Goal: Task Accomplishment & Management: Manage account settings

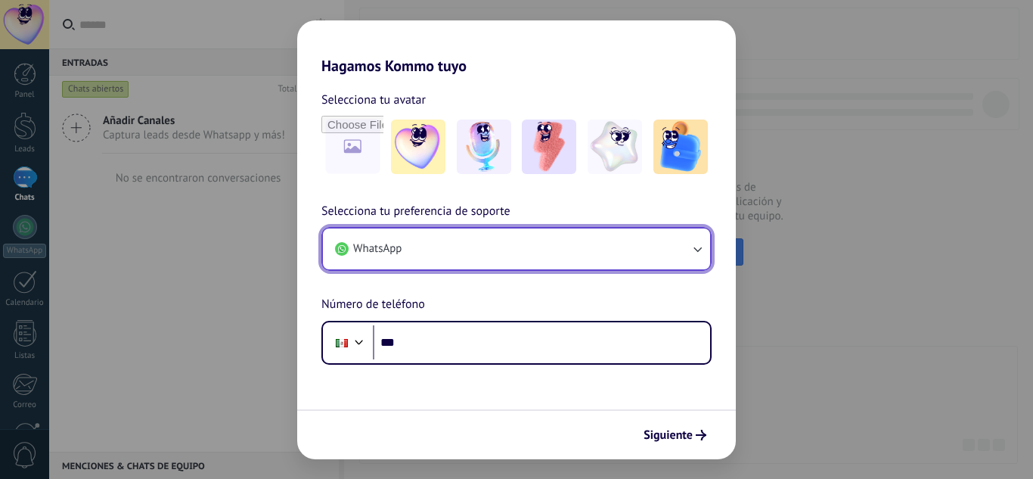
click at [694, 247] on icon "button" at bounding box center [696, 248] width 15 height 15
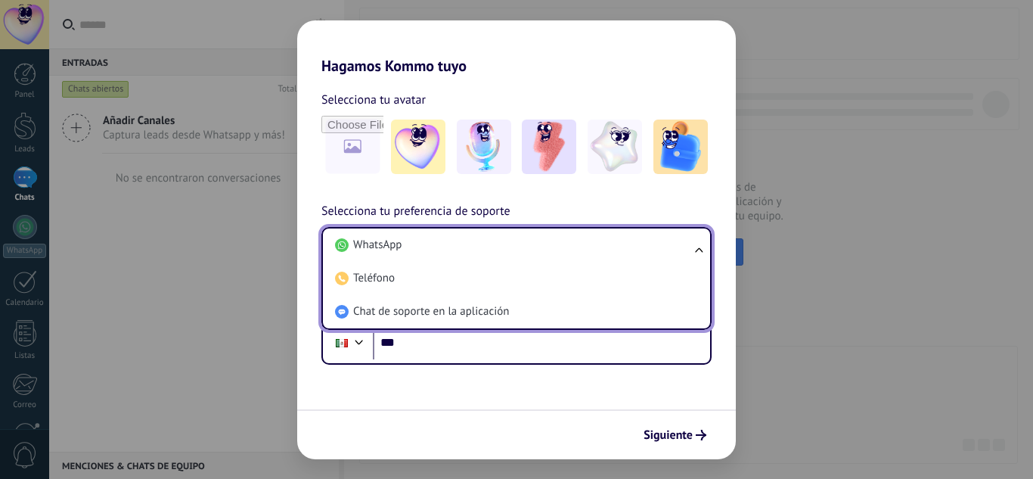
click at [694, 247] on ul "WhatsApp Teléfono Chat de soporte en la aplicación" at bounding box center [516, 278] width 390 height 103
click at [721, 294] on div "Selecciona tu preferencia de soporte WhatsApp WhatsApp Teléfono Chat de soporte…" at bounding box center [516, 283] width 438 height 163
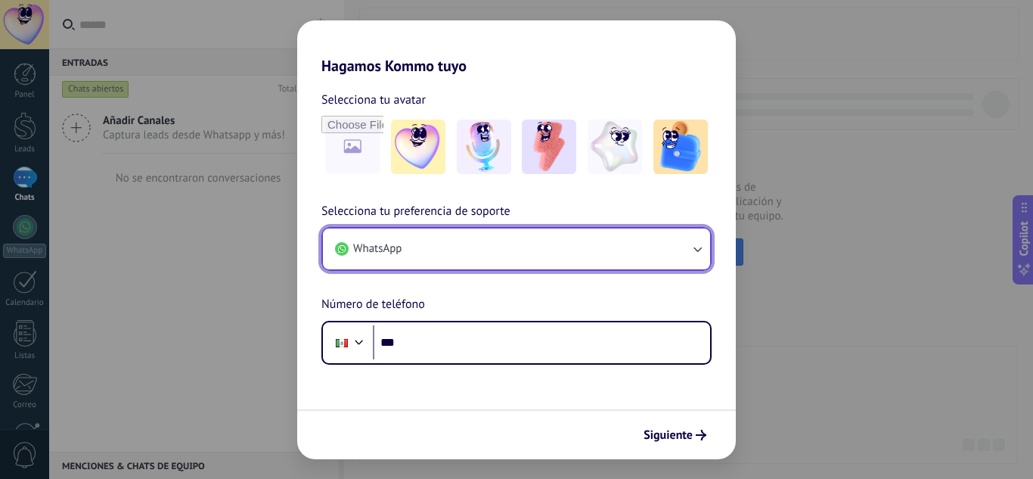
click at [698, 249] on icon "button" at bounding box center [696, 248] width 15 height 15
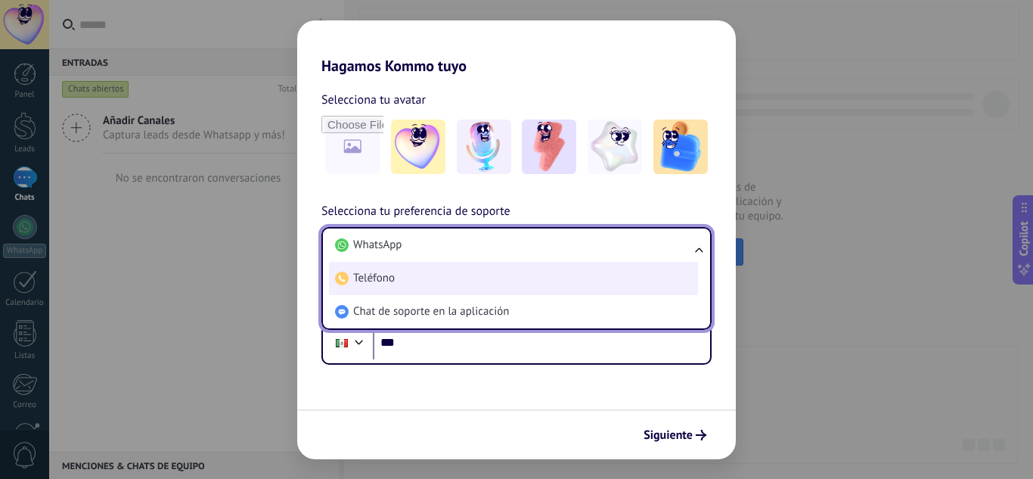
click at [581, 280] on li "Teléfono" at bounding box center [513, 278] width 369 height 33
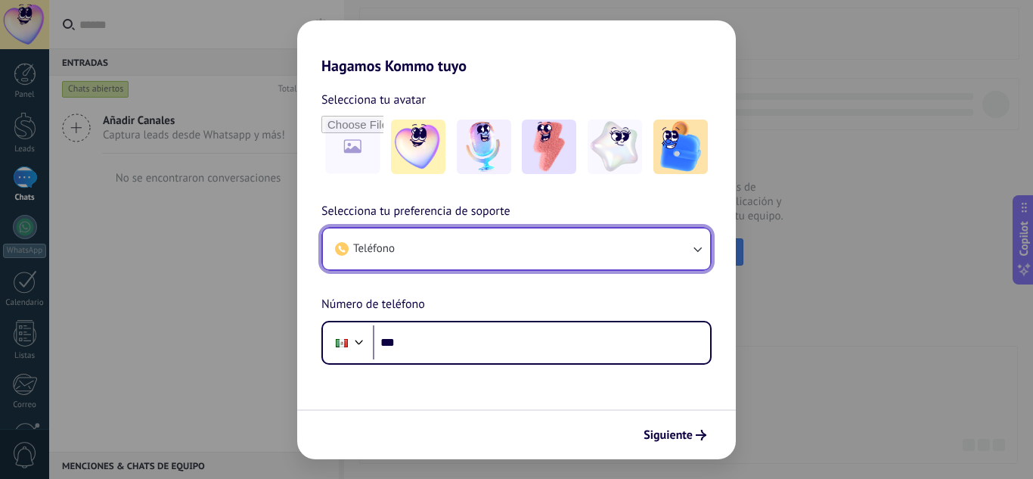
click at [695, 245] on icon "button" at bounding box center [696, 248] width 15 height 15
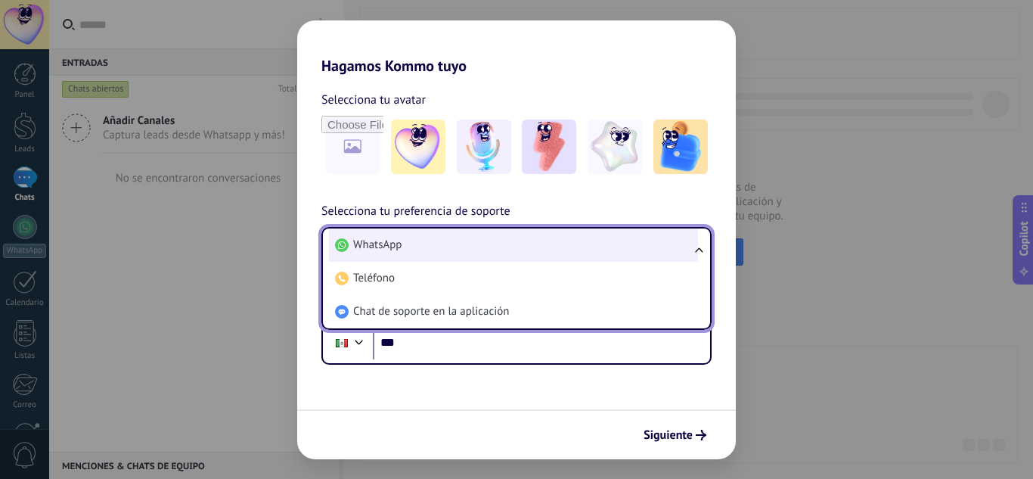
click at [563, 250] on li "WhatsApp" at bounding box center [513, 244] width 369 height 33
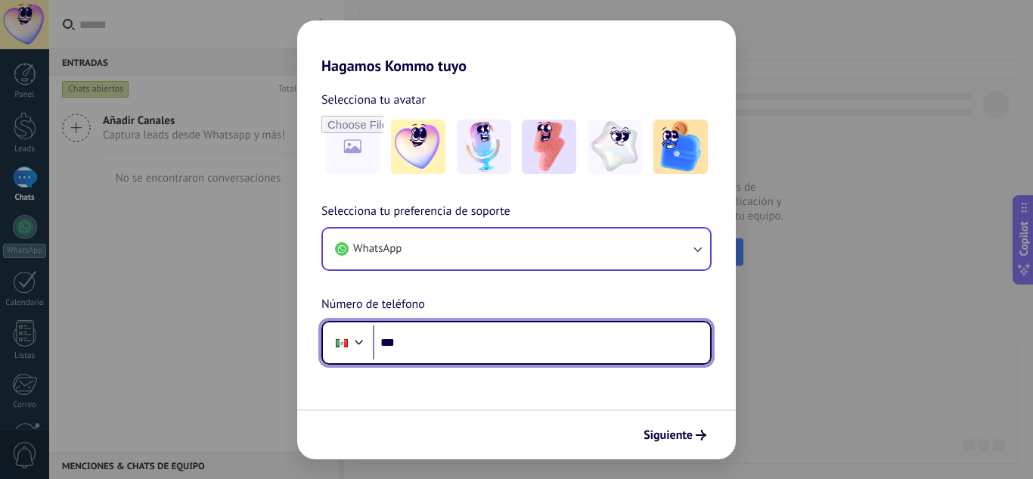
click at [491, 346] on input "***" at bounding box center [541, 342] width 337 height 35
type input "**********"
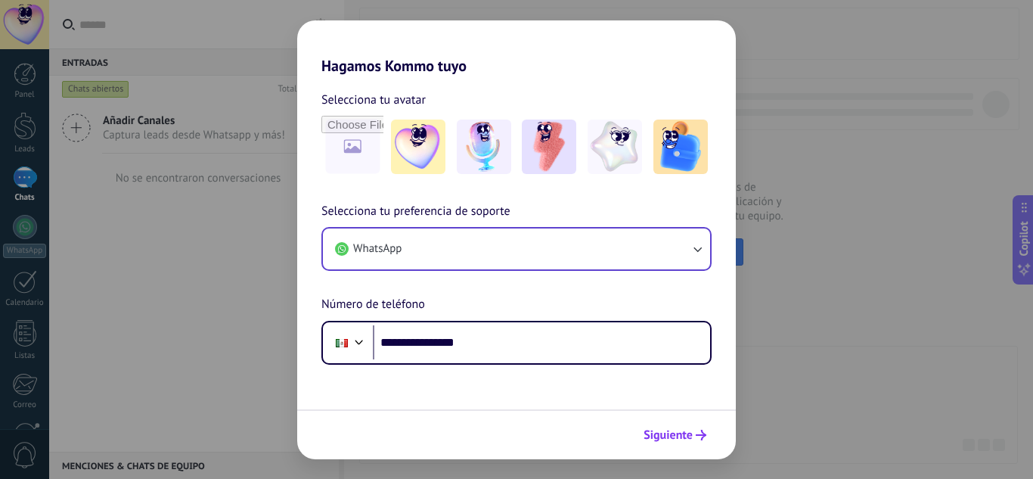
click at [681, 436] on span "Siguiente" at bounding box center [667, 434] width 49 height 11
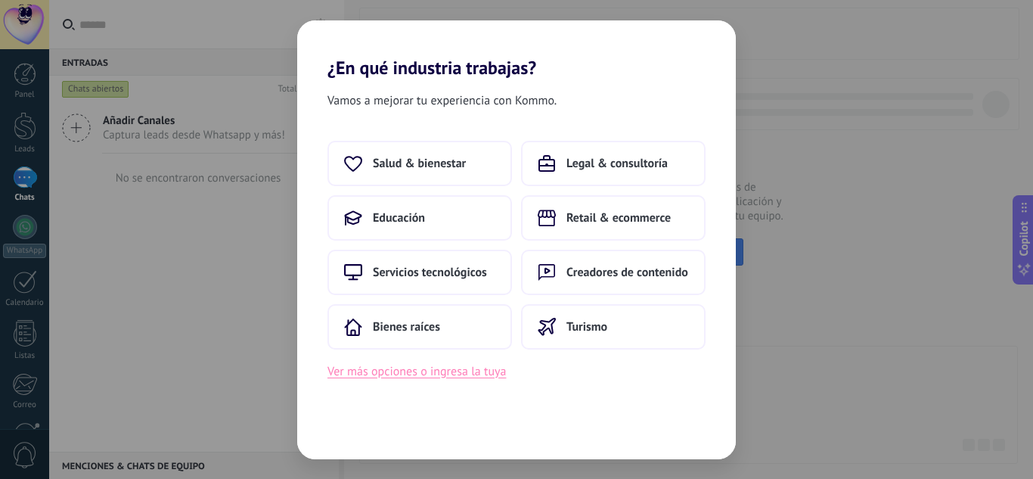
click at [471, 370] on button "Ver más opciones o ingresa la tuya" at bounding box center [416, 371] width 178 height 20
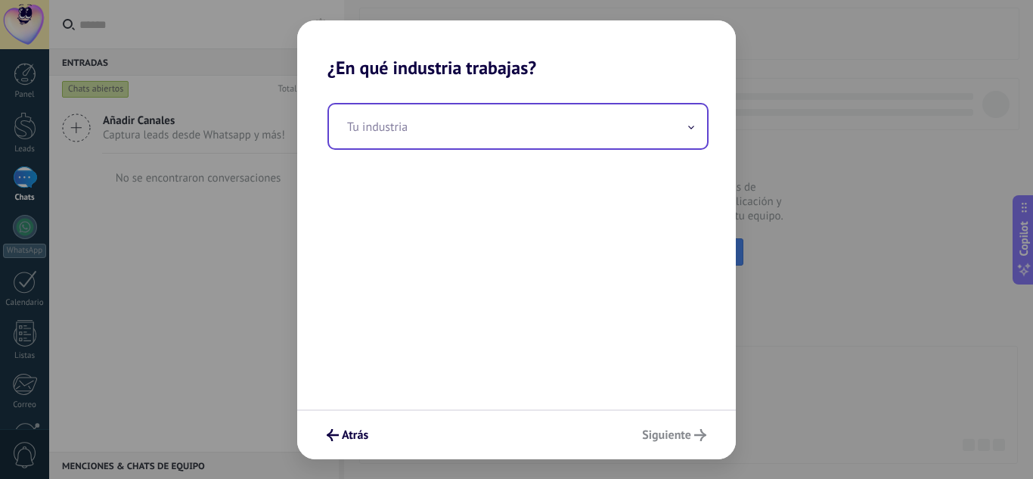
click at [692, 130] on span at bounding box center [691, 126] width 8 height 14
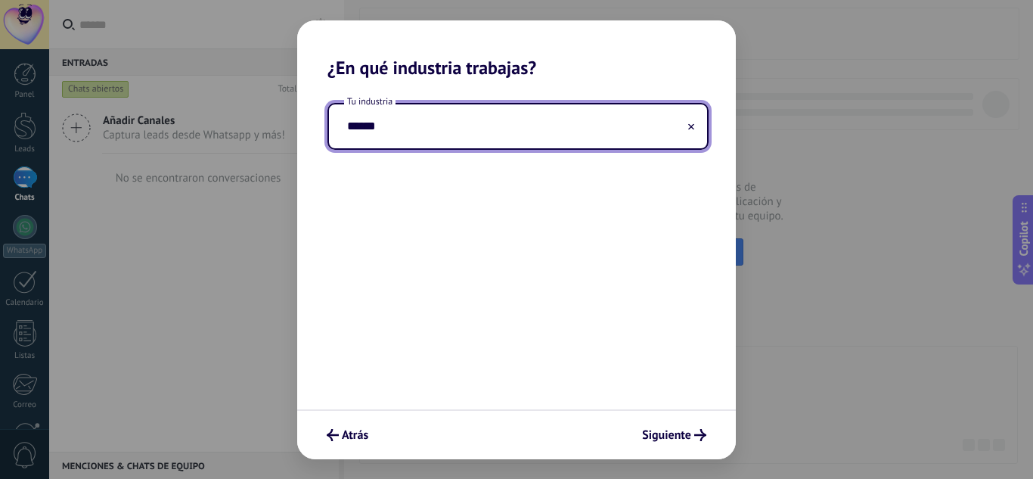
click at [343, 125] on input "******" at bounding box center [518, 126] width 378 height 44
click at [392, 129] on input "**********" at bounding box center [518, 126] width 378 height 44
click at [405, 129] on input "**********" at bounding box center [518, 126] width 378 height 44
click at [402, 130] on input "**********" at bounding box center [518, 126] width 378 height 44
click at [389, 126] on input "**********" at bounding box center [518, 126] width 378 height 44
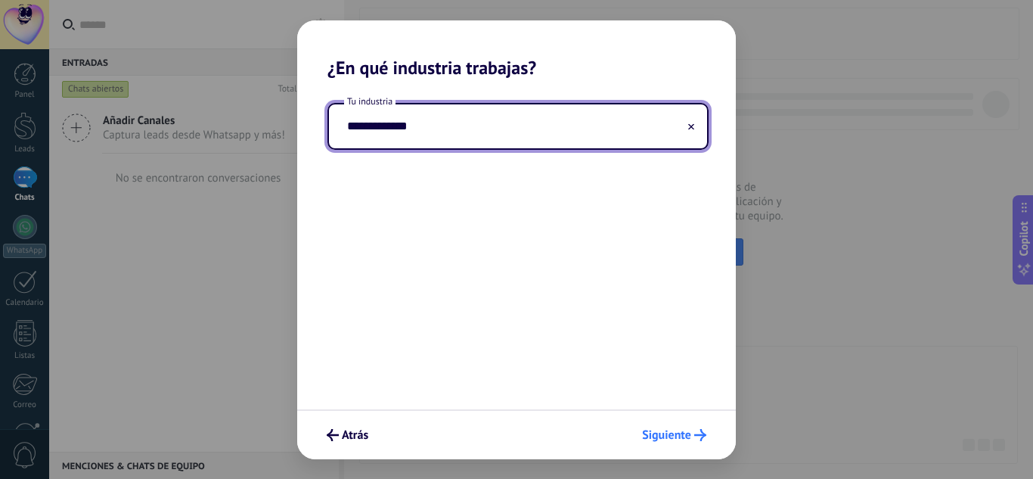
type input "**********"
click at [678, 429] on span "Siguiente" at bounding box center [666, 434] width 49 height 11
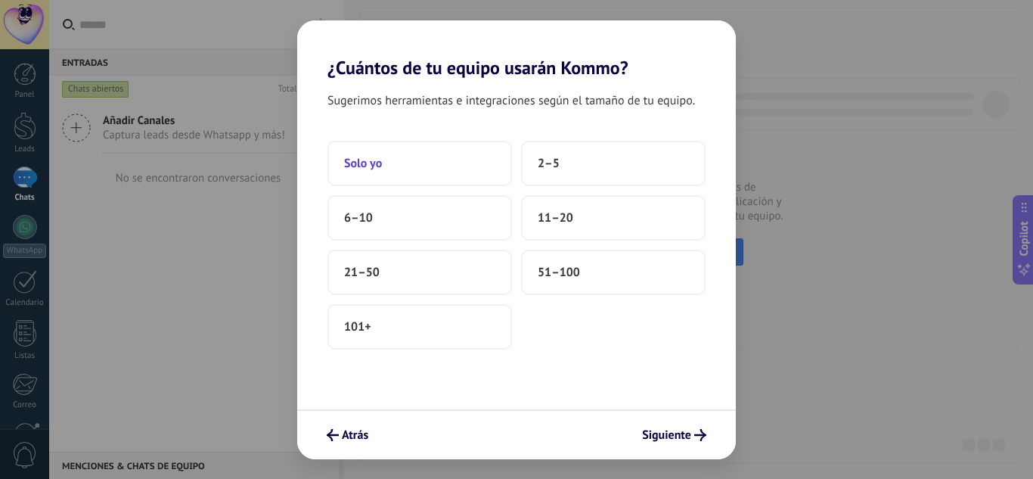
click at [381, 166] on span "Solo yo" at bounding box center [363, 163] width 38 height 15
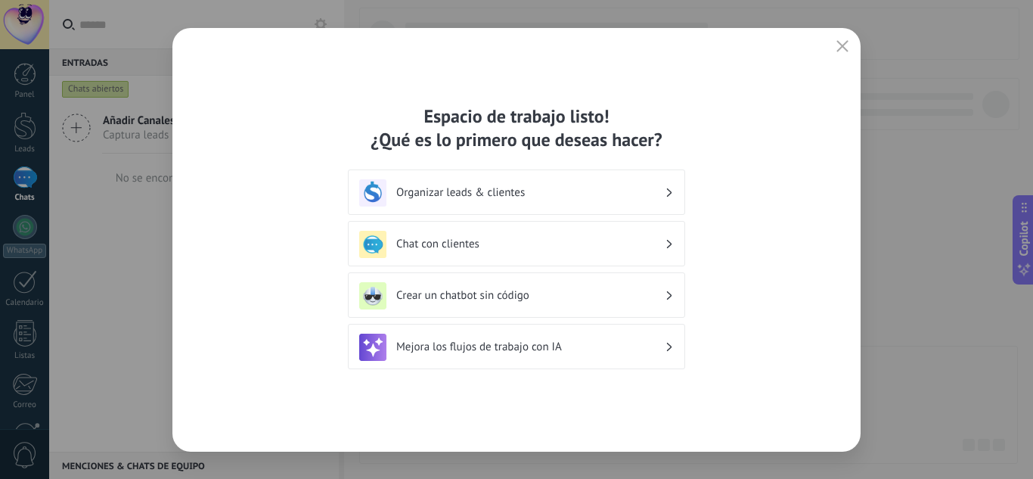
click at [597, 187] on h3 "Organizar leads & clientes" at bounding box center [530, 192] width 268 height 14
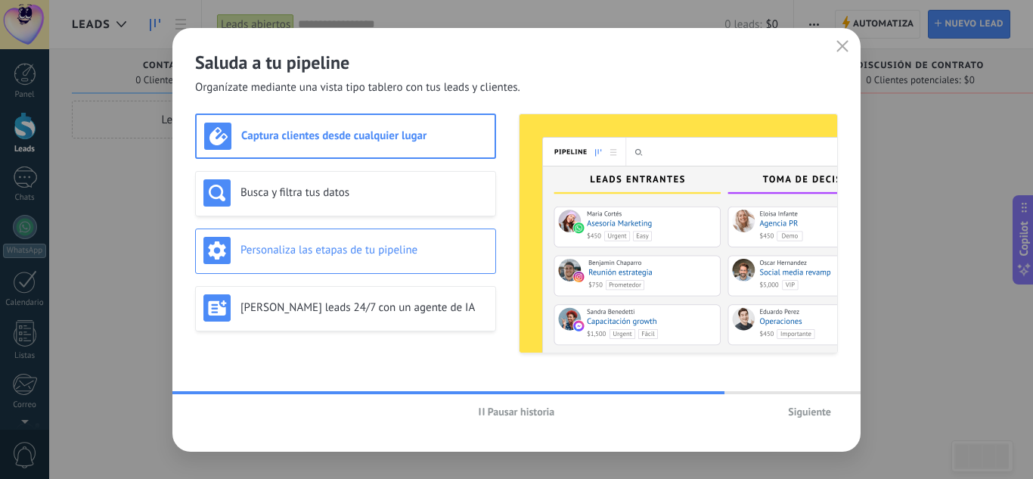
click at [459, 243] on h3 "Personaliza las etapas de tu pipeline" at bounding box center [363, 250] width 247 height 14
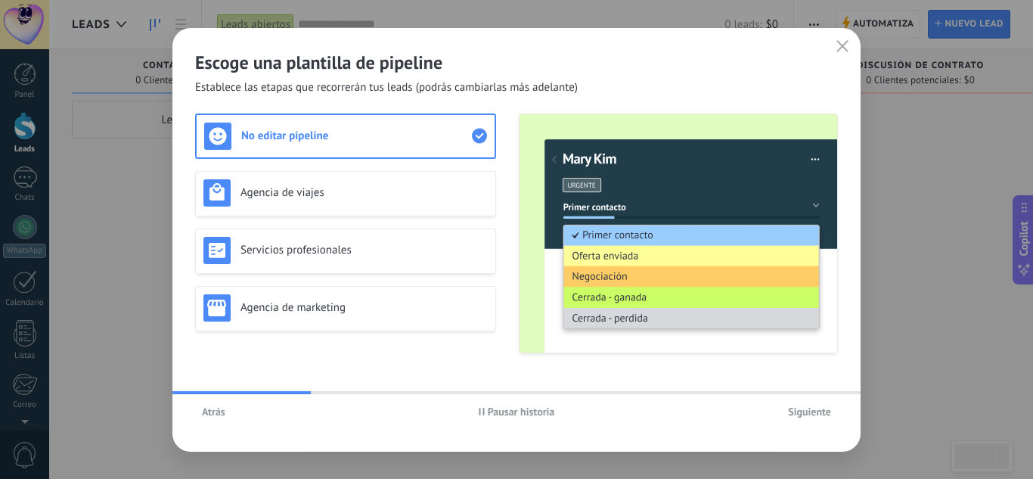
click at [813, 410] on span "Siguiente" at bounding box center [809, 411] width 43 height 11
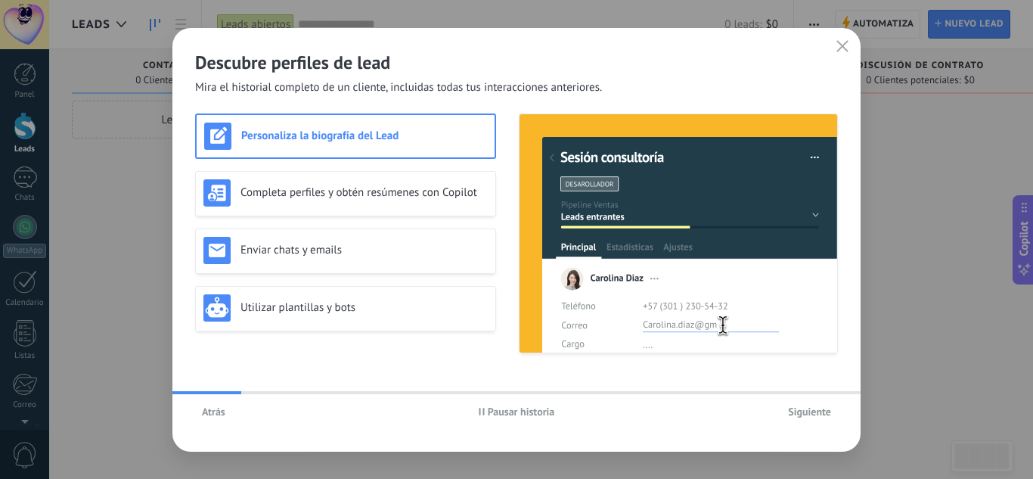
click at [813, 410] on span "Siguiente" at bounding box center [809, 411] width 43 height 11
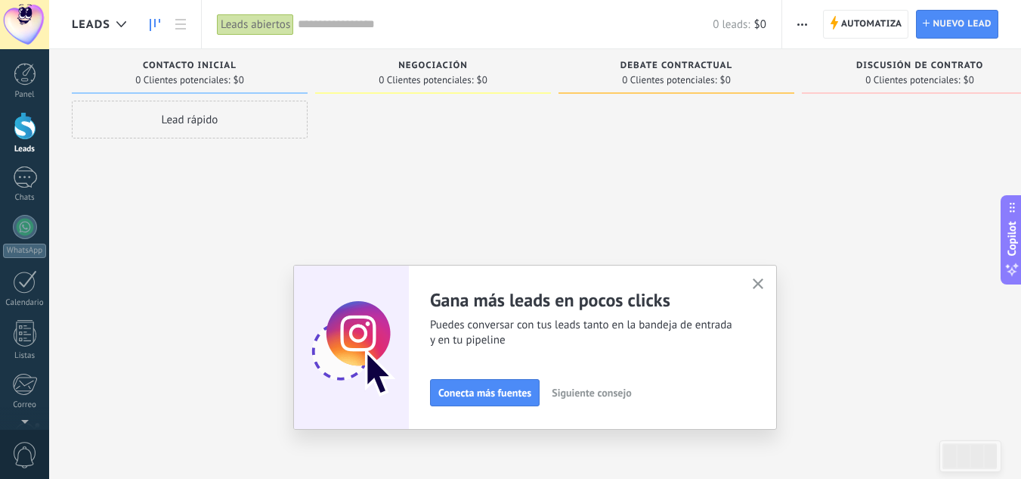
scroll to position [150, 0]
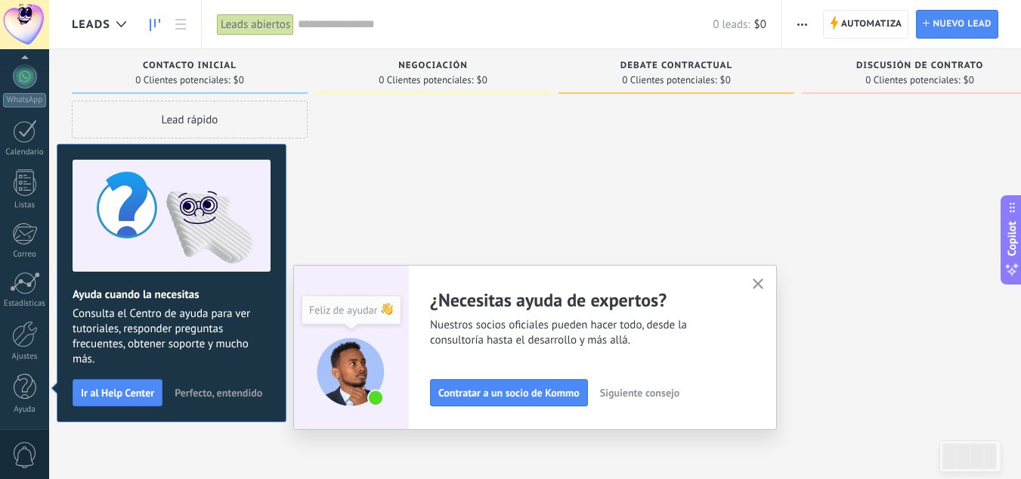
click at [764, 282] on use "button" at bounding box center [758, 283] width 11 height 11
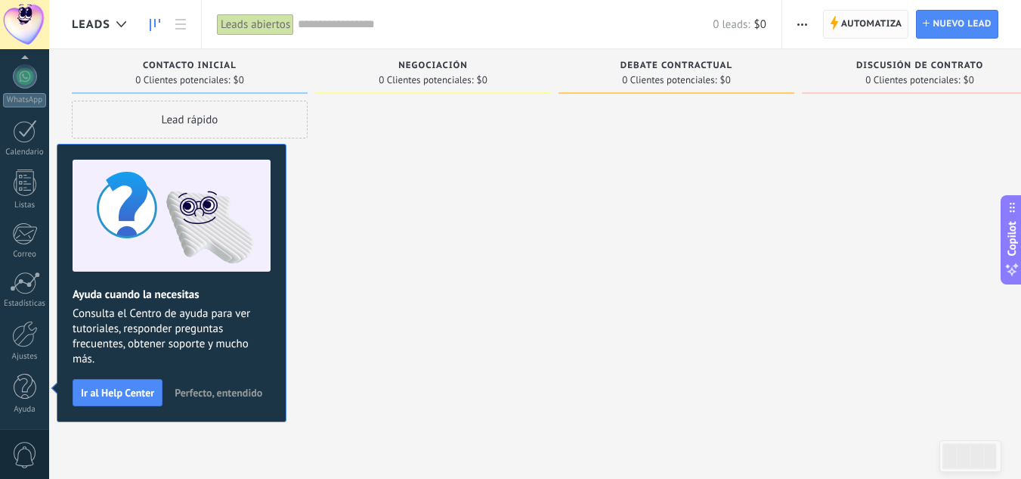
click at [878, 24] on span "Automatiza" at bounding box center [871, 24] width 61 height 27
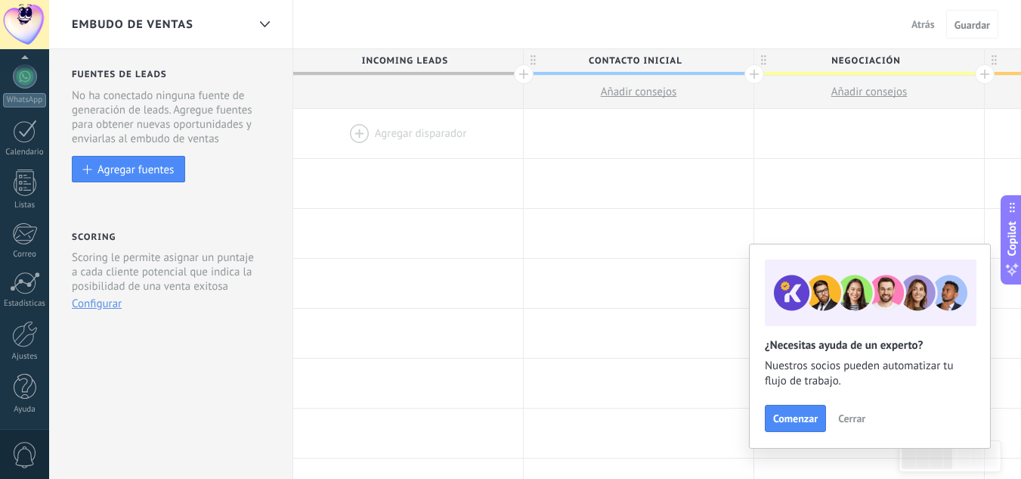
click at [471, 61] on span "Incoming leads" at bounding box center [404, 60] width 222 height 23
click at [479, 58] on span "Incoming leads" at bounding box center [404, 60] width 222 height 23
click at [629, 90] on span "Añadir consejos" at bounding box center [639, 92] width 76 height 14
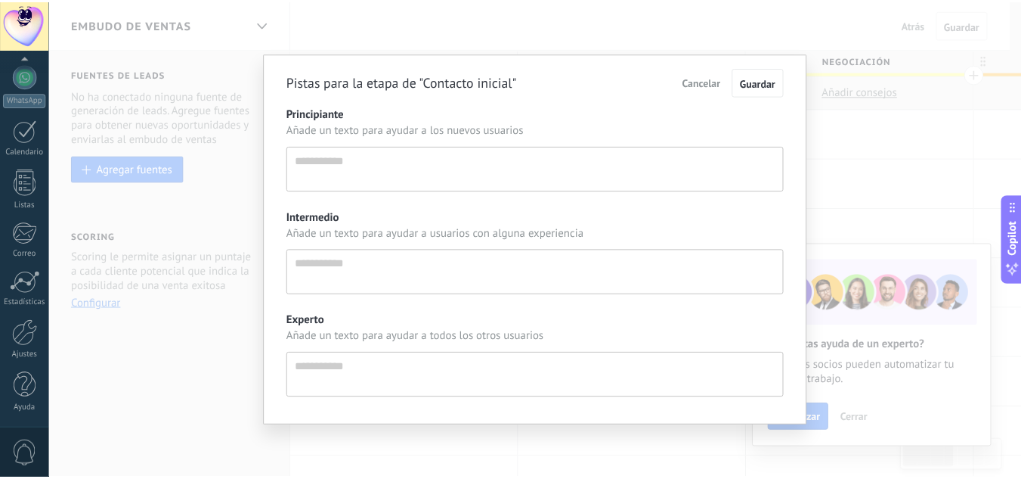
scroll to position [14, 0]
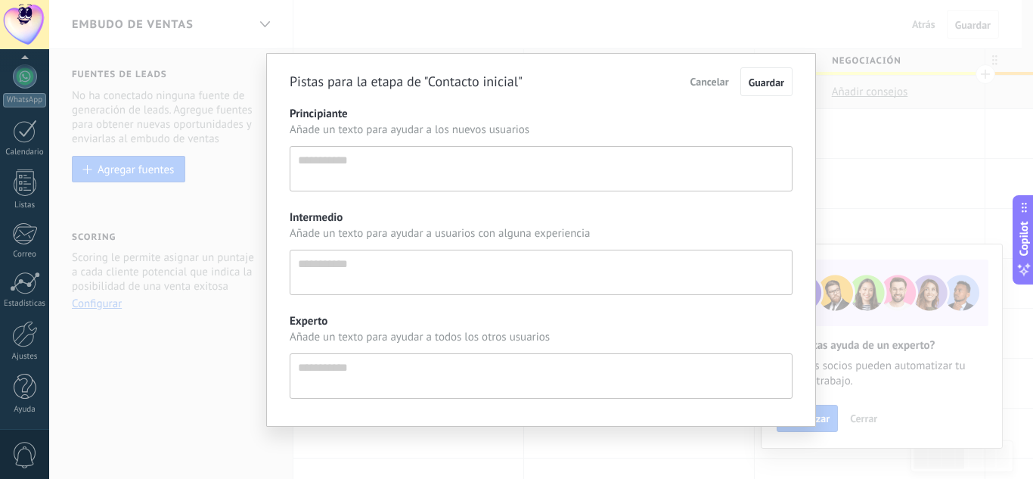
click at [702, 83] on span "Cancelar" at bounding box center [709, 82] width 39 height 14
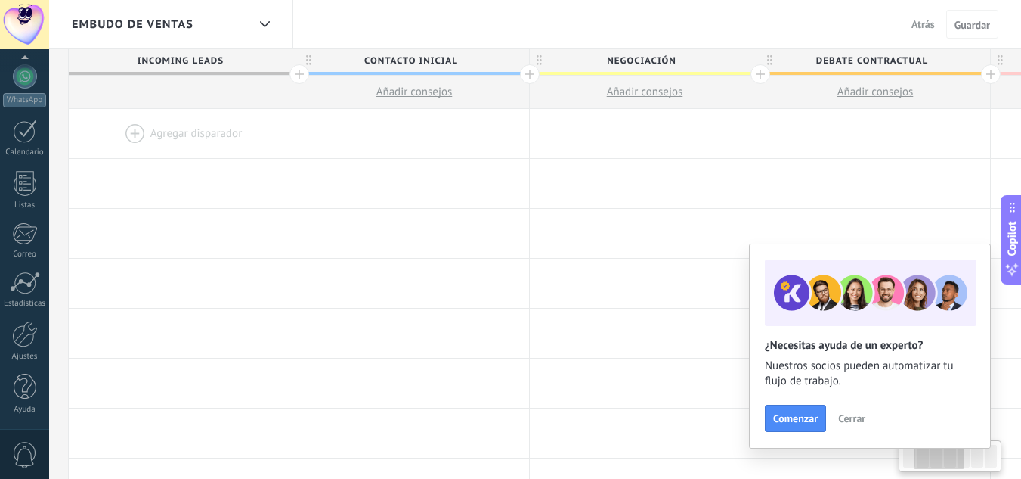
scroll to position [0, 240]
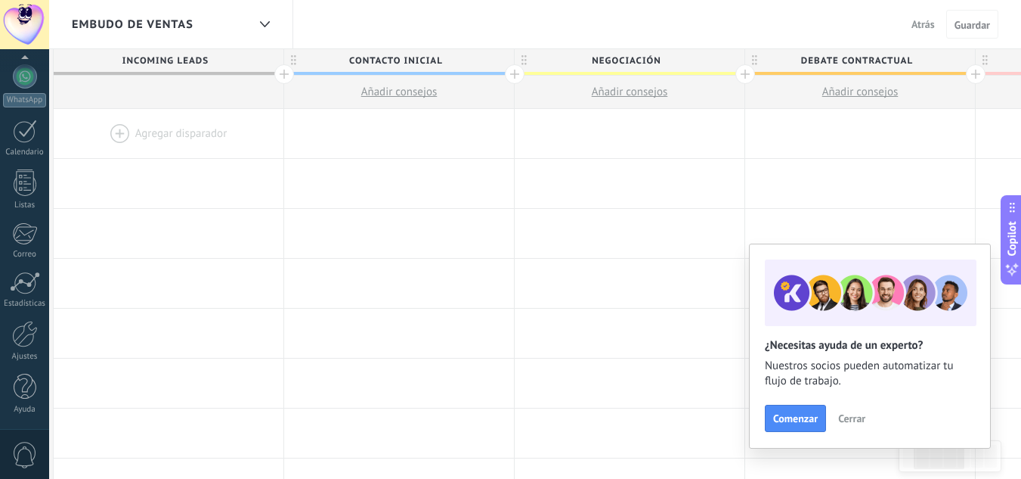
drag, startPoint x: 937, startPoint y: 465, endPoint x: 949, endPoint y: 491, distance: 29.1
click at [949, 478] on html ".abccls-1,.abccls-2{fill-rule:evenodd}.abccls-2{fill:#fff} .abfcls-1{fill:none}…" at bounding box center [510, 239] width 1021 height 479
drag, startPoint x: 948, startPoint y: 86, endPoint x: 937, endPoint y: 88, distance: 10.8
click at [937, 88] on button "Añadir consejos" at bounding box center [860, 92] width 230 height 33
type textarea "**********"
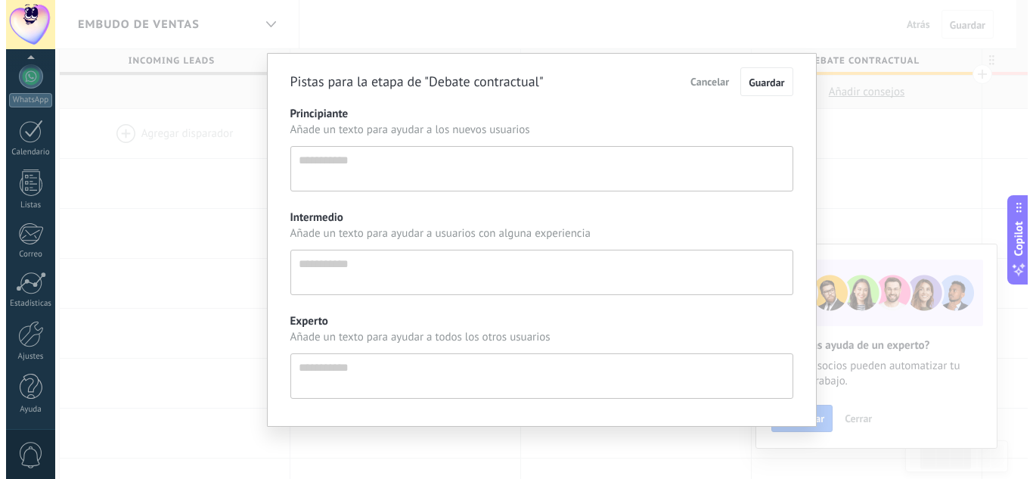
scroll to position [14, 0]
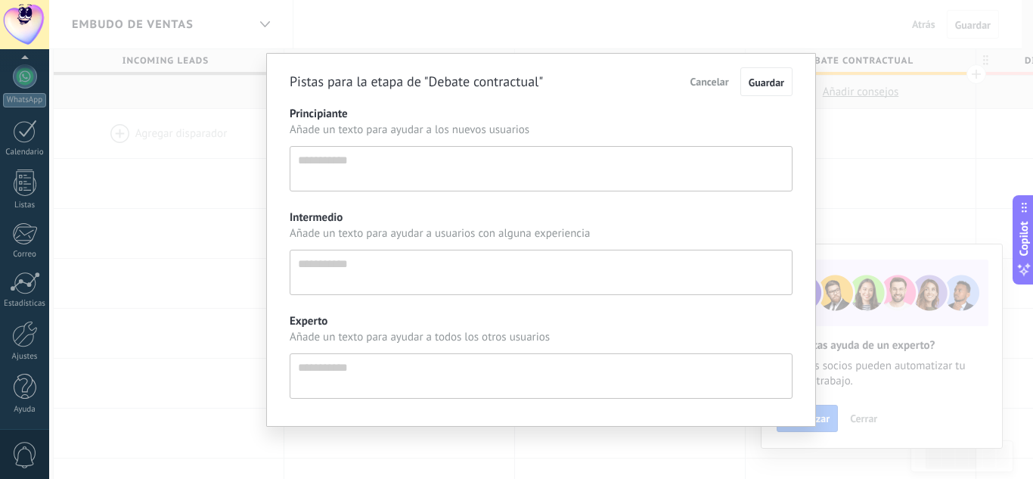
click at [537, 79] on h2 "Pistas para la etapa de "Debate contractual"" at bounding box center [416, 81] width 253 height 17
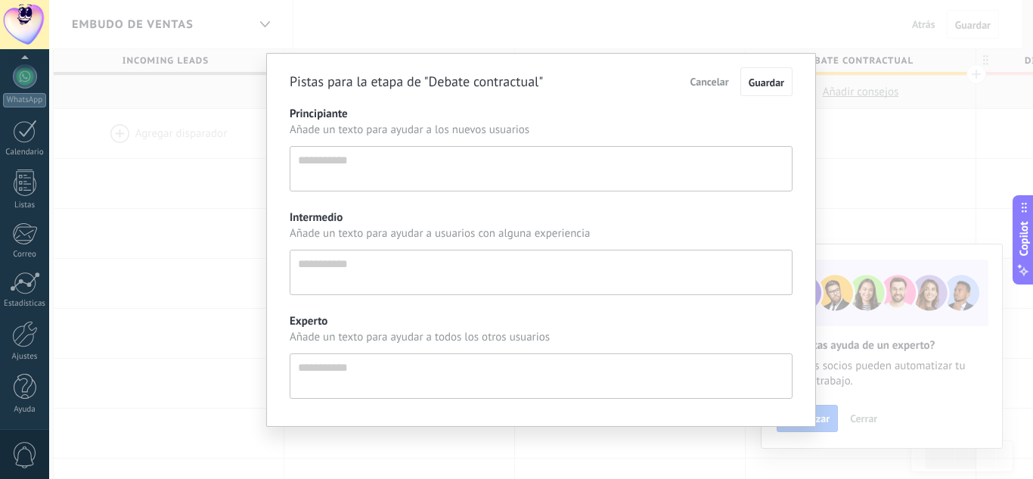
click at [652, 111] on label "Principiante" at bounding box center [541, 114] width 503 height 14
click at [652, 146] on textarea "Principiante" at bounding box center [541, 168] width 503 height 45
click at [584, 83] on div "Pistas para la etapa de "Debate contractual" Cancelar Guardar" at bounding box center [541, 81] width 503 height 29
click at [705, 82] on span "Cancelar" at bounding box center [709, 82] width 39 height 14
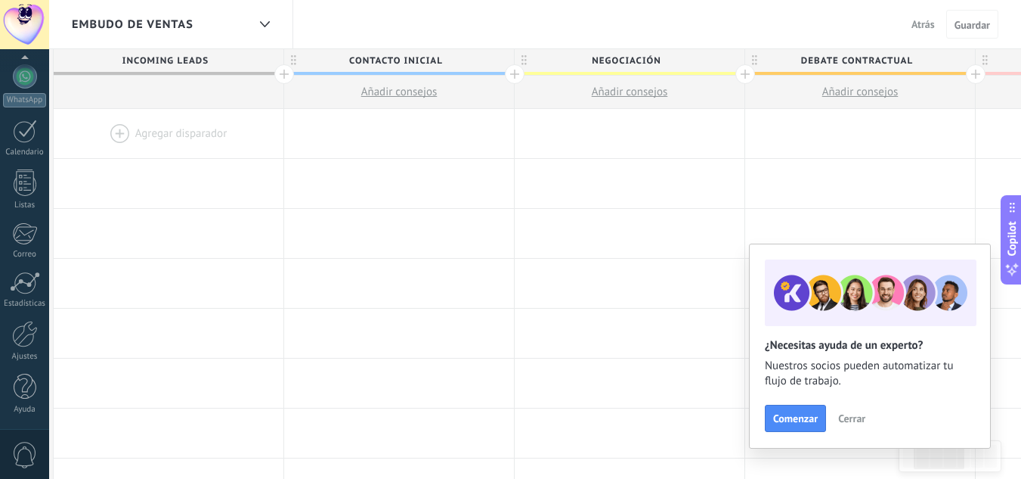
click at [928, 28] on span "Atrás" at bounding box center [923, 24] width 23 height 14
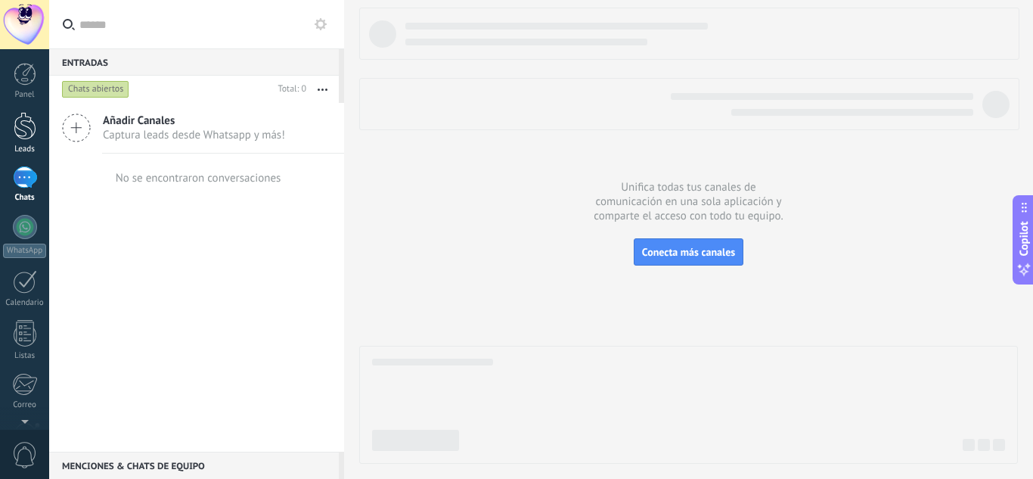
click at [33, 130] on div at bounding box center [25, 126] width 23 height 28
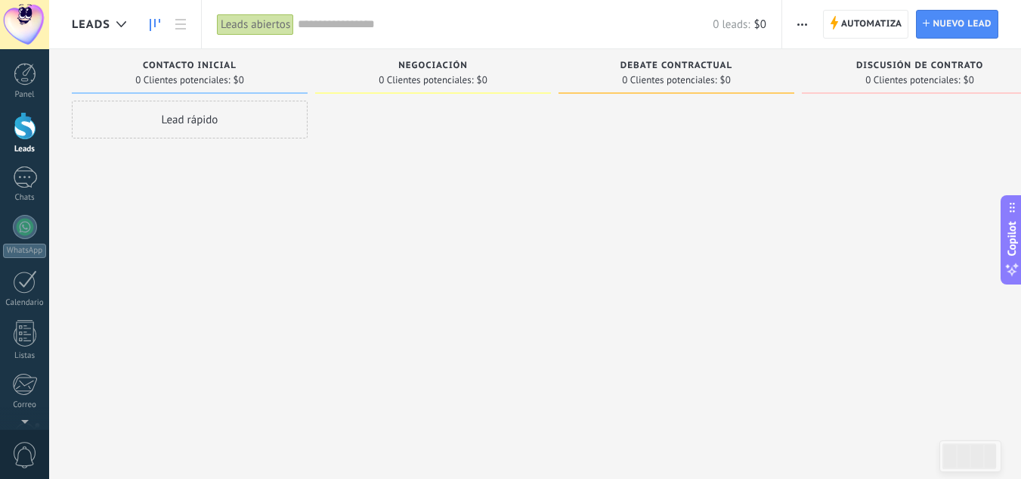
click at [805, 26] on span "button" at bounding box center [803, 24] width 10 height 29
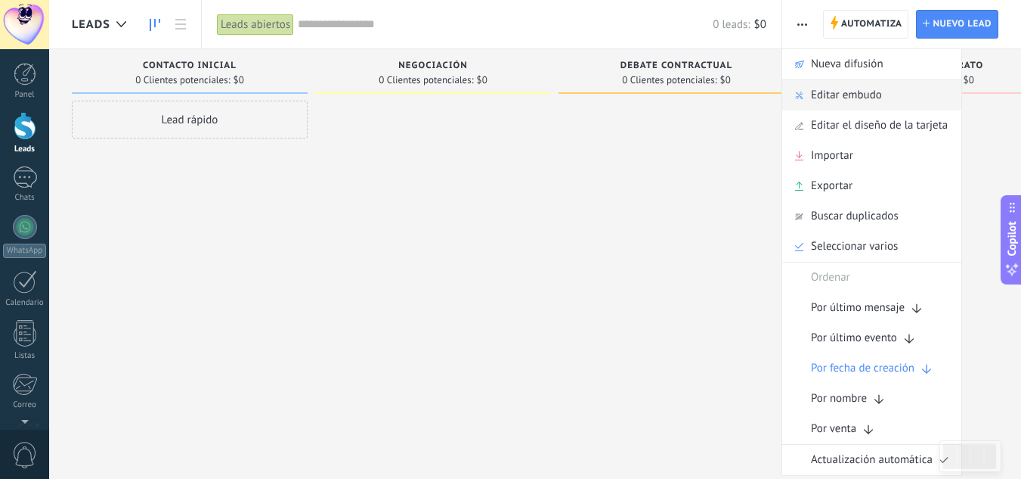
click at [852, 94] on span "Editar embudo" at bounding box center [846, 95] width 71 height 30
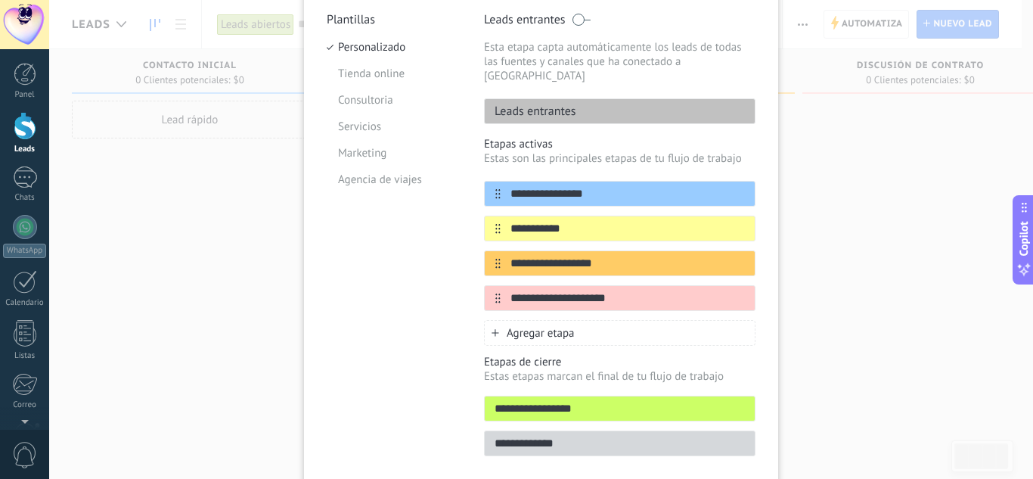
scroll to position [144, 0]
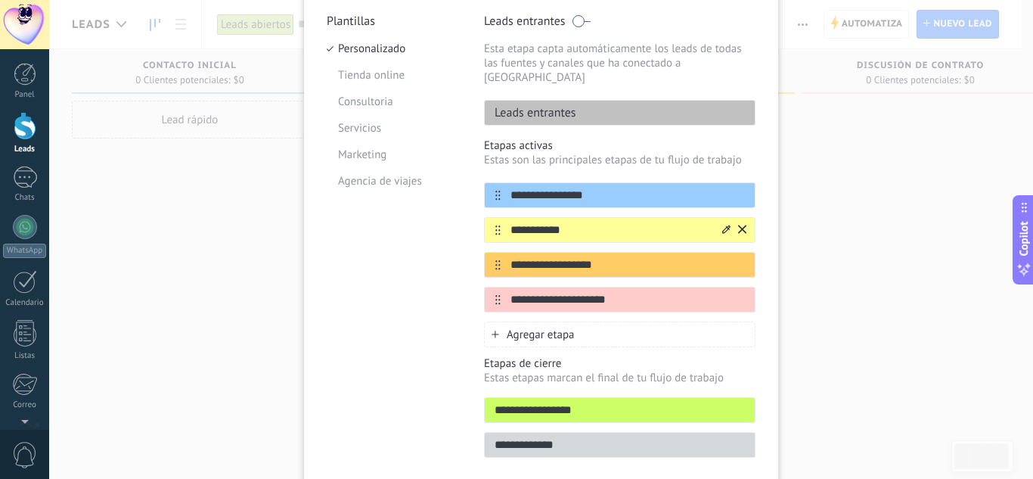
drag, startPoint x: 628, startPoint y: 219, endPoint x: 643, endPoint y: 206, distance: 19.8
click at [643, 217] on div "**********" at bounding box center [619, 230] width 271 height 26
type input "*"
type input "**********"
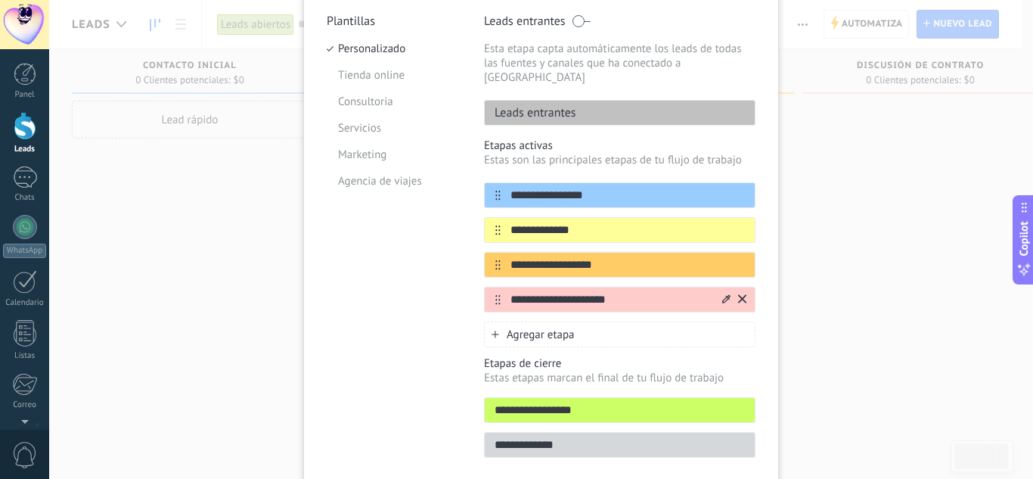
click at [622, 292] on input "**********" at bounding box center [609, 300] width 219 height 16
type input "*"
type input "**********"
click at [620, 257] on input "**********" at bounding box center [609, 265] width 219 height 16
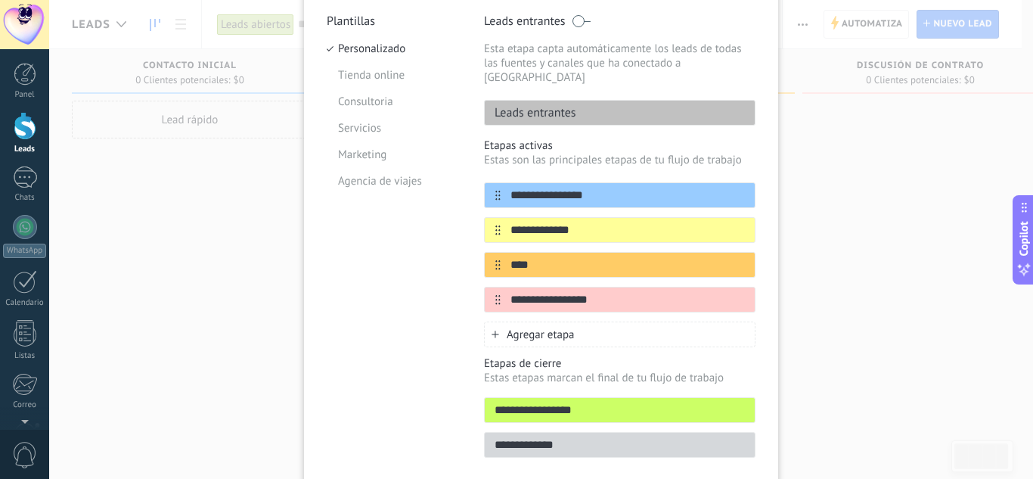
type input "****"
click at [775, 258] on div "**********" at bounding box center [541, 197] width 474 height 584
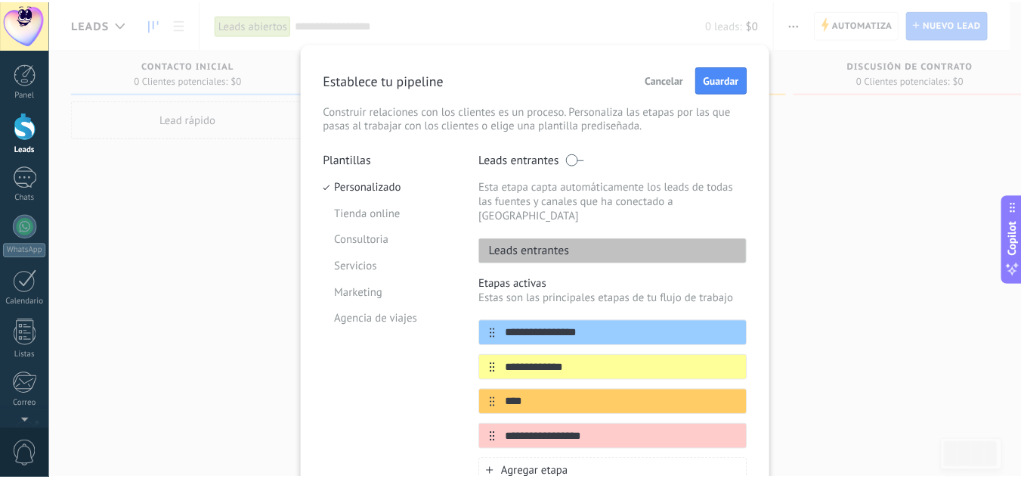
scroll to position [0, 0]
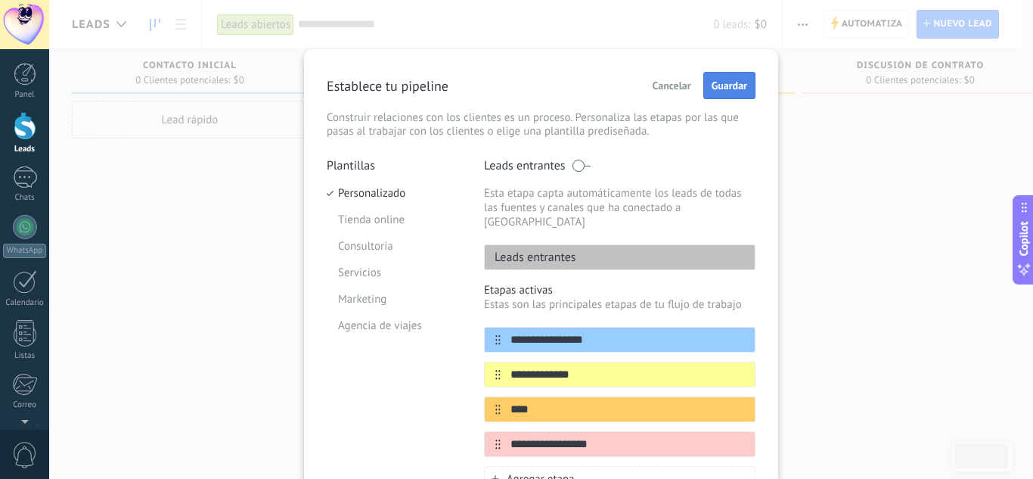
click at [735, 85] on span "Guardar" at bounding box center [729, 85] width 36 height 11
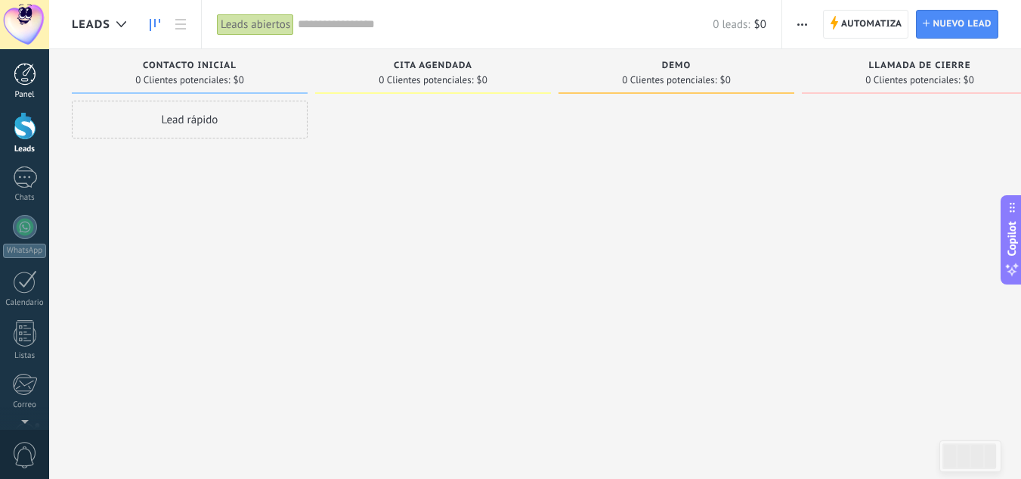
click at [19, 80] on div at bounding box center [25, 74] width 23 height 23
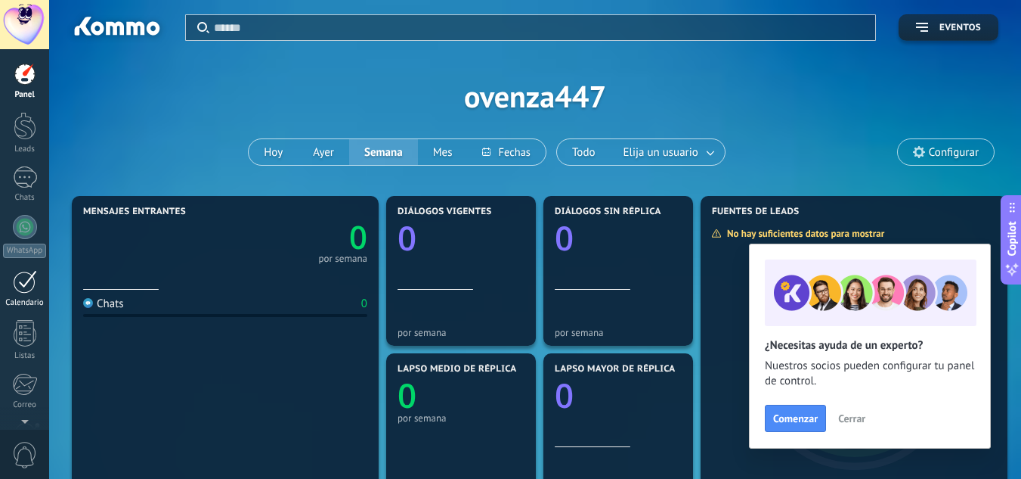
click at [29, 284] on div at bounding box center [25, 281] width 24 height 23
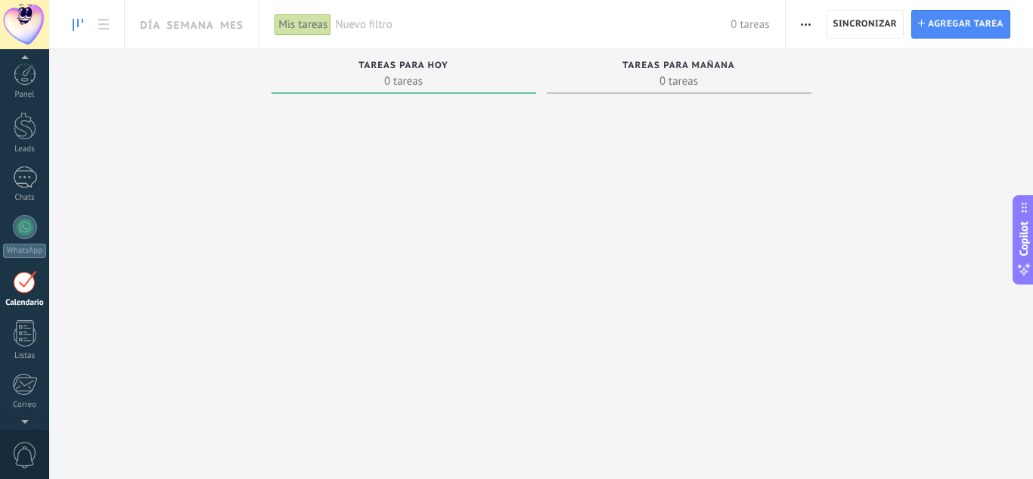
scroll to position [44, 0]
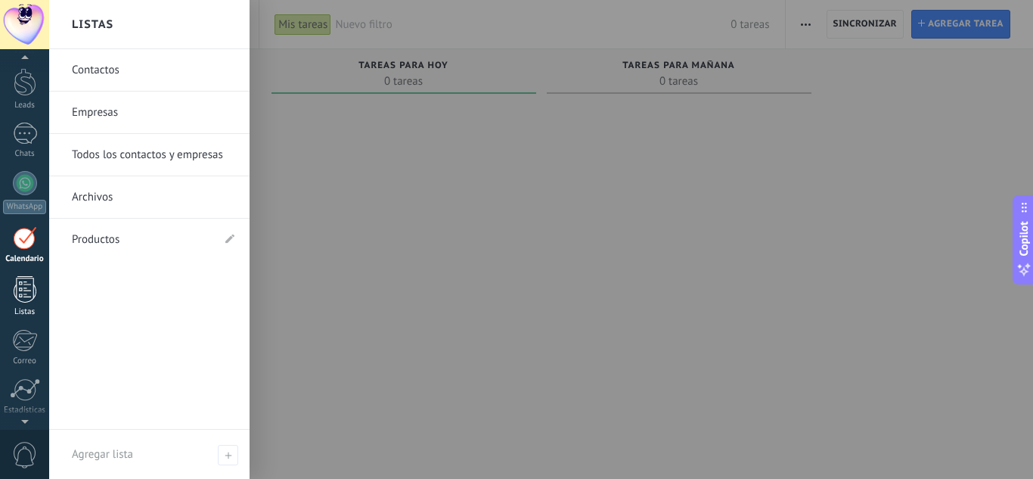
click at [25, 283] on div at bounding box center [25, 289] width 23 height 26
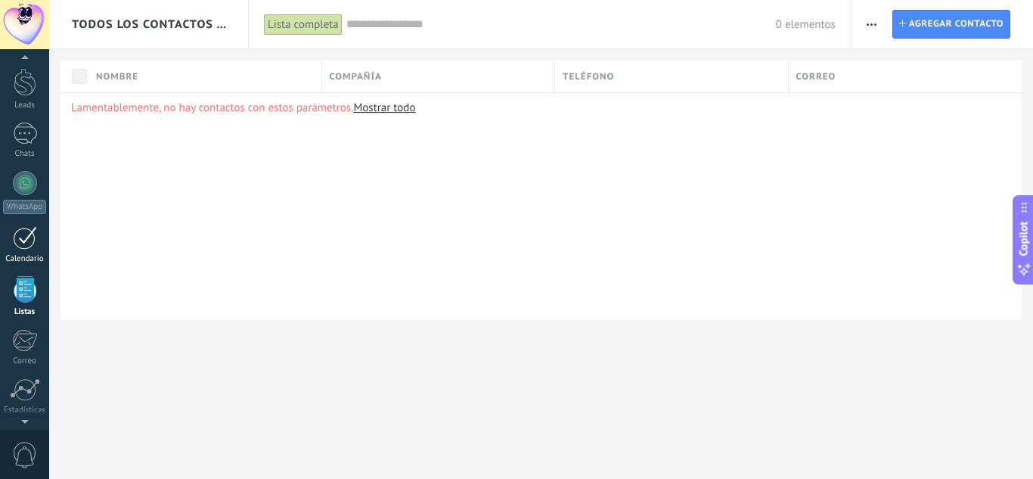
click at [22, 246] on div at bounding box center [25, 237] width 24 height 23
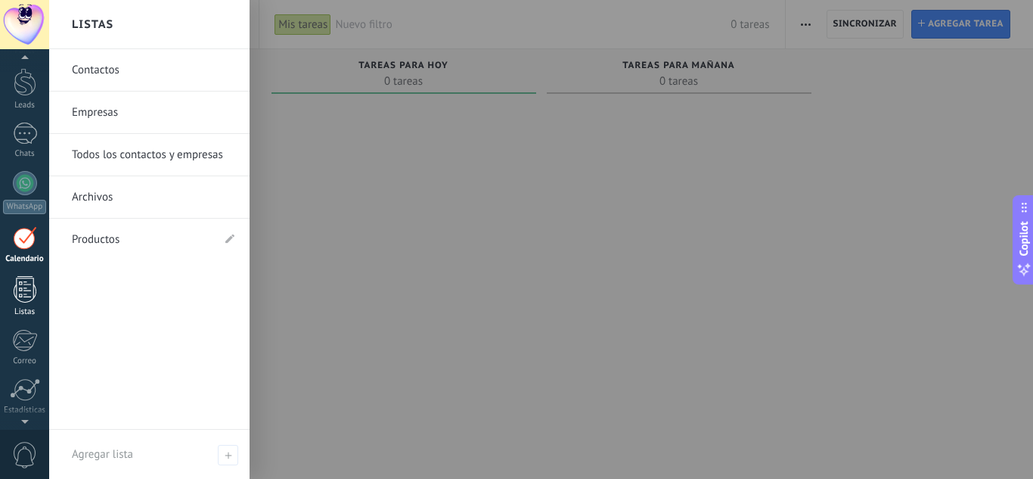
click at [20, 289] on div at bounding box center [25, 289] width 23 height 26
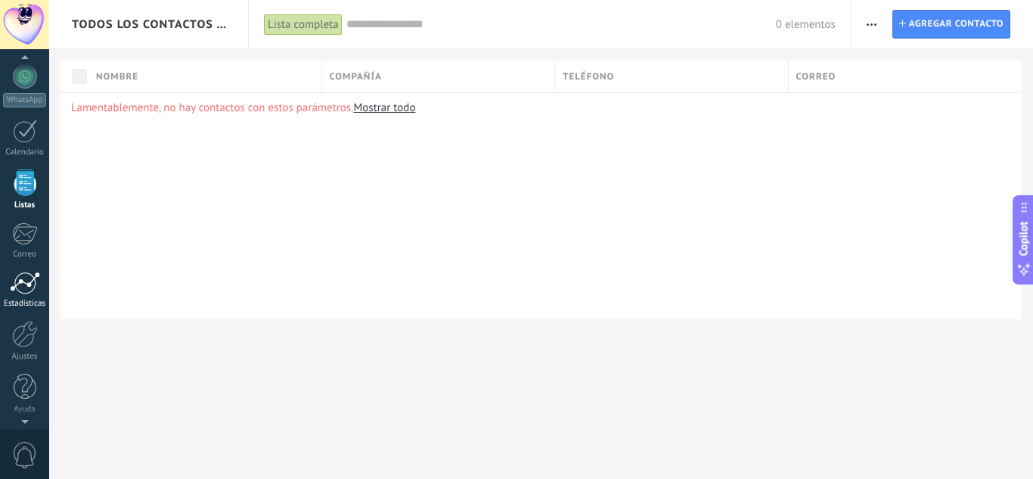
scroll to position [94, 0]
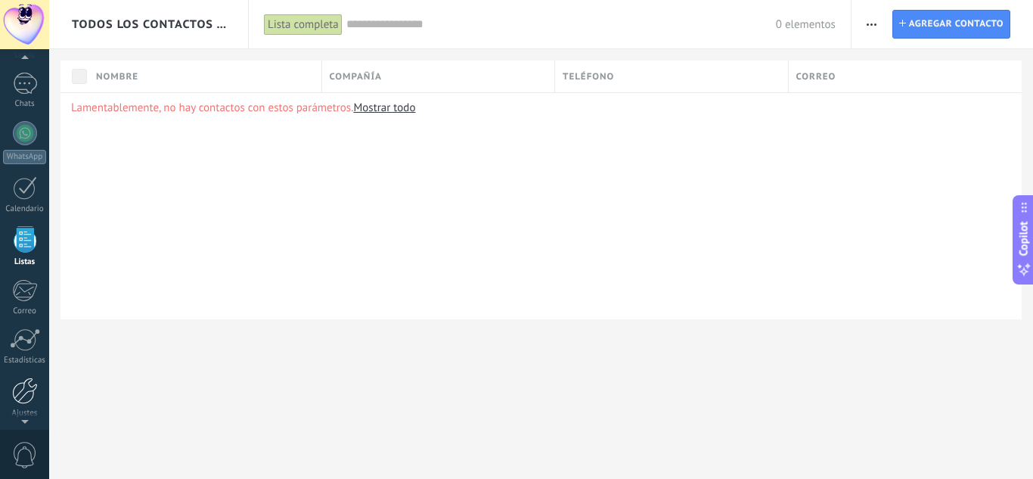
click at [28, 387] on div at bounding box center [25, 390] width 26 height 26
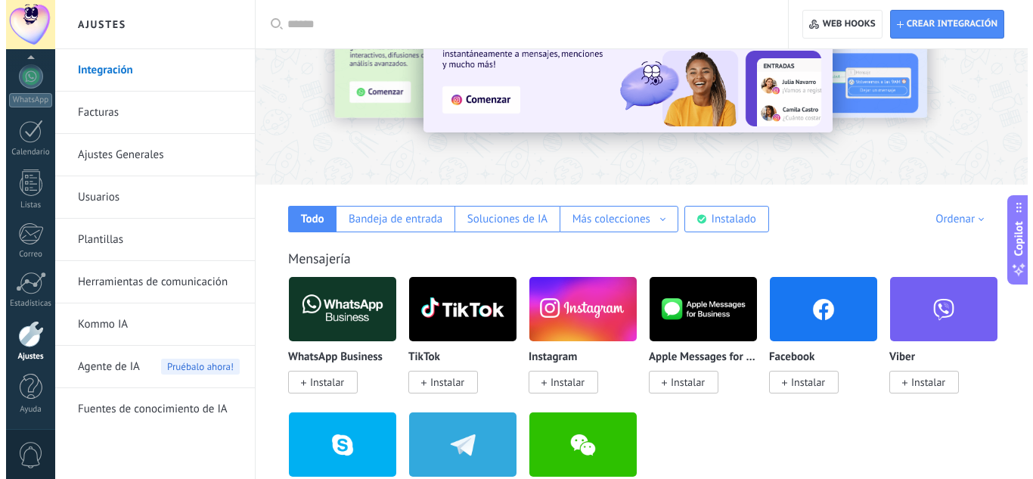
scroll to position [222, 0]
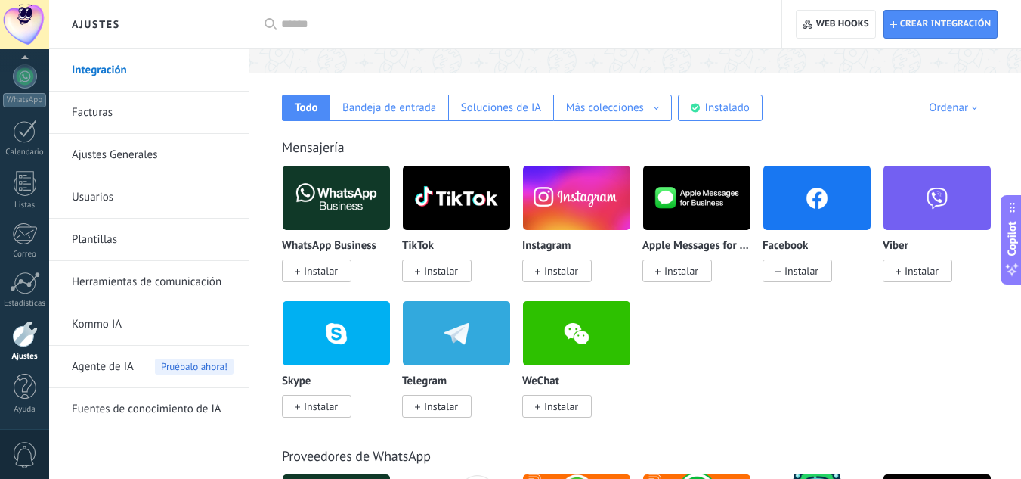
click at [327, 270] on span "Instalar" at bounding box center [321, 271] width 34 height 14
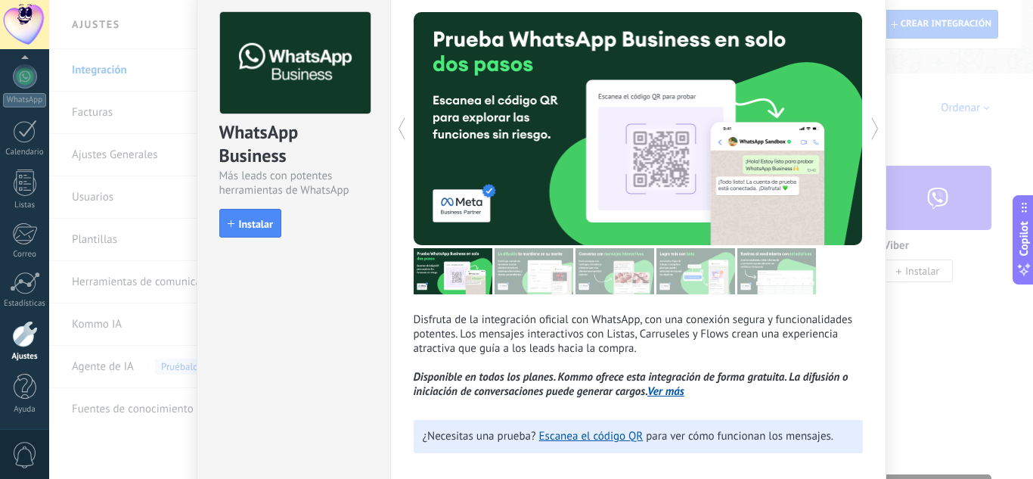
scroll to position [52, 0]
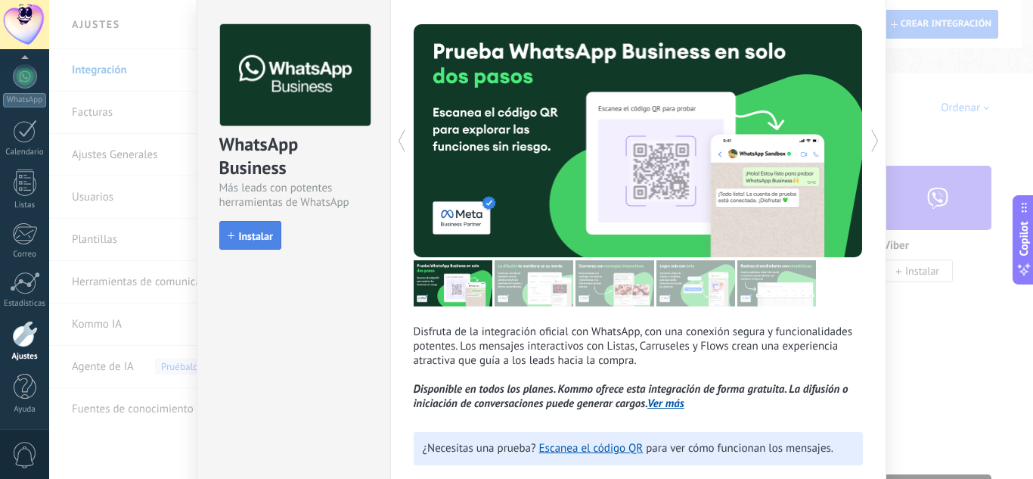
click at [261, 234] on span "Instalar" at bounding box center [256, 236] width 34 height 11
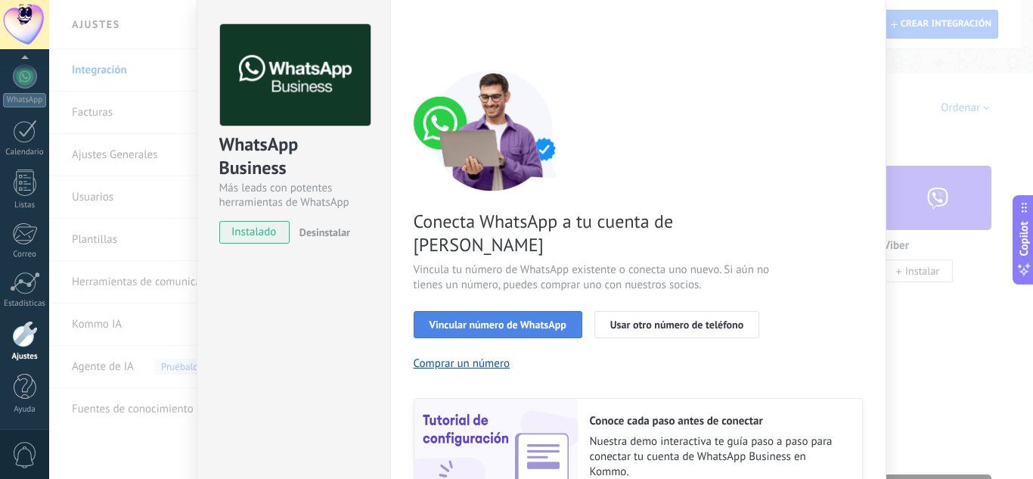
click at [465, 319] on span "Vincular número de WhatsApp" at bounding box center [497, 324] width 137 height 11
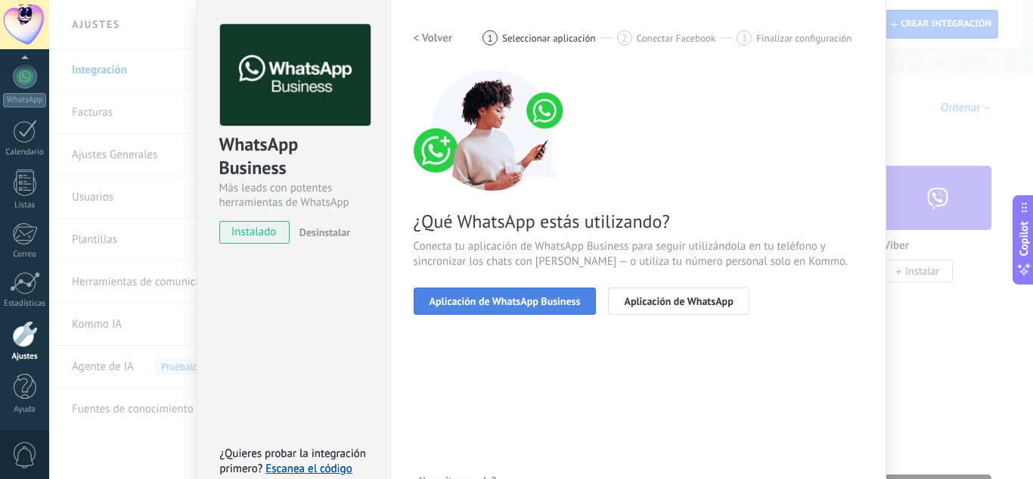
click at [524, 296] on span "Aplicación de WhatsApp Business" at bounding box center [504, 301] width 151 height 11
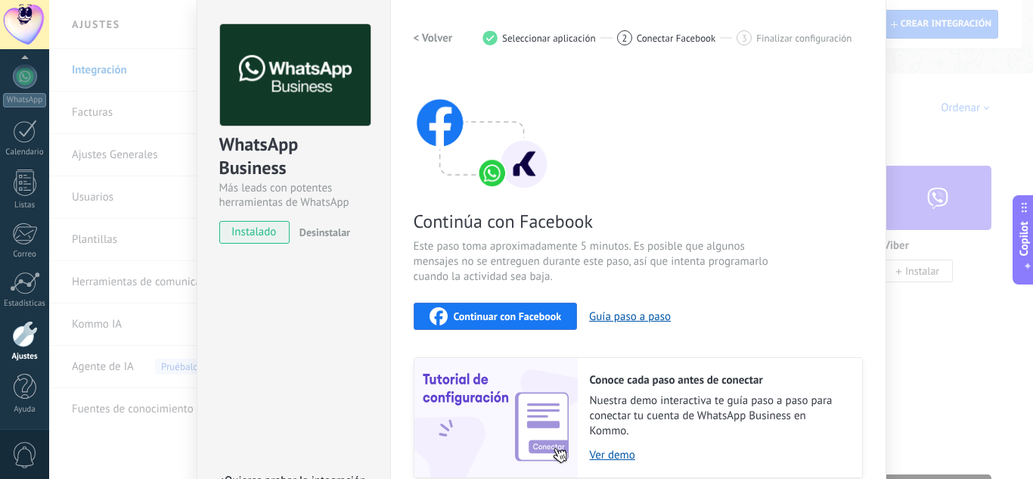
click at [856, 346] on div "Continúa con Facebook Este paso toma aproximadamente 5 minutos. Es posible que …" at bounding box center [638, 274] width 449 height 408
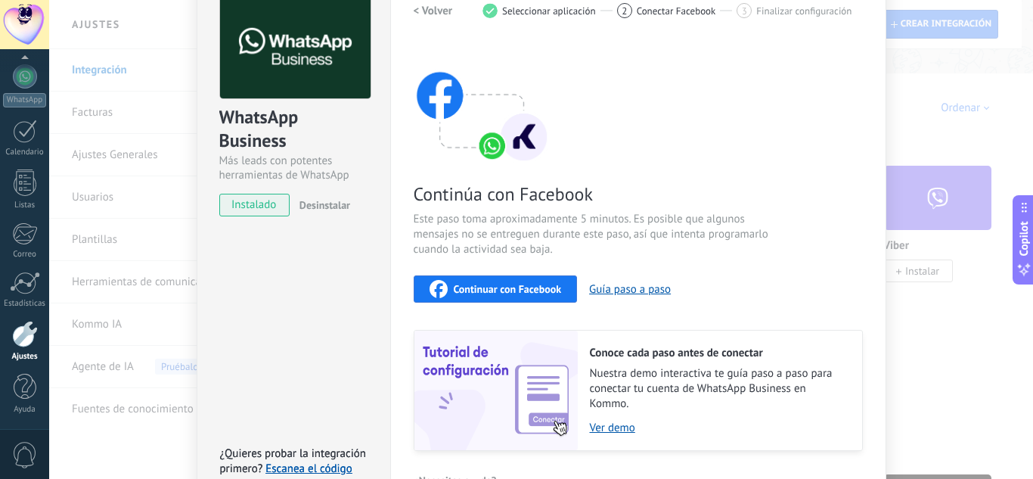
scroll to position [0, 0]
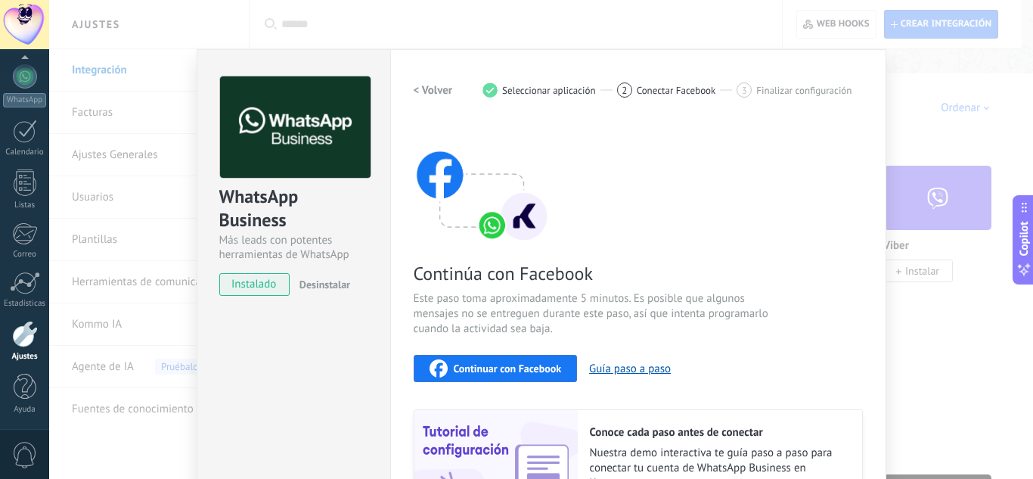
click at [428, 92] on h2 "< Volver" at bounding box center [433, 90] width 39 height 14
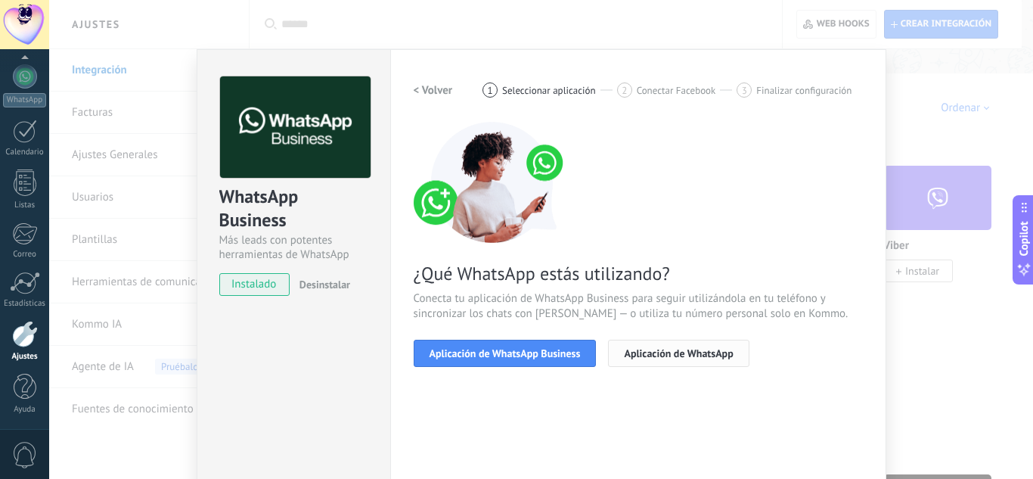
click at [681, 355] on span "Aplicación de WhatsApp" at bounding box center [678, 353] width 109 height 11
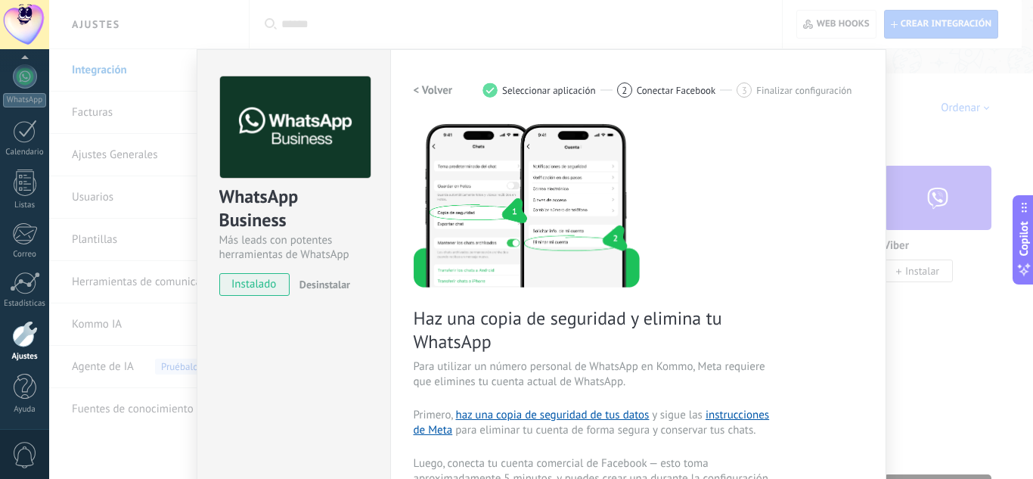
click at [833, 277] on div "Haz una copia de seguridad y elimina tu WhatsApp Para utilizar un número person…" at bounding box center [638, 416] width 449 height 588
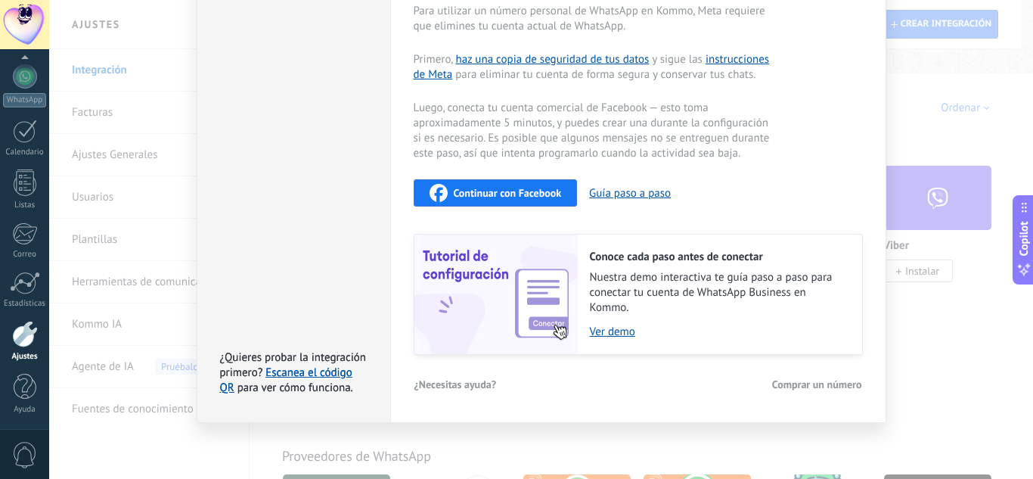
scroll to position [325, 0]
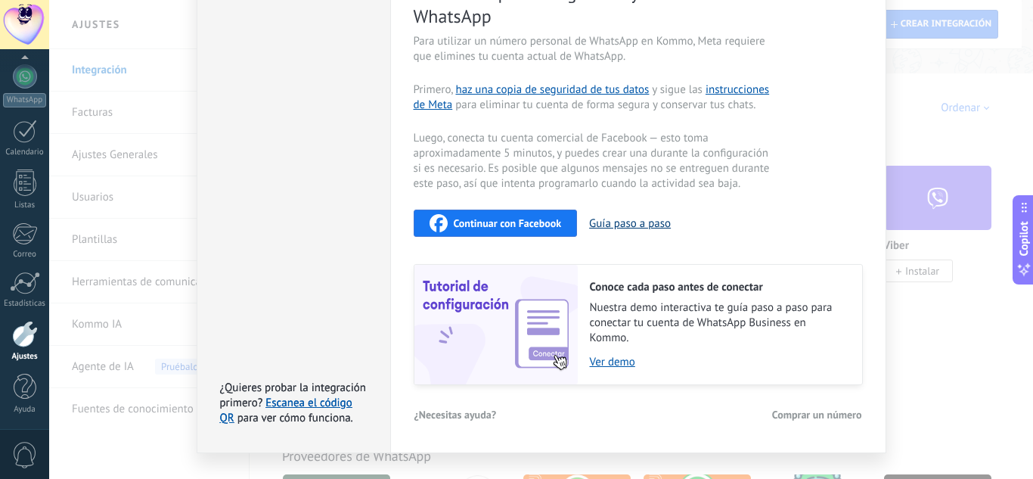
click at [610, 227] on button "Guía paso a paso" at bounding box center [630, 223] width 82 height 14
click at [529, 220] on span "Continuar con Facebook" at bounding box center [508, 223] width 108 height 11
click at [912, 370] on div "WhatsApp Business Más leads con potentes herramientas de WhatsApp instalado Des…" at bounding box center [541, 239] width 984 height 479
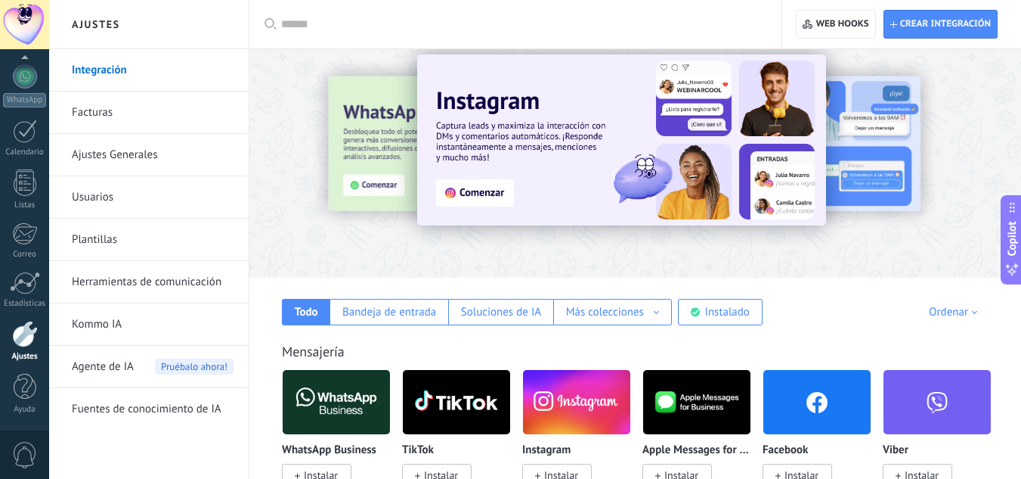
scroll to position [0, 0]
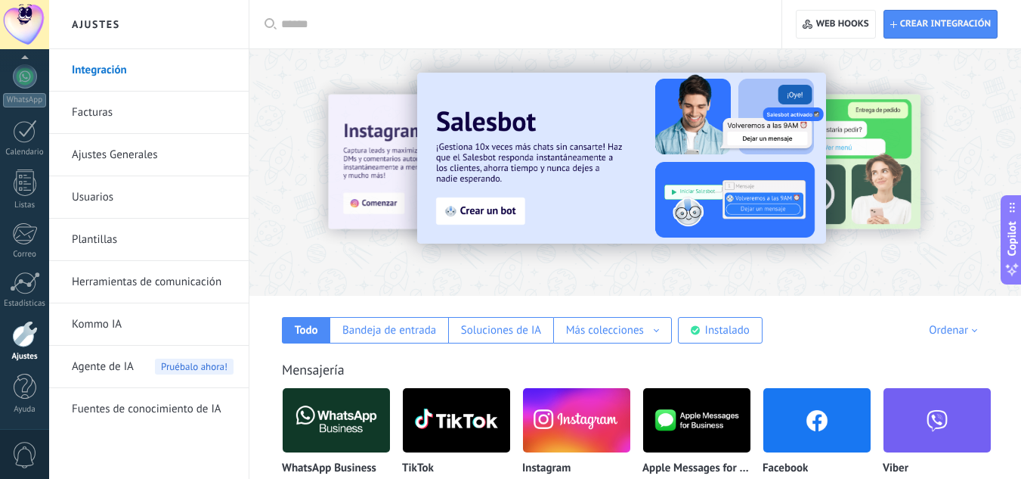
click at [165, 117] on link "Facturas" at bounding box center [153, 112] width 162 height 42
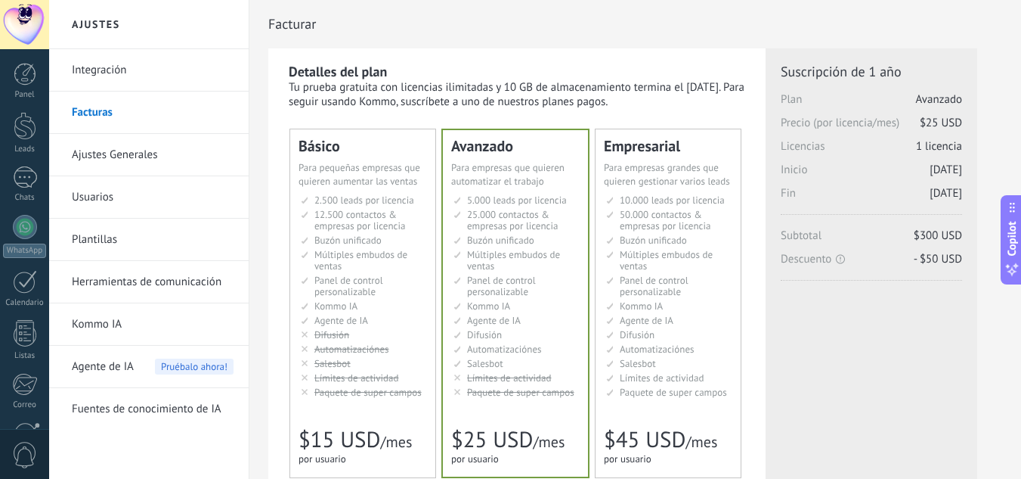
click at [168, 231] on link "Plantillas" at bounding box center [153, 239] width 162 height 42
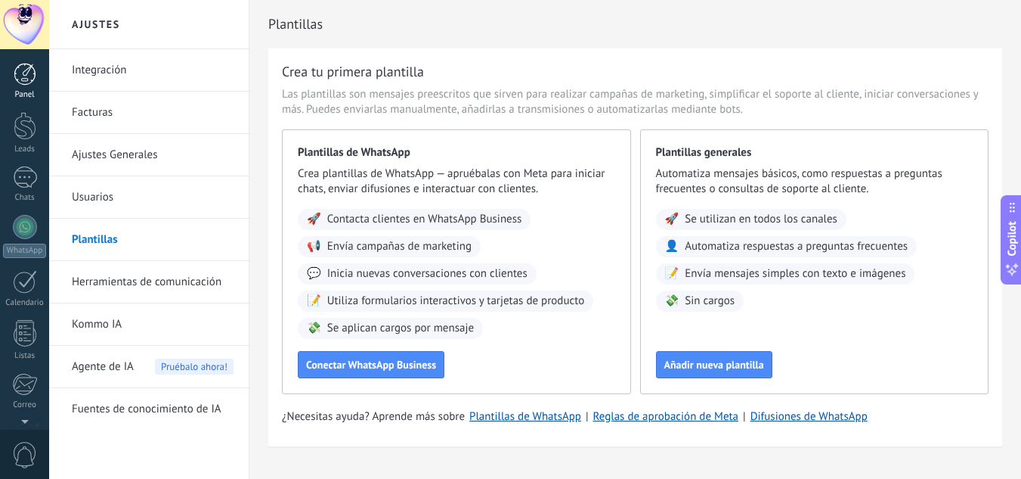
scroll to position [150, 0]
click at [24, 83] on div at bounding box center [25, 76] width 24 height 24
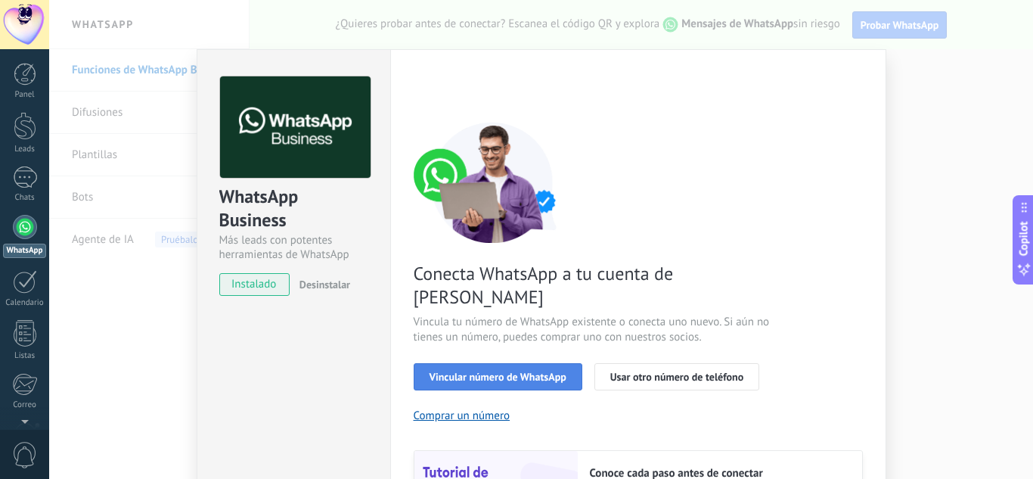
click at [497, 371] on span "Vincular número de WhatsApp" at bounding box center [497, 376] width 137 height 11
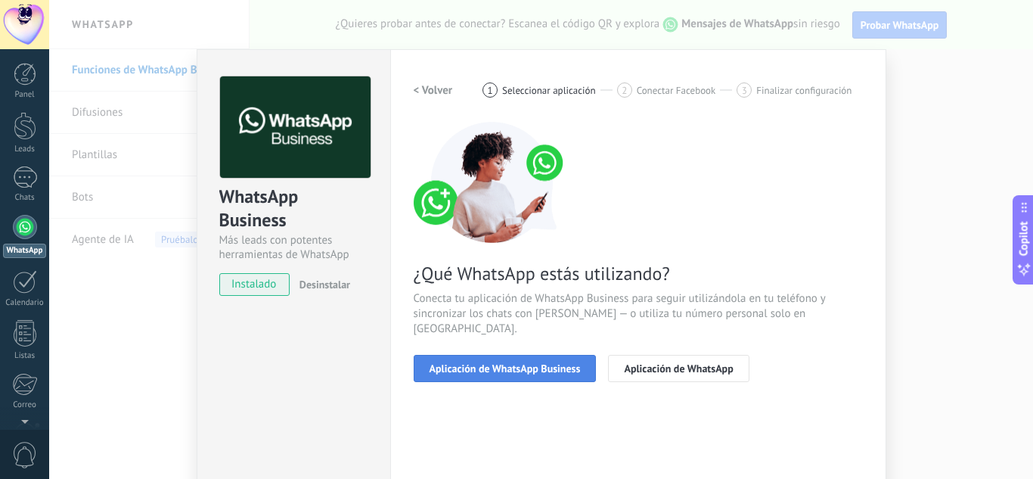
click at [513, 363] on span "Aplicación de WhatsApp Business" at bounding box center [504, 368] width 151 height 11
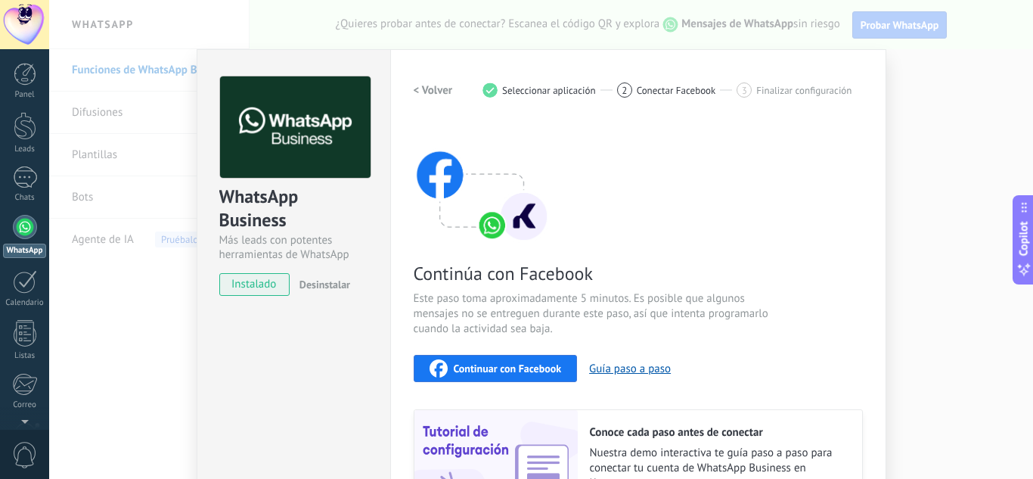
click at [776, 90] on span "Finalizar configuración" at bounding box center [803, 90] width 95 height 11
click at [789, 139] on div "Continúa con Facebook Este paso toma aproximadamente 5 minutos. Es posible que …" at bounding box center [638, 326] width 449 height 408
click at [22, 129] on div at bounding box center [25, 126] width 23 height 28
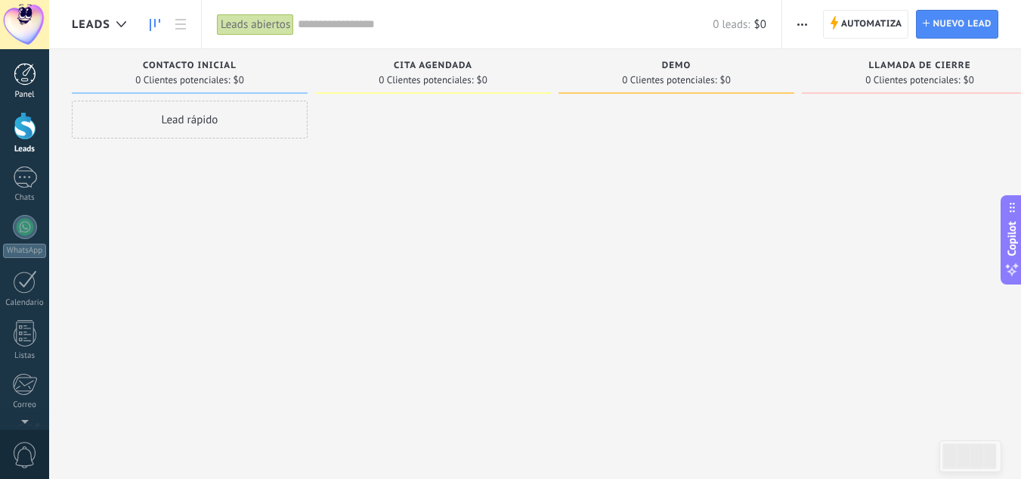
click at [26, 80] on div at bounding box center [25, 74] width 23 height 23
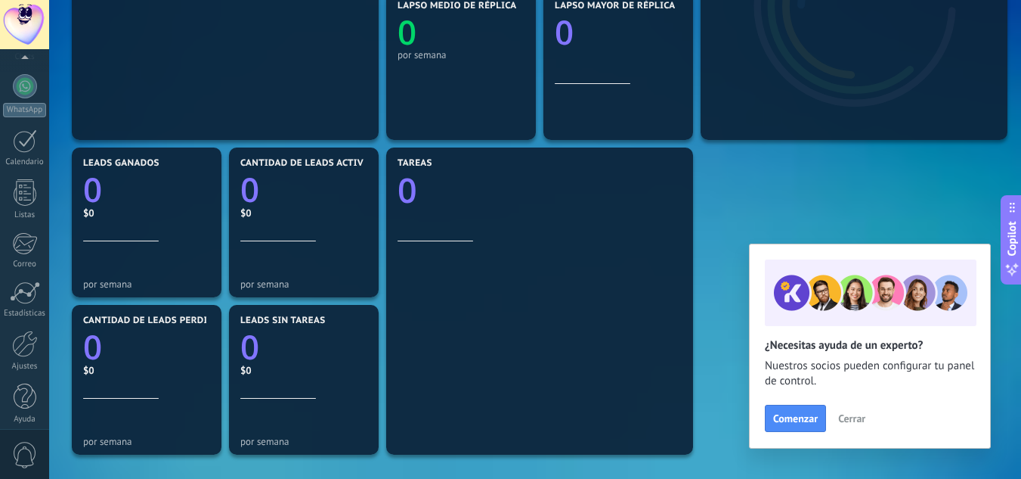
scroll to position [150, 0]
click at [23, 339] on div at bounding box center [25, 334] width 26 height 26
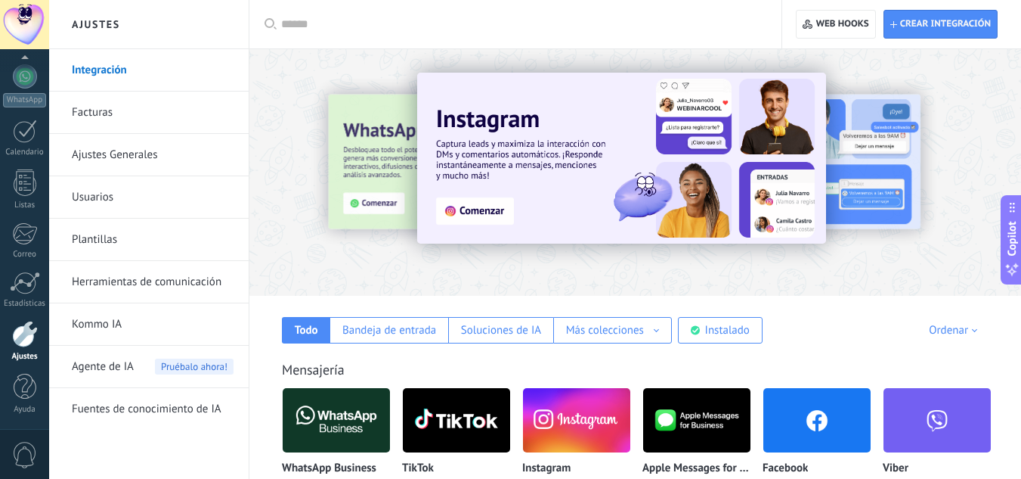
click at [166, 163] on link "Ajustes Generales" at bounding box center [153, 155] width 162 height 42
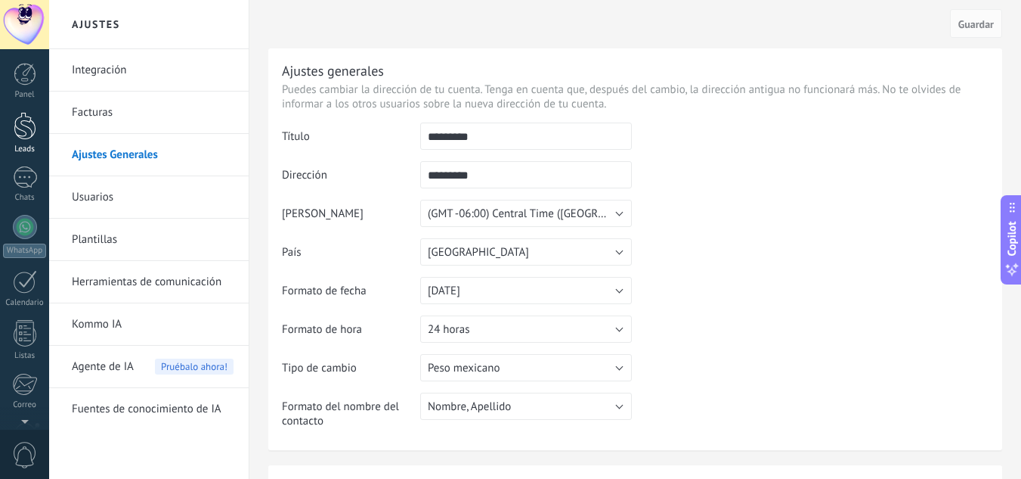
click at [29, 129] on div at bounding box center [25, 126] width 23 height 28
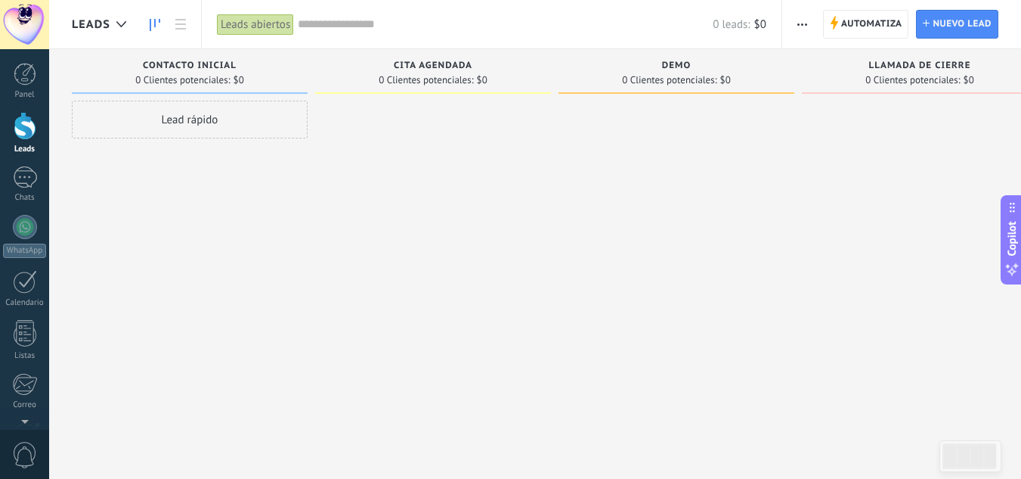
click at [801, 23] on icon "button" at bounding box center [803, 24] width 10 height 2
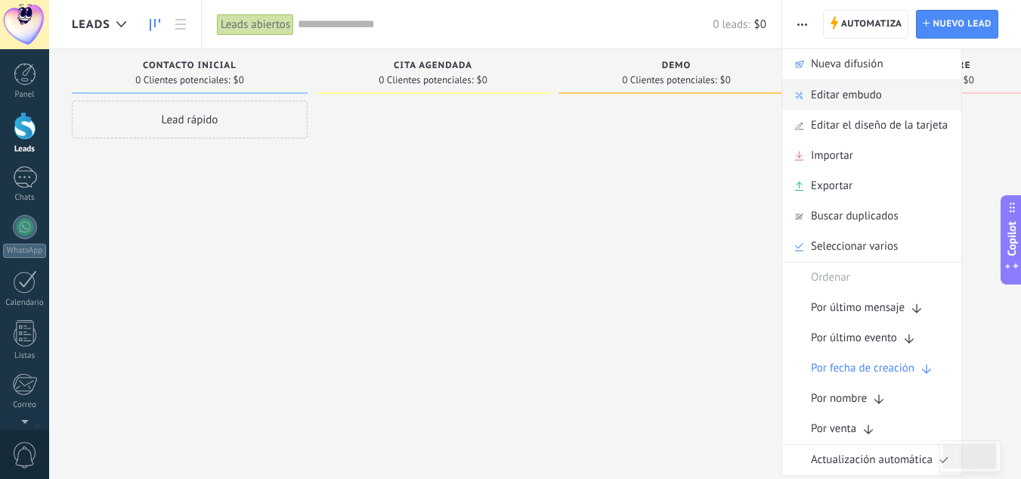
click at [844, 90] on span "Editar embudo" at bounding box center [846, 95] width 71 height 30
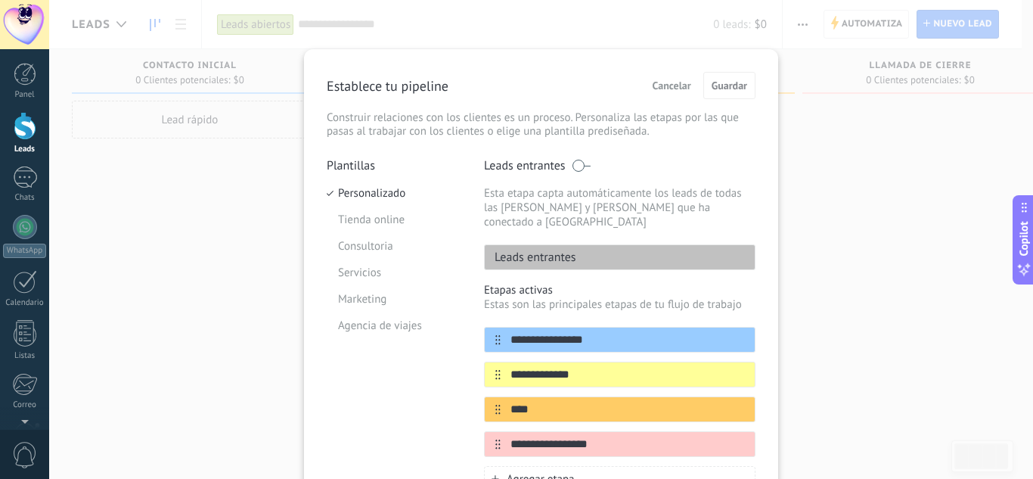
click at [931, 272] on div "**********" at bounding box center [541, 239] width 984 height 479
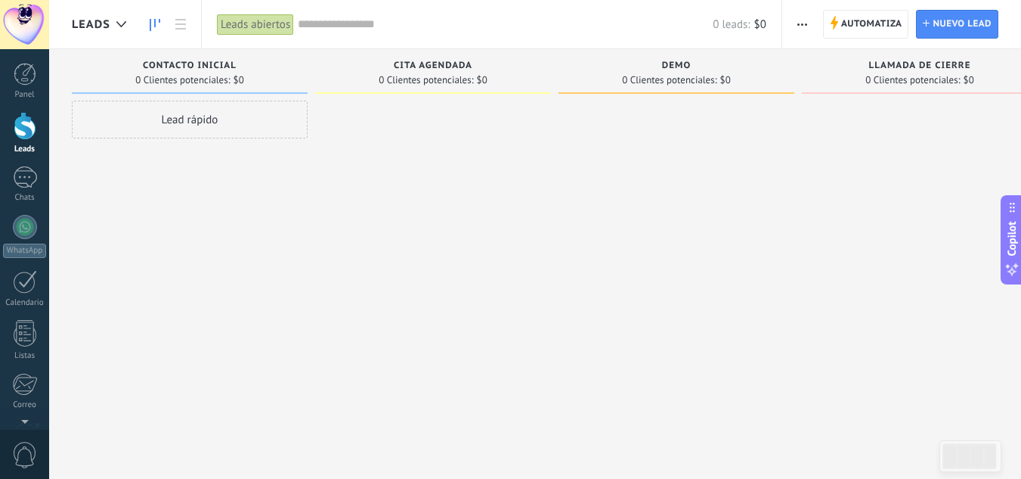
click at [801, 23] on icon "button" at bounding box center [803, 24] width 10 height 2
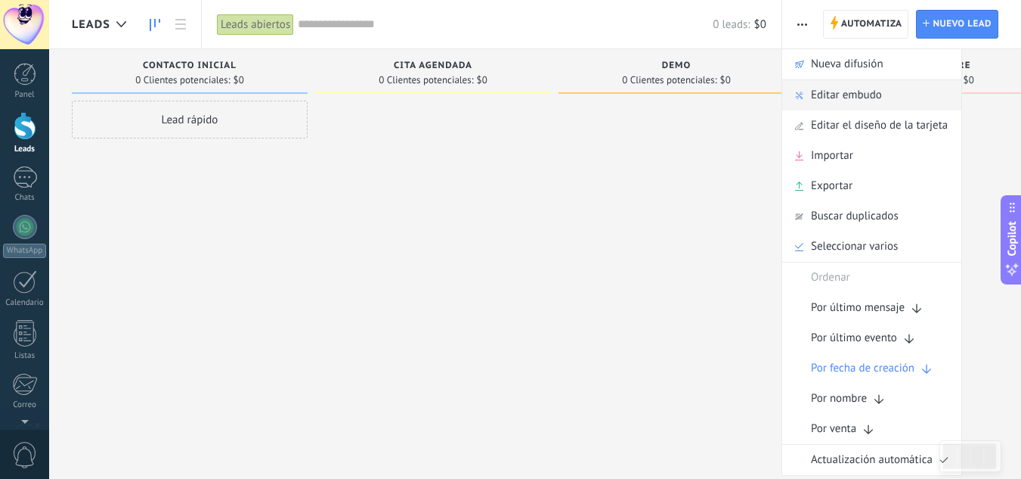
click at [855, 88] on span "Editar embudo" at bounding box center [846, 95] width 71 height 30
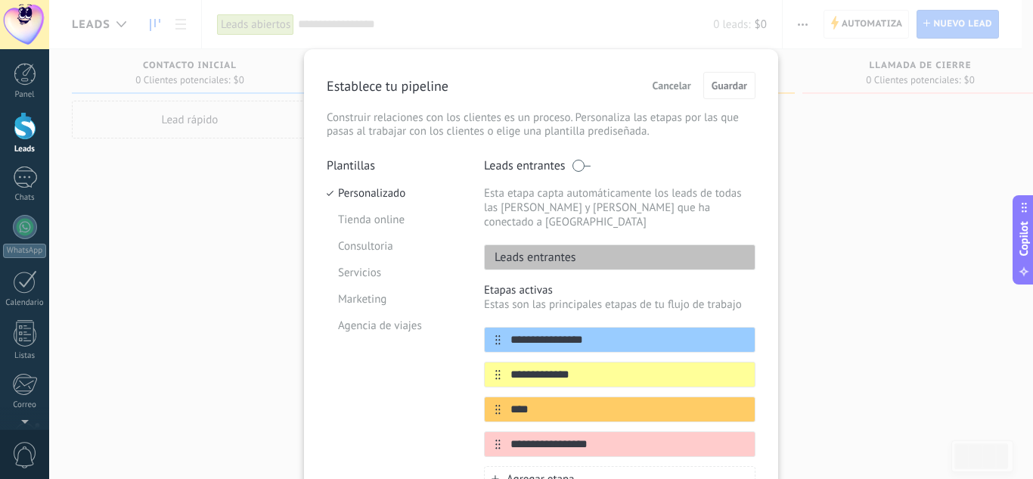
click at [894, 107] on div "**********" at bounding box center [541, 239] width 984 height 479
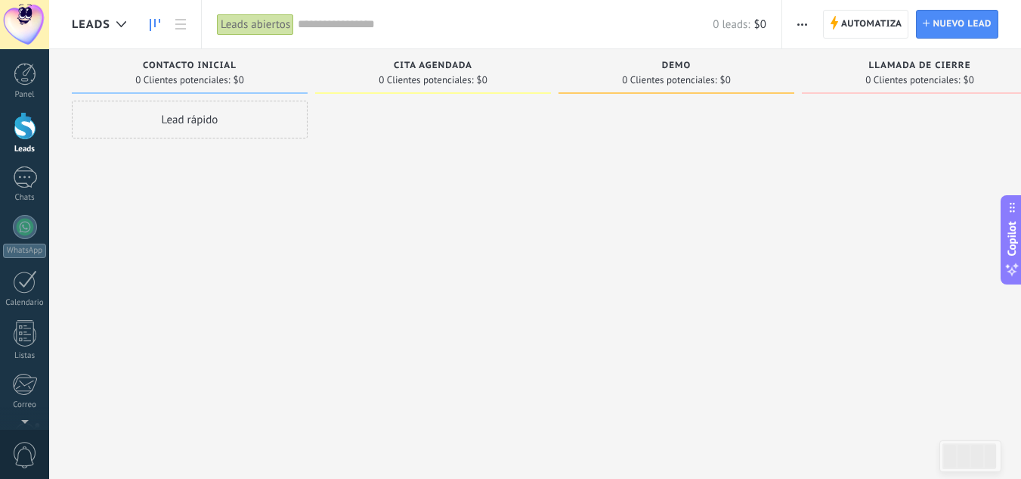
click at [799, 23] on use "button" at bounding box center [803, 24] width 10 height 2
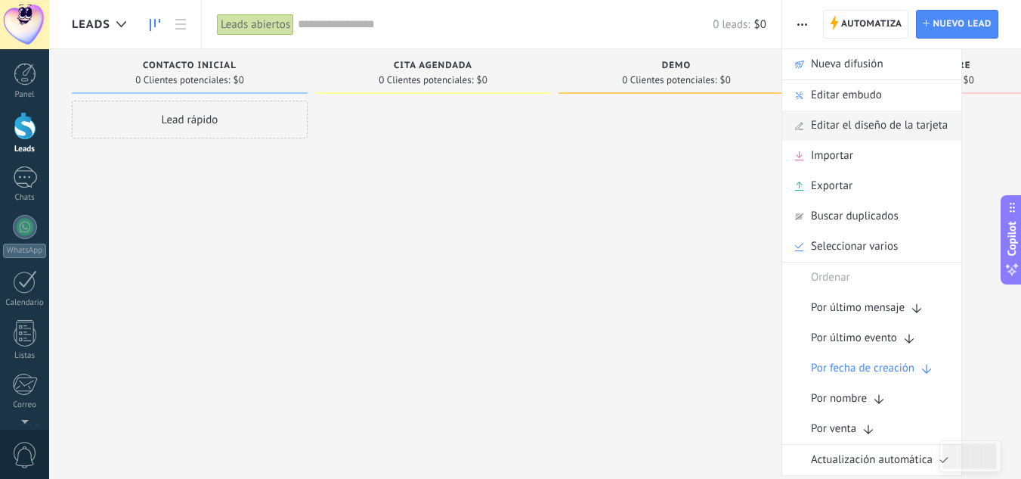
click at [820, 119] on span "Editar el diseño de la tarjeta" at bounding box center [879, 125] width 137 height 30
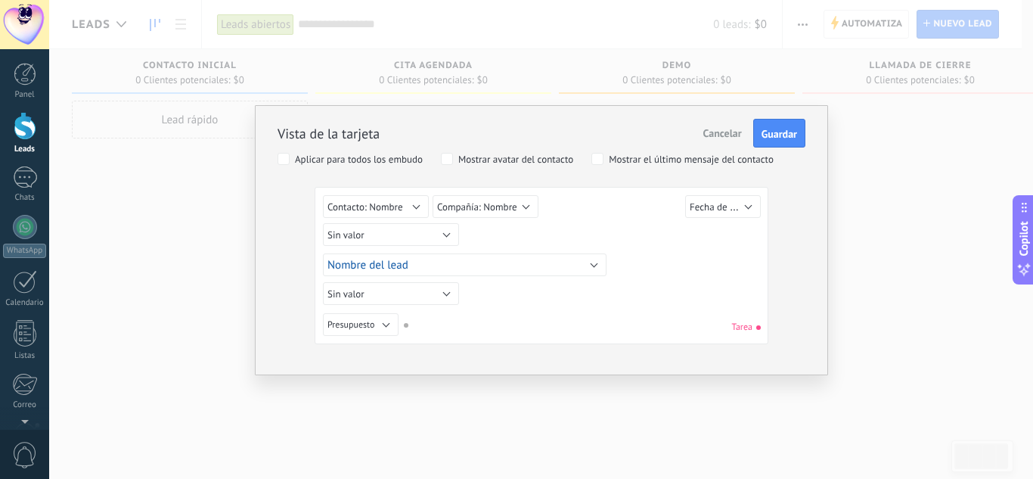
click at [893, 172] on div "Vista de la tarjeta Cancelar Guardar Aplicar para todos los embudo Mostrar avat…" at bounding box center [541, 239] width 984 height 479
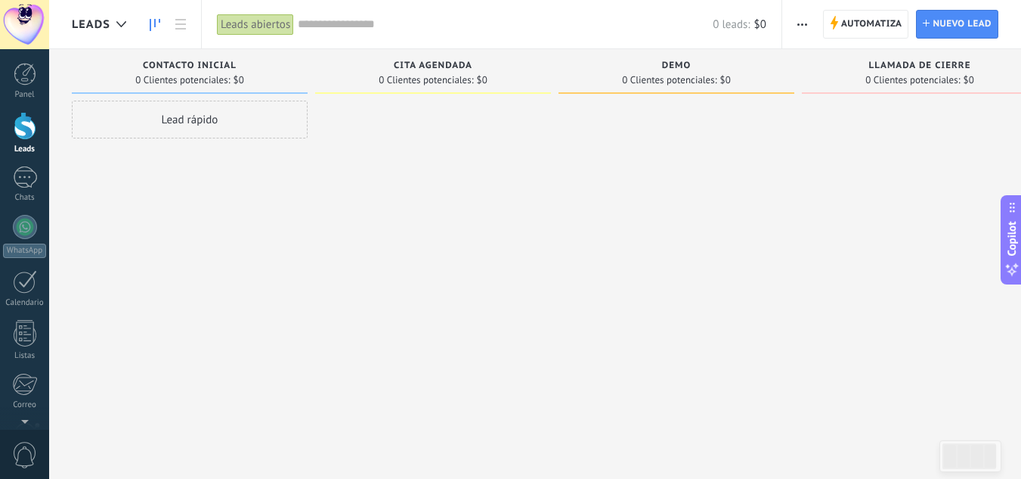
click at [805, 26] on span "button" at bounding box center [803, 24] width 10 height 29
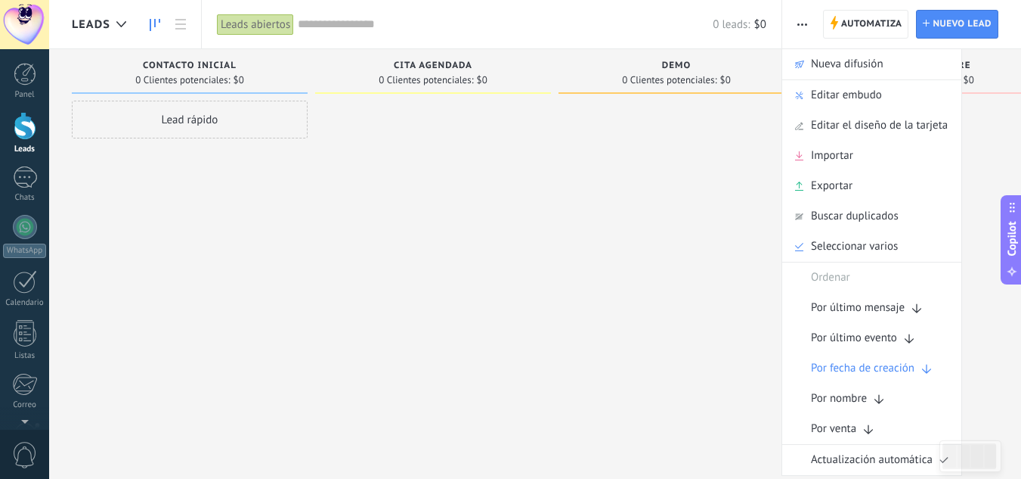
click at [636, 261] on div at bounding box center [677, 241] width 236 height 281
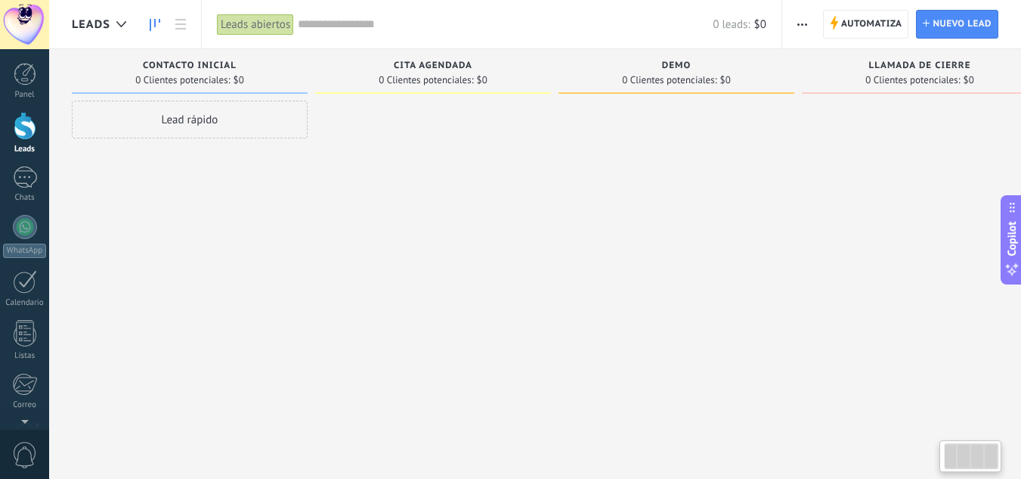
scroll to position [0, 39]
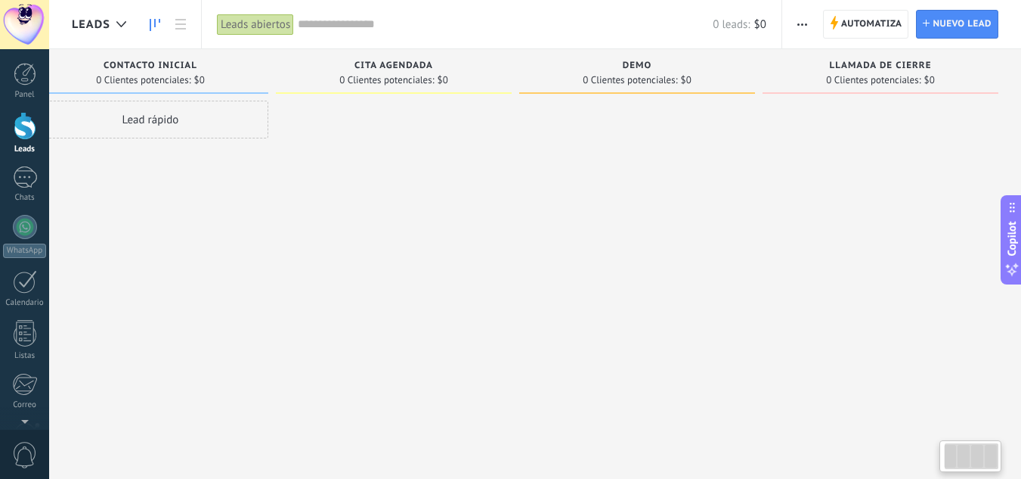
drag, startPoint x: 770, startPoint y: 92, endPoint x: 702, endPoint y: 128, distance: 76.8
click at [702, 128] on div "DEMO 0 Clientes potenciales: $0" at bounding box center [640, 215] width 243 height 333
drag, startPoint x: 989, startPoint y: 458, endPoint x: 990, endPoint y: 470, distance: 12.2
click at [990, 470] on div at bounding box center [971, 456] width 62 height 32
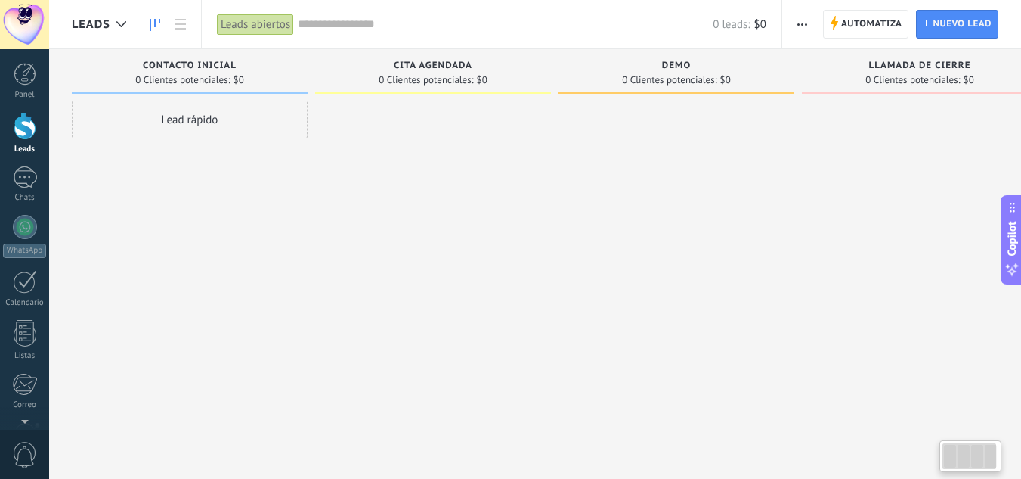
drag, startPoint x: 992, startPoint y: 460, endPoint x: 800, endPoint y: 427, distance: 194.9
click at [800, 427] on body ".abccls-1,.abccls-2{fill-rule:evenodd}.abccls-2{fill:#fff} .abfcls-1{fill:none}…" at bounding box center [510, 239] width 1021 height 479
click at [804, 25] on icon "button" at bounding box center [803, 24] width 10 height 2
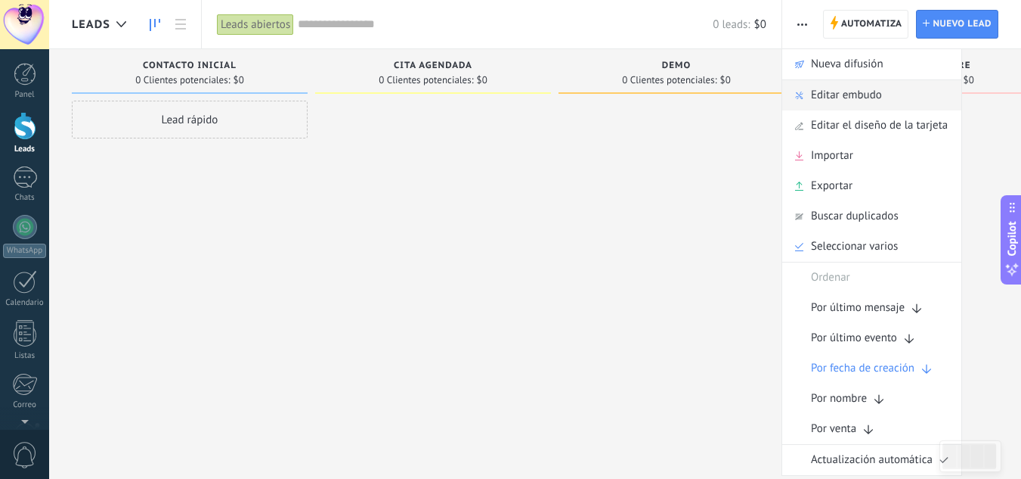
click at [843, 93] on span "Editar embudo" at bounding box center [846, 95] width 71 height 30
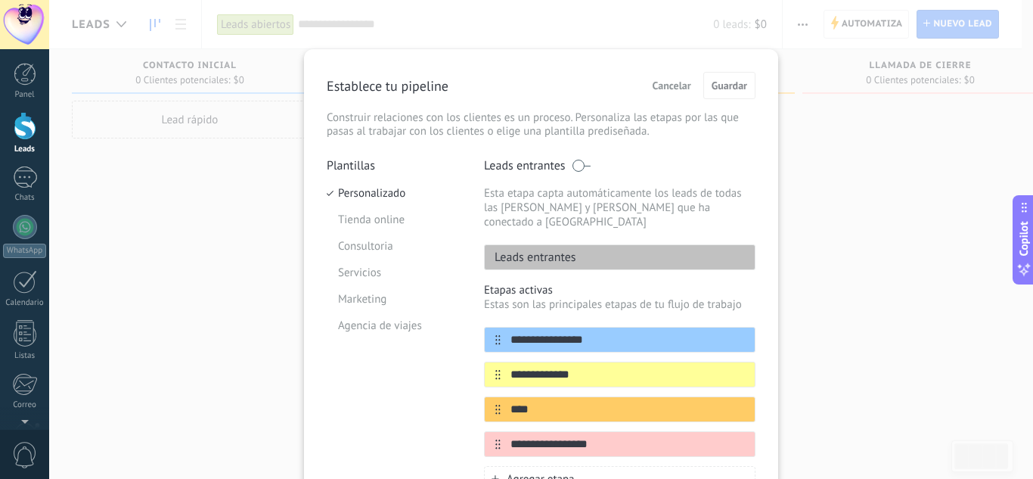
click at [818, 373] on div "**********" at bounding box center [541, 239] width 984 height 479
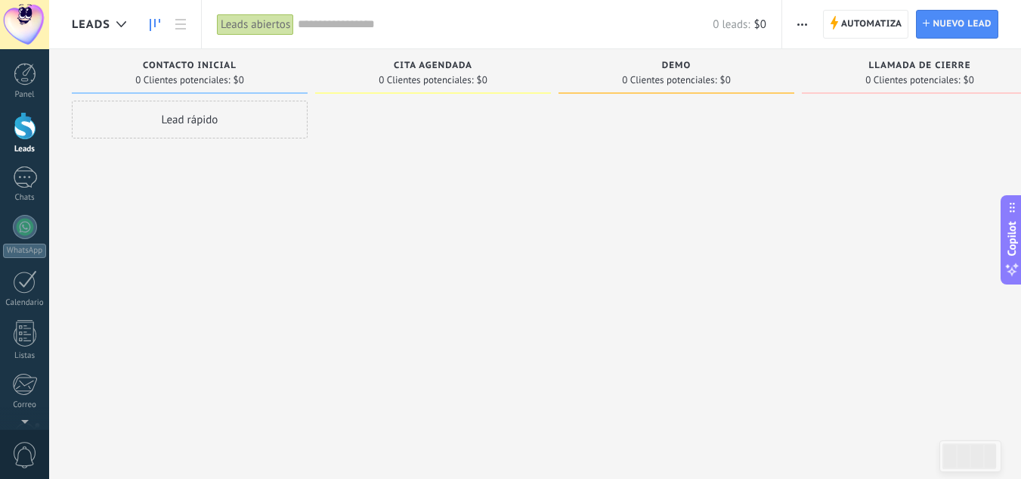
click at [806, 29] on span "button" at bounding box center [803, 24] width 10 height 29
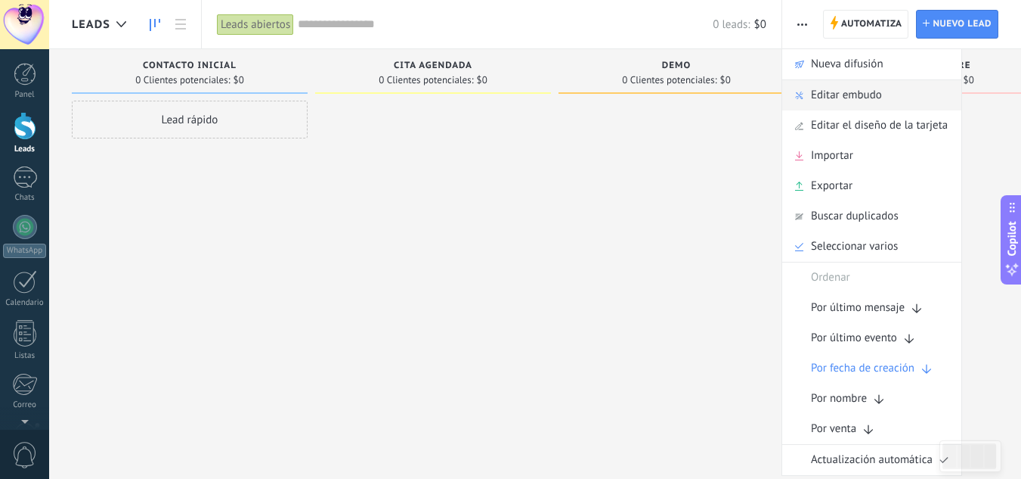
click at [838, 98] on span "Editar embudo" at bounding box center [846, 95] width 71 height 30
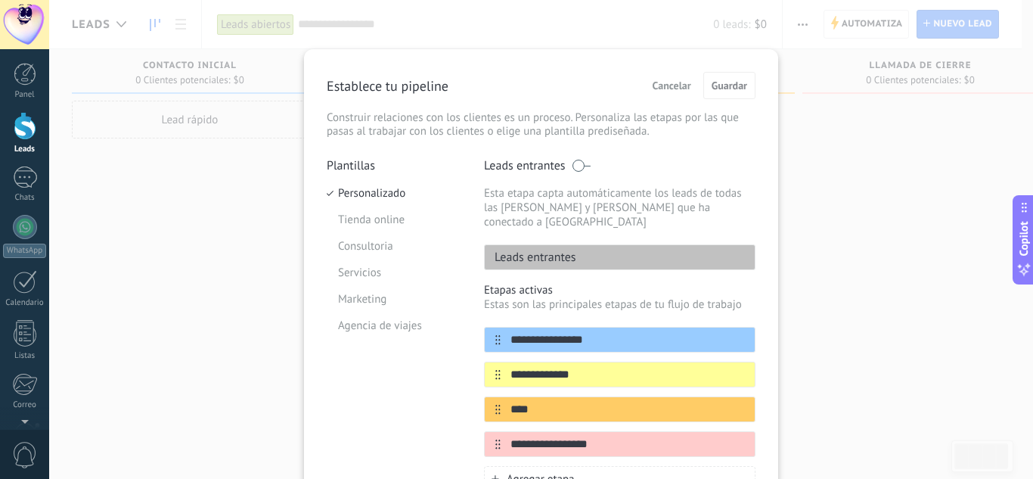
click at [764, 192] on div "**********" at bounding box center [541, 341] width 474 height 584
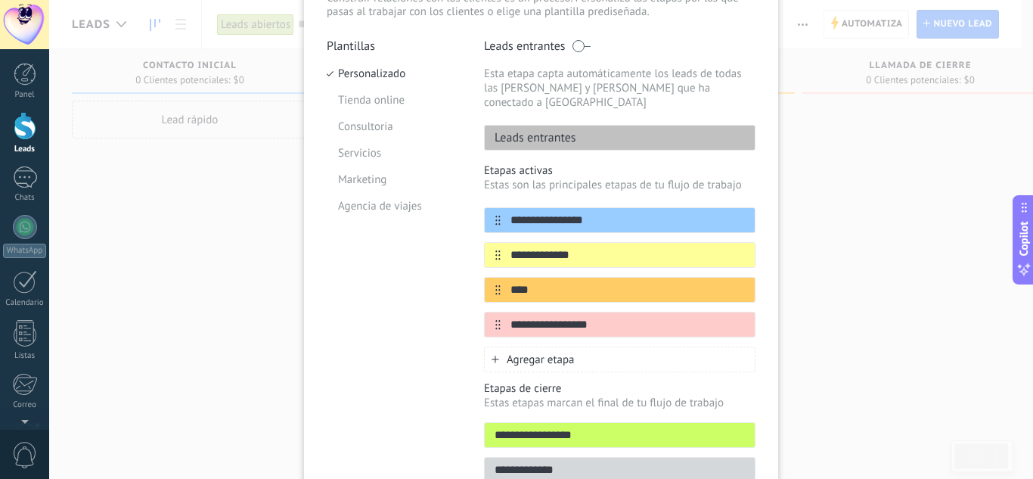
scroll to position [151, 0]
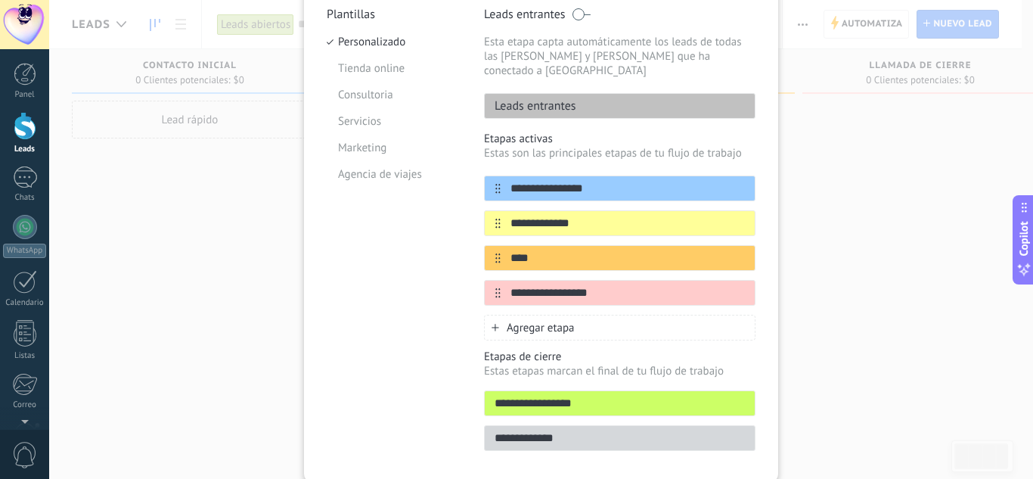
click at [568, 430] on input "**********" at bounding box center [620, 438] width 270 height 16
type input "**********"
click at [741, 287] on icon at bounding box center [742, 291] width 8 height 8
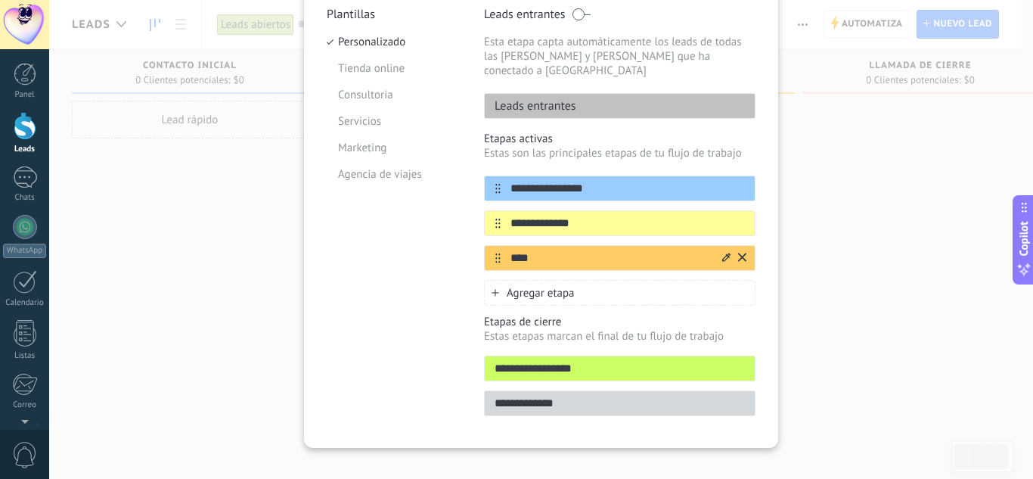
click at [740, 252] on icon at bounding box center [742, 256] width 8 height 9
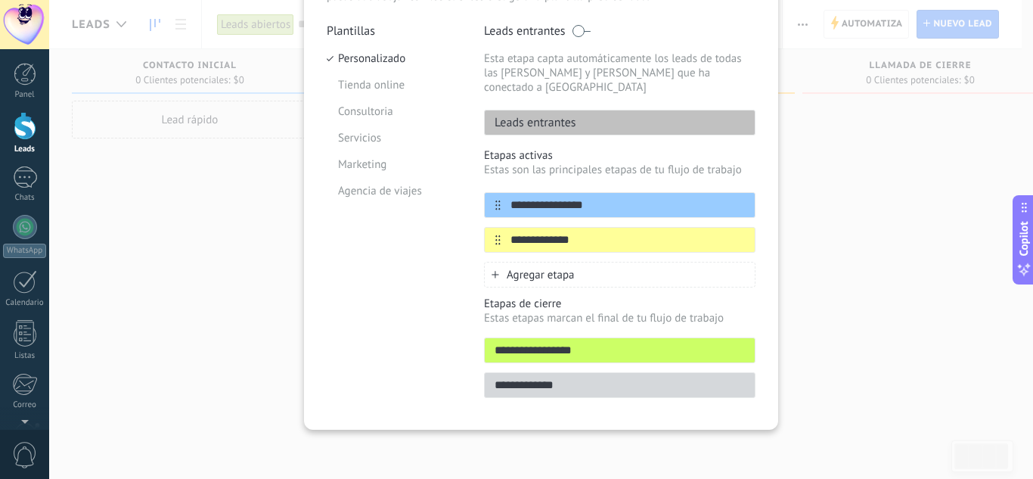
scroll to position [120, 0]
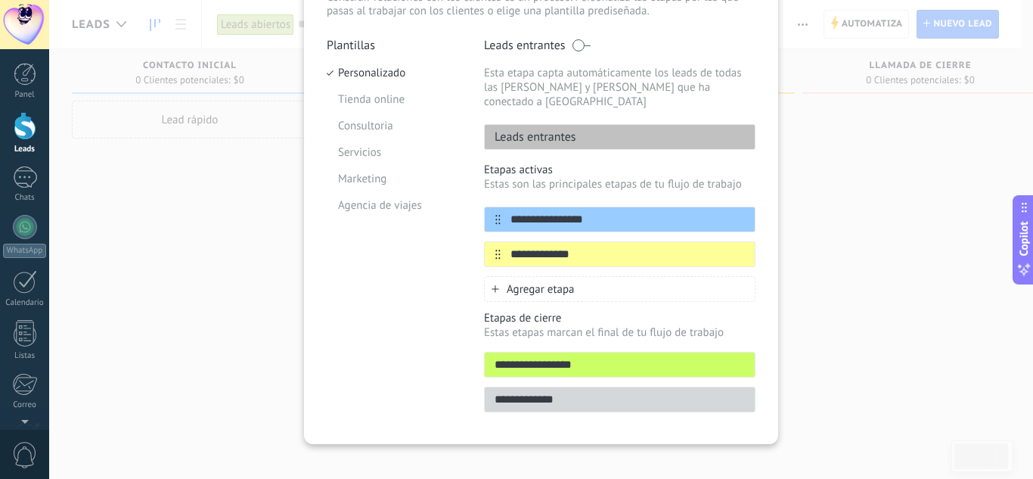
click at [765, 174] on div "**********" at bounding box center [541, 186] width 474 height 515
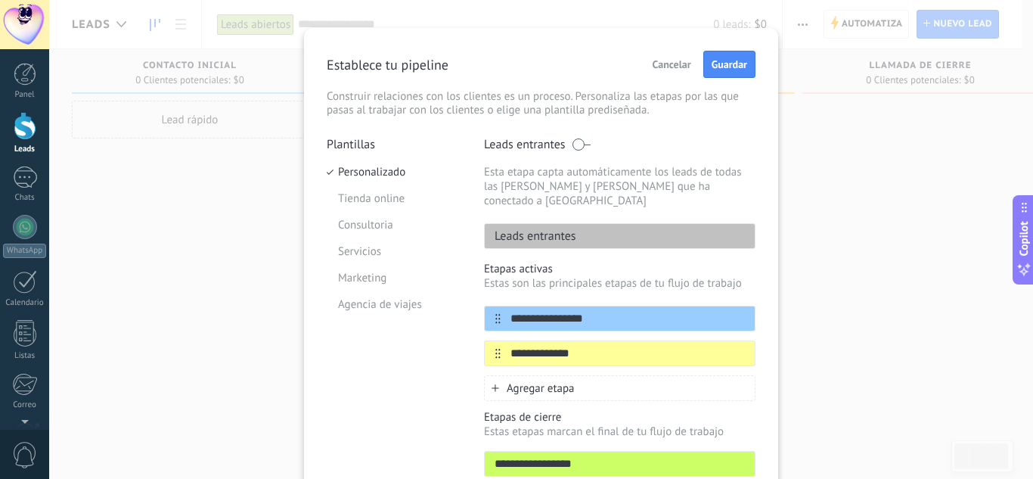
scroll to position [0, 0]
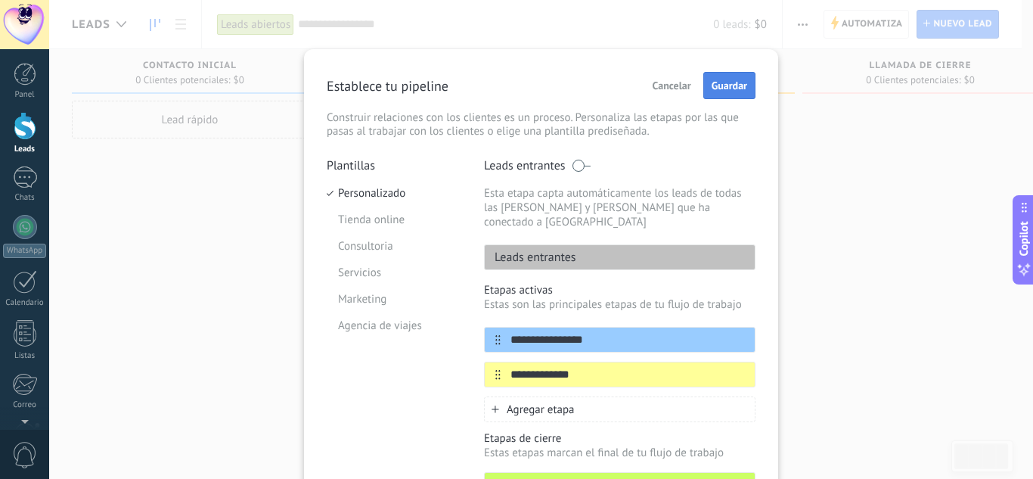
click at [736, 86] on span "Guardar" at bounding box center [729, 85] width 36 height 11
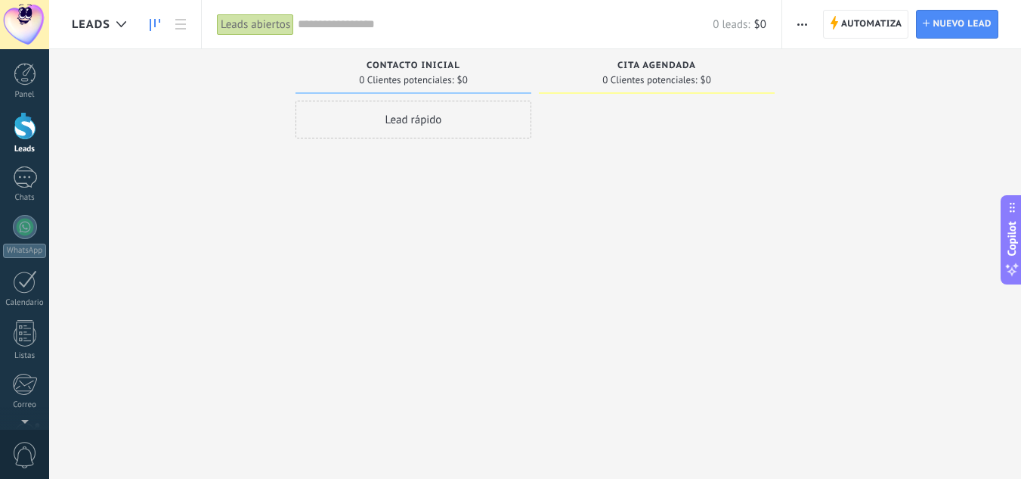
click at [798, 26] on span "button" at bounding box center [803, 24] width 10 height 29
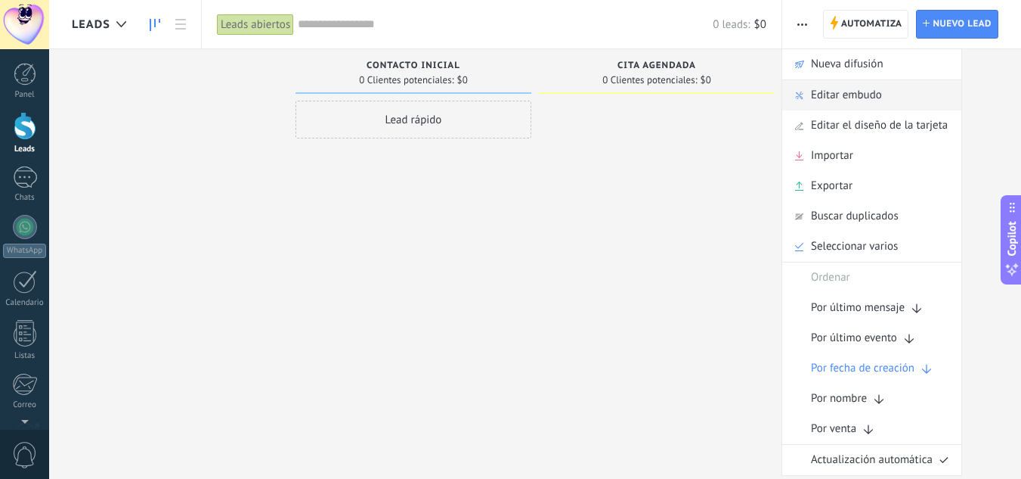
click at [844, 93] on span "Editar embudo" at bounding box center [846, 95] width 71 height 30
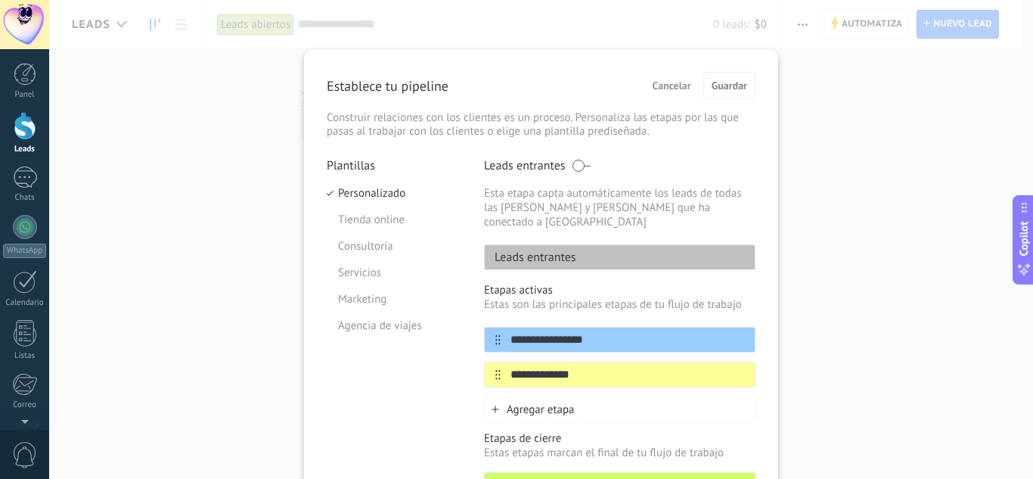
click at [547, 402] on span "Agregar etapa" at bounding box center [541, 409] width 68 height 14
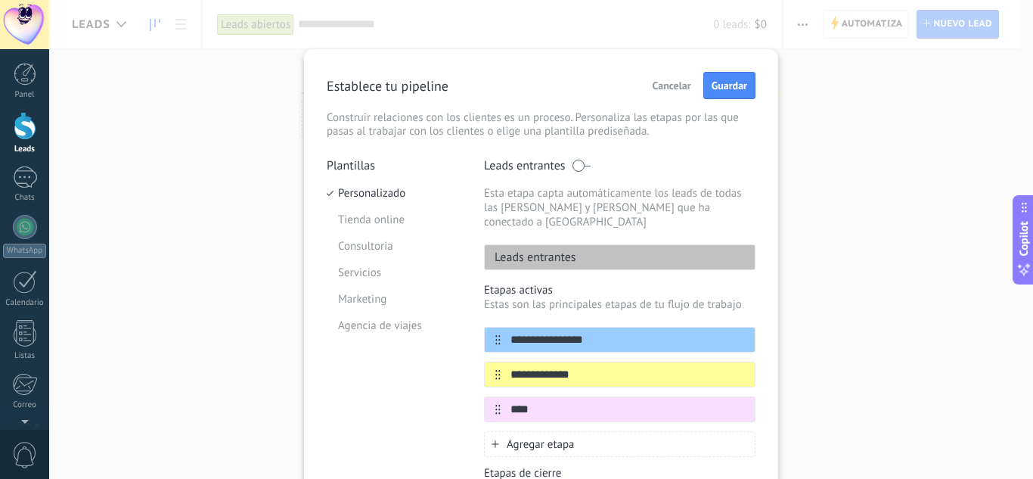
type input "****"
click at [533, 437] on span "Agregar etapa" at bounding box center [541, 444] width 68 height 14
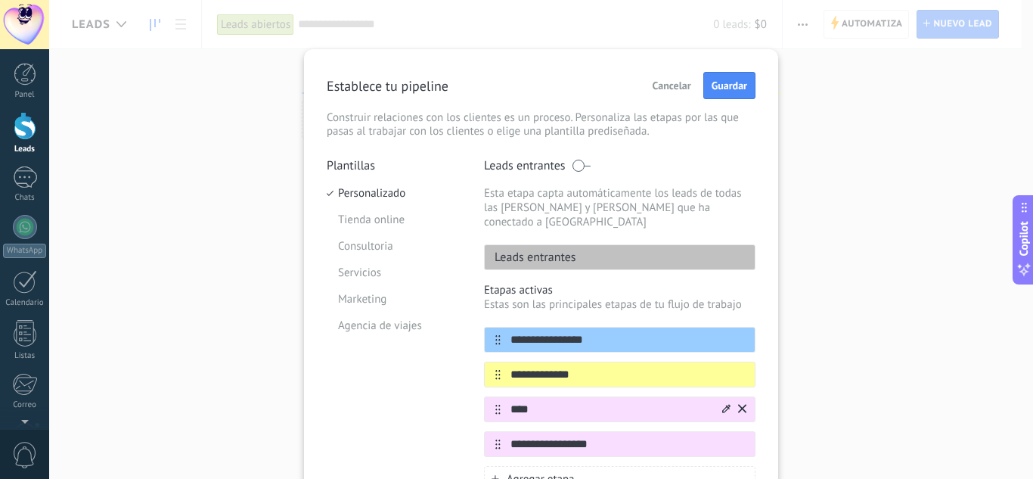
click at [495, 404] on icon at bounding box center [497, 409] width 5 height 10
type input "**********"
click at [722, 404] on icon at bounding box center [726, 408] width 8 height 9
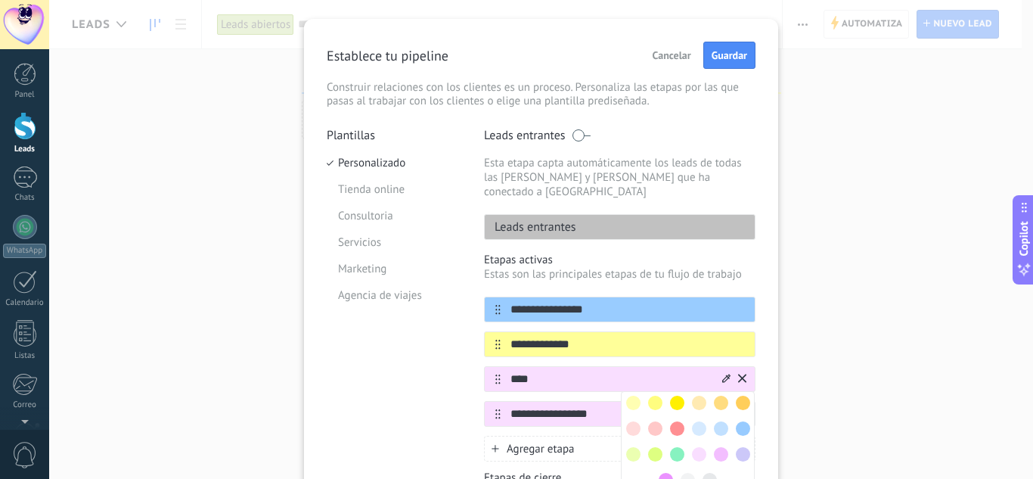
scroll to position [60, 0]
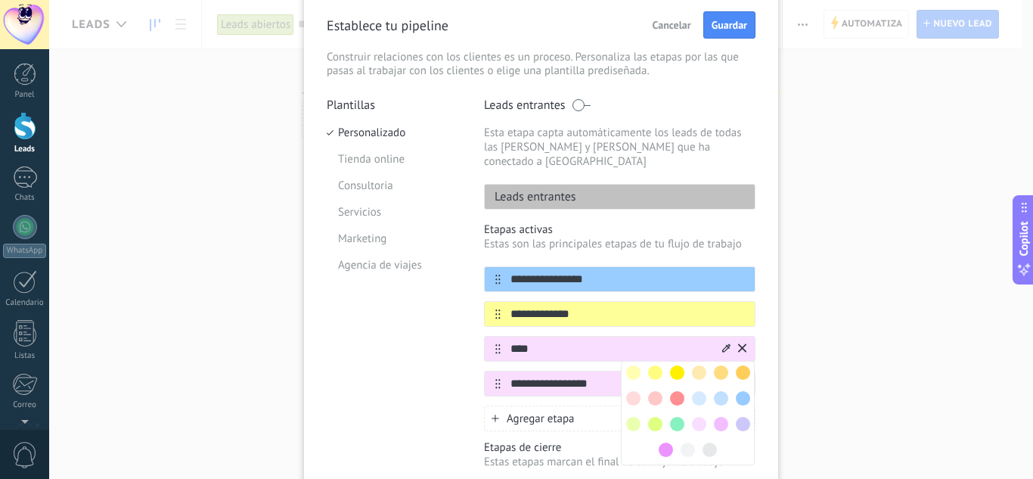
click at [672, 417] on span at bounding box center [677, 424] width 14 height 14
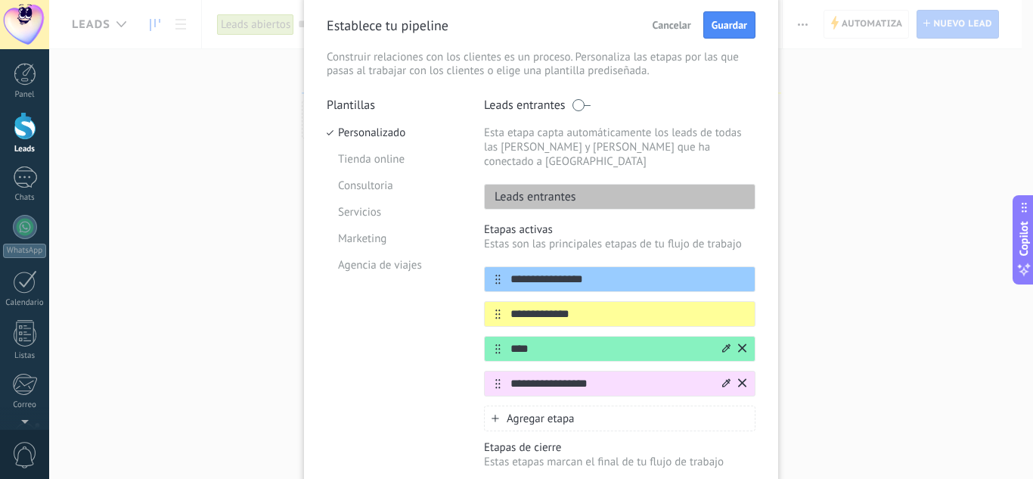
click at [723, 378] on icon at bounding box center [726, 382] width 8 height 9
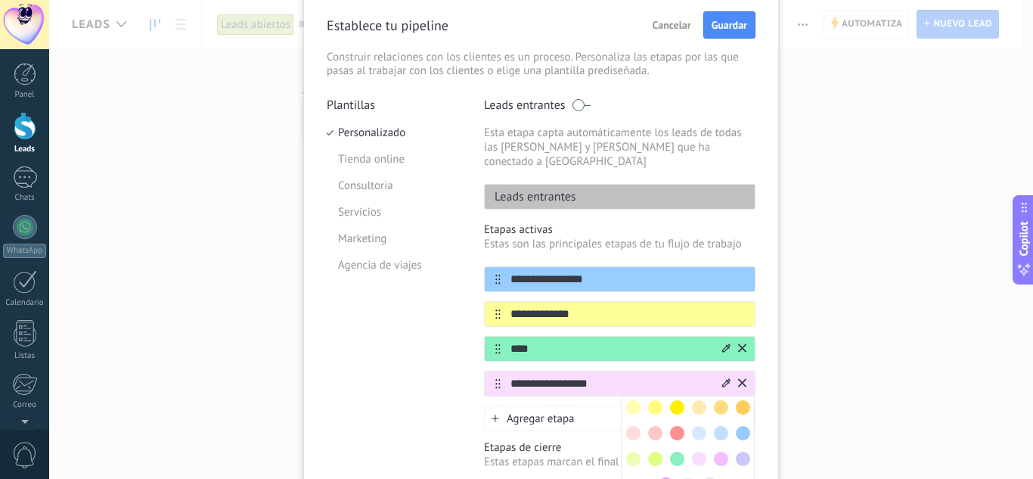
click at [671, 426] on span at bounding box center [677, 433] width 14 height 14
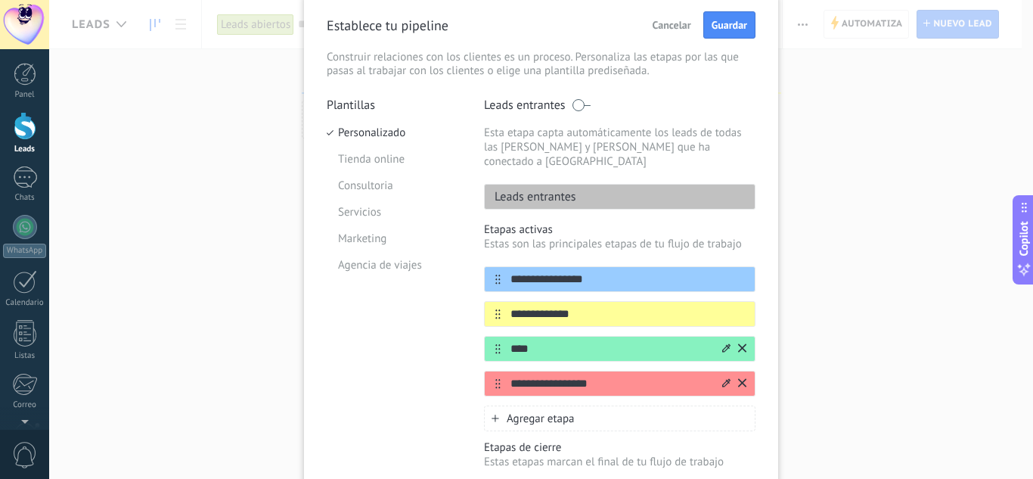
click at [763, 396] on div "**********" at bounding box center [541, 281] width 474 height 584
click at [902, 345] on div "**********" at bounding box center [541, 239] width 984 height 479
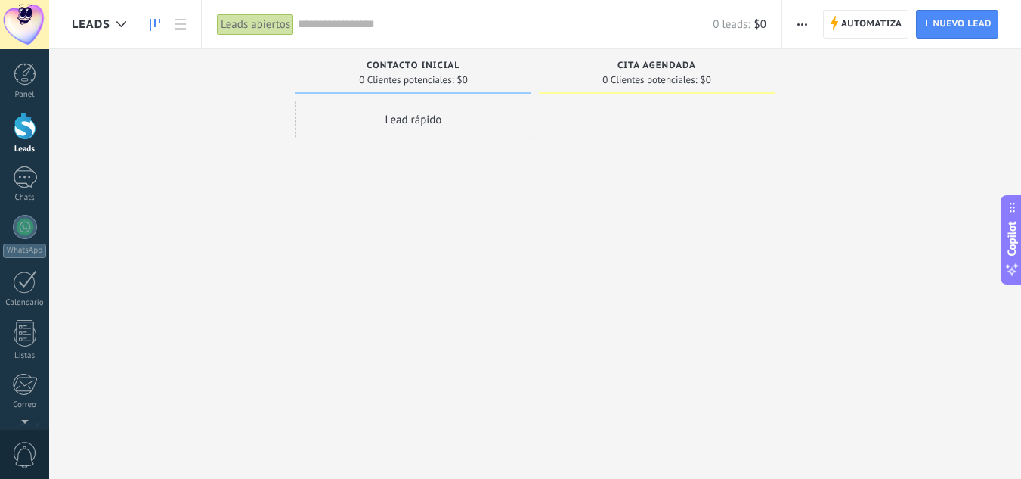
click at [801, 25] on icon "button" at bounding box center [803, 24] width 10 height 2
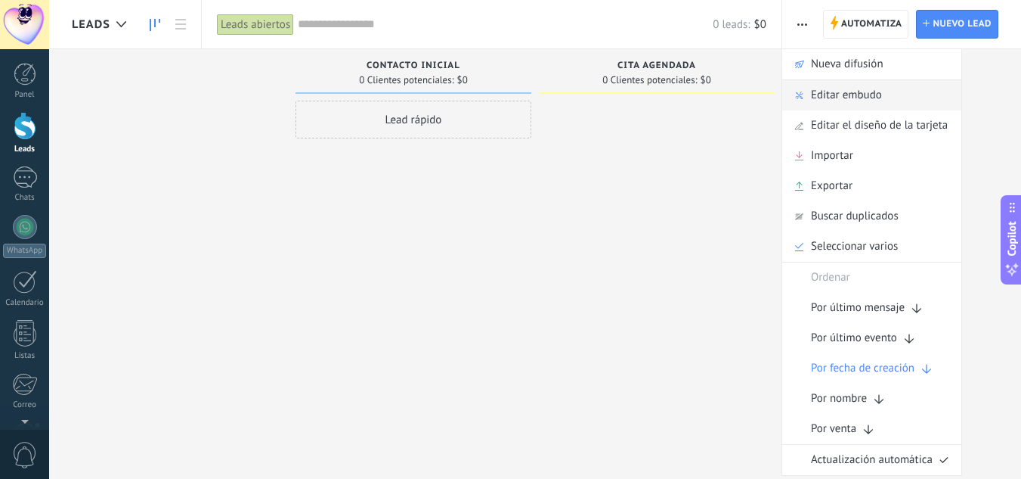
click at [819, 88] on span "Editar embudo" at bounding box center [846, 95] width 71 height 30
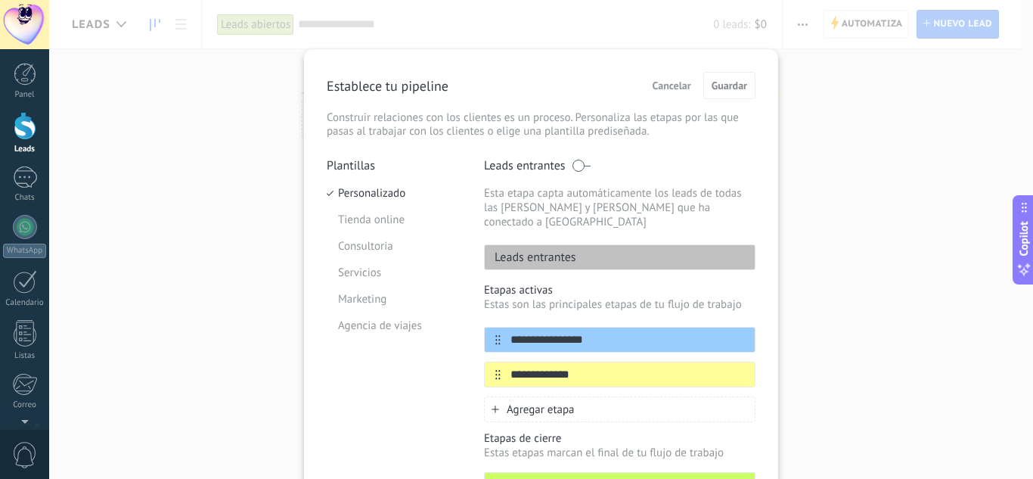
click at [554, 402] on span "Agregar etapa" at bounding box center [541, 409] width 68 height 14
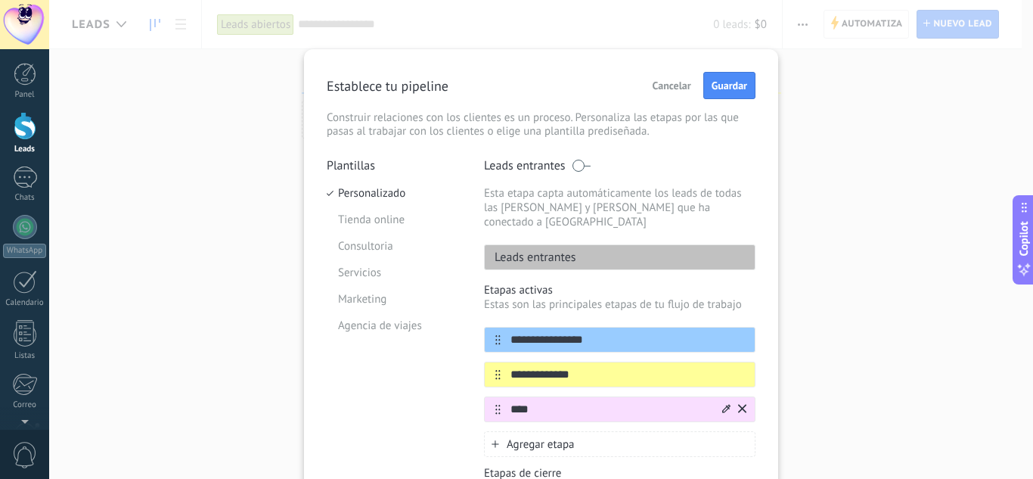
type input "****"
click at [723, 404] on icon at bounding box center [726, 408] width 8 height 8
click at [675, 477] on span at bounding box center [677, 484] width 14 height 14
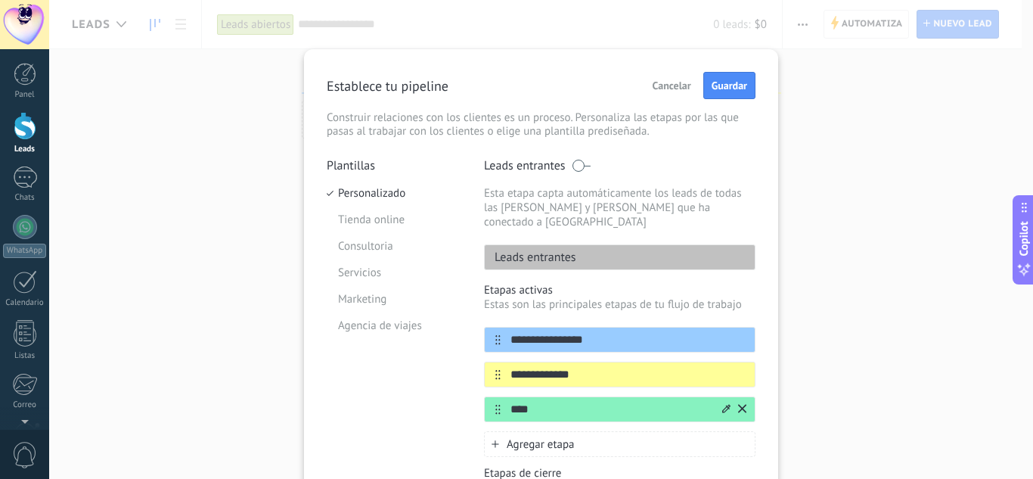
click at [596, 431] on div "Agregar etapa" at bounding box center [619, 444] width 271 height 26
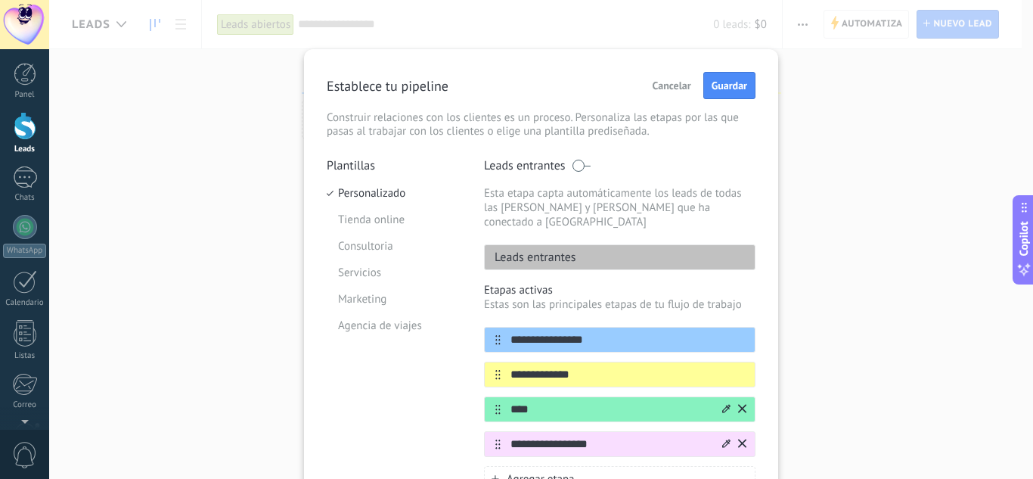
type input "**********"
click at [723, 438] on icon at bounding box center [726, 442] width 8 height 9
click at [759, 445] on div "**********" at bounding box center [541, 341] width 474 height 584
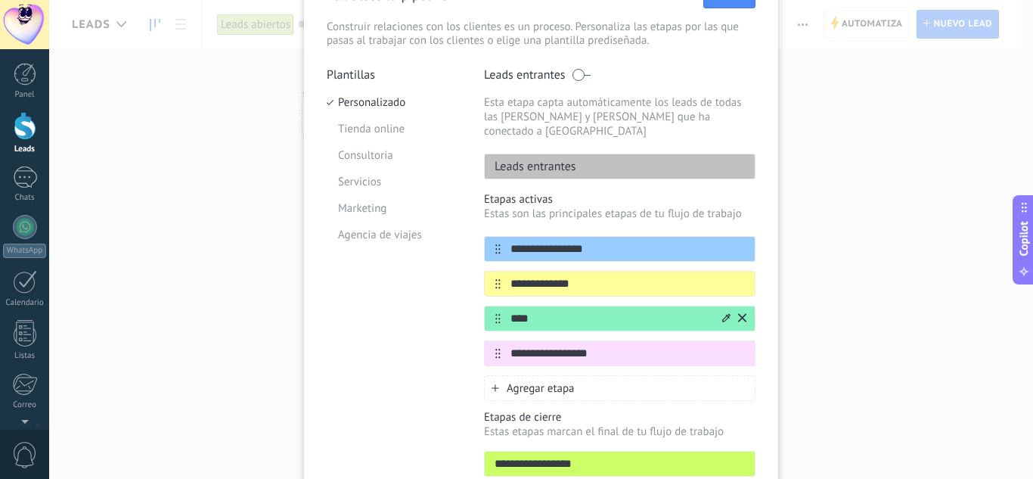
scroll to position [121, 0]
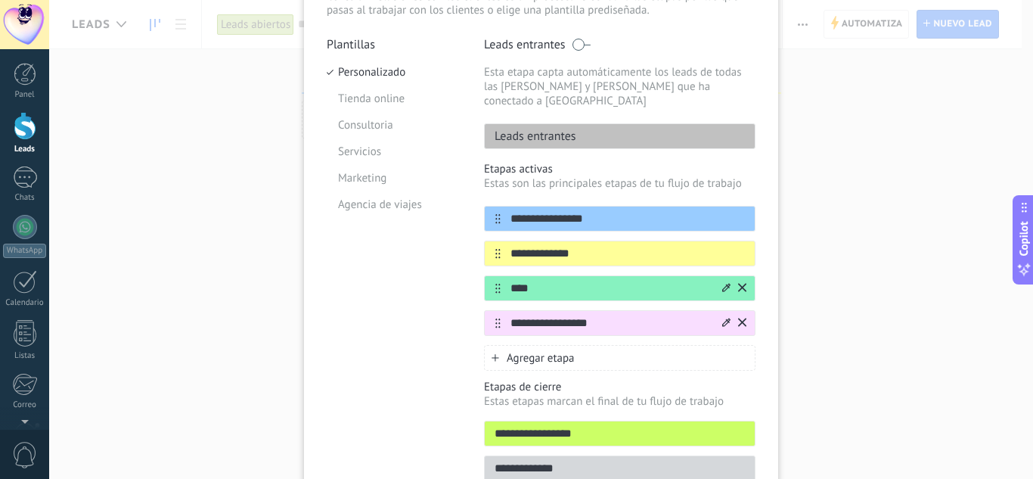
click at [723, 318] on icon at bounding box center [726, 322] width 8 height 8
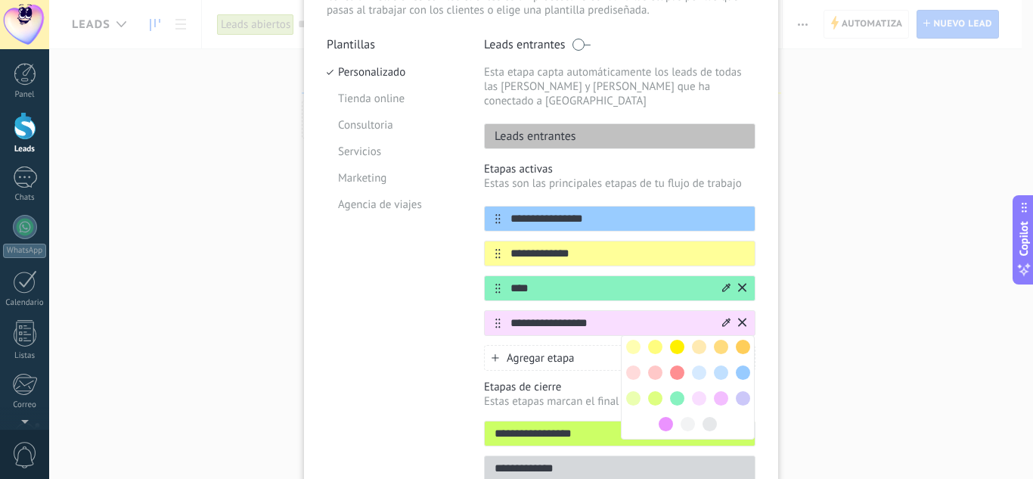
click at [671, 365] on span at bounding box center [677, 372] width 14 height 14
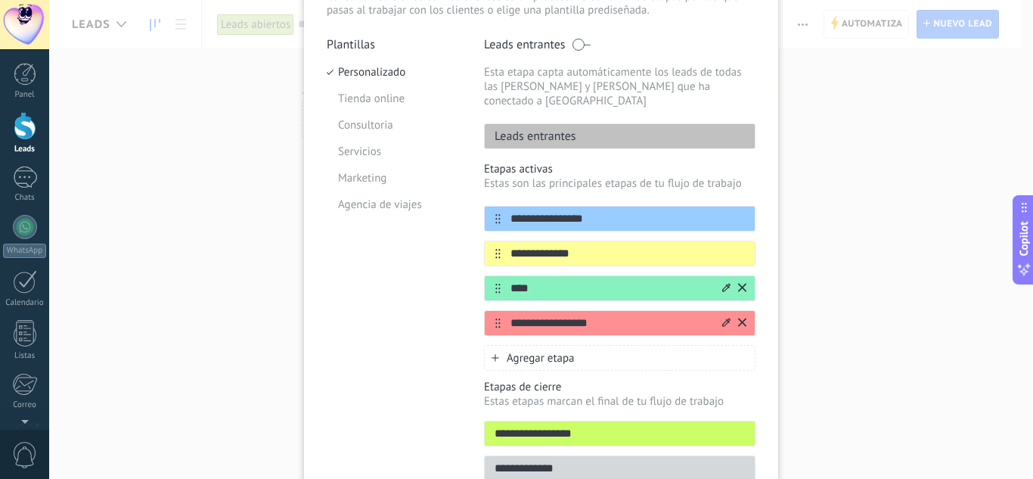
click at [755, 156] on div "**********" at bounding box center [541, 220] width 474 height 584
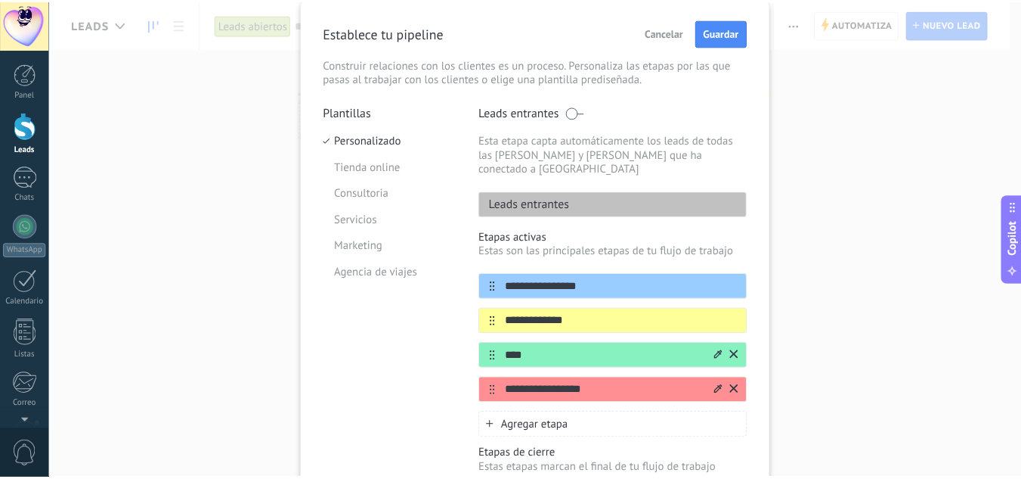
scroll to position [30, 0]
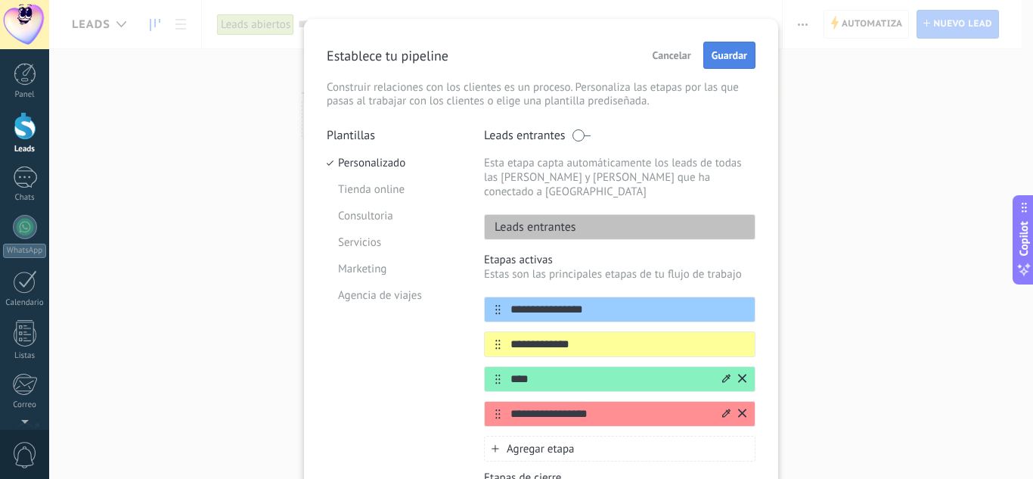
click at [722, 54] on span "Guardar" at bounding box center [729, 55] width 36 height 11
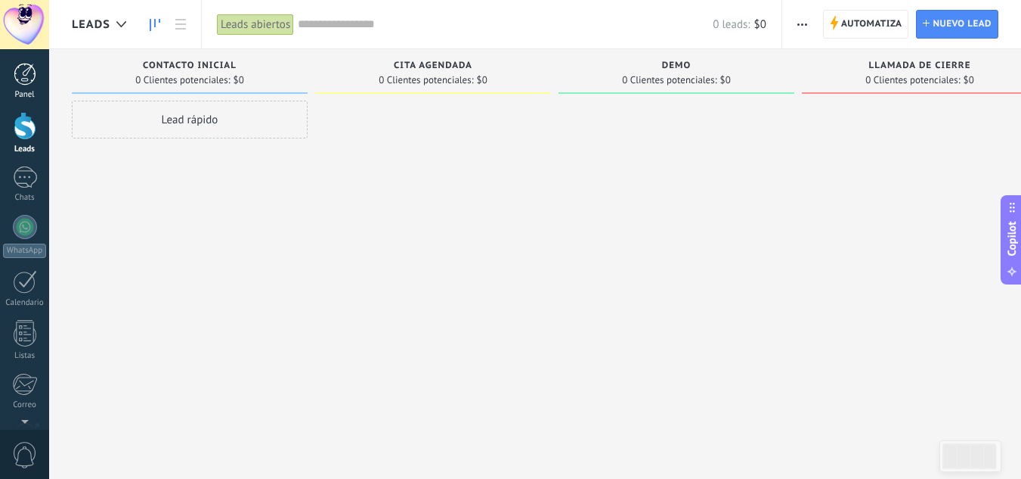
click at [20, 86] on link "Panel" at bounding box center [24, 81] width 49 height 37
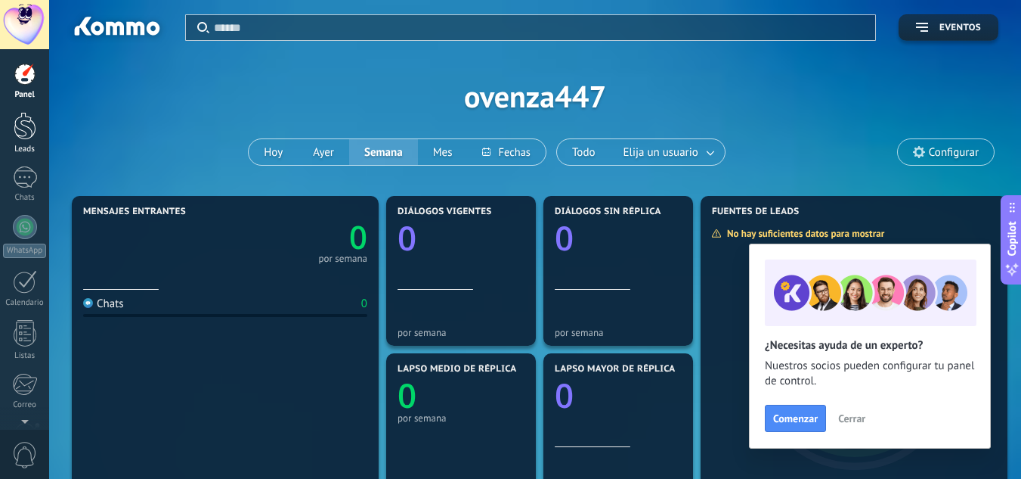
click at [36, 135] on div at bounding box center [25, 126] width 23 height 28
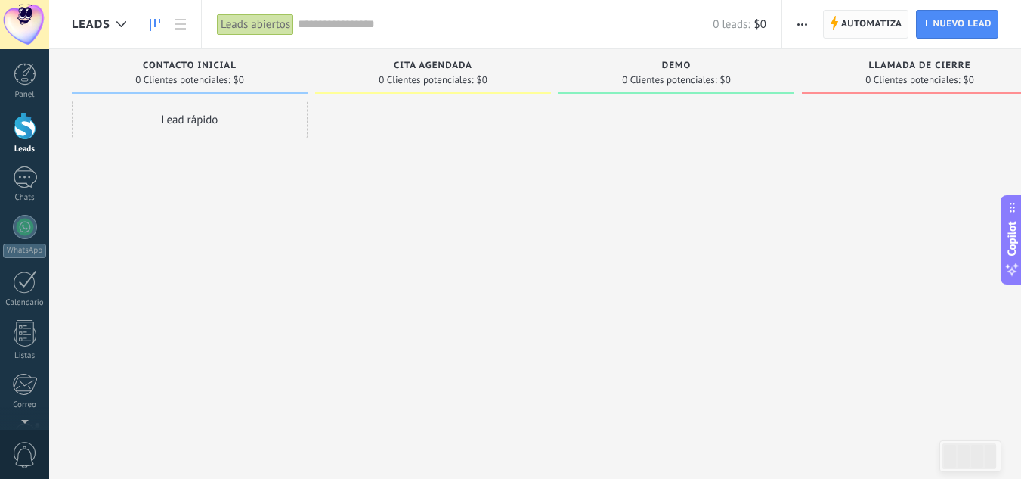
click at [857, 28] on span "Automatiza" at bounding box center [871, 24] width 61 height 27
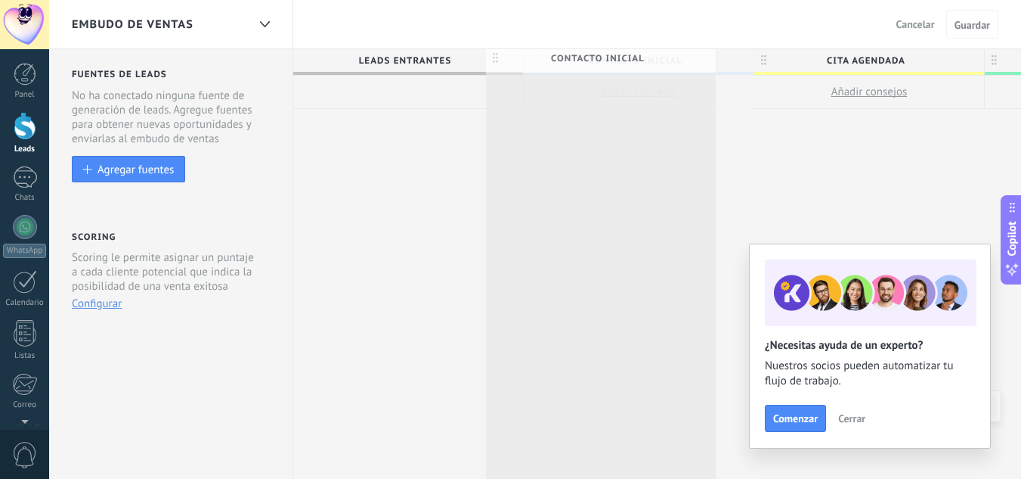
drag, startPoint x: 534, startPoint y: 65, endPoint x: 497, endPoint y: 63, distance: 37.9
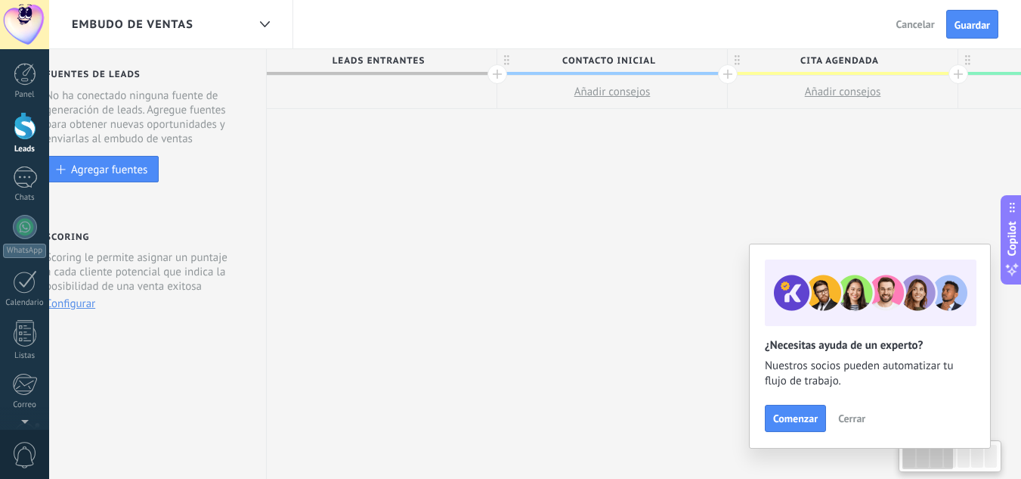
drag, startPoint x: 522, startPoint y: 75, endPoint x: 495, endPoint y: 74, distance: 26.5
click at [495, 74] on div at bounding box center [498, 74] width 20 height 20
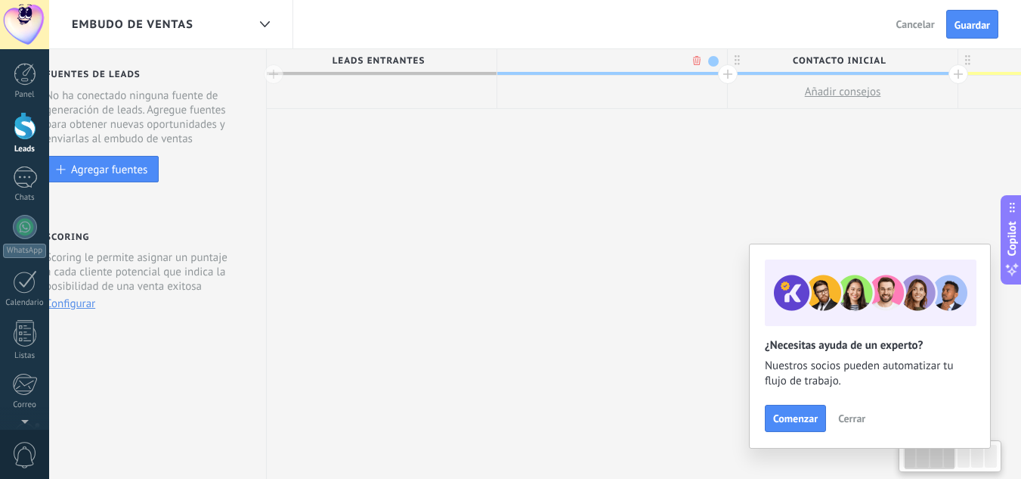
scroll to position [0, 138]
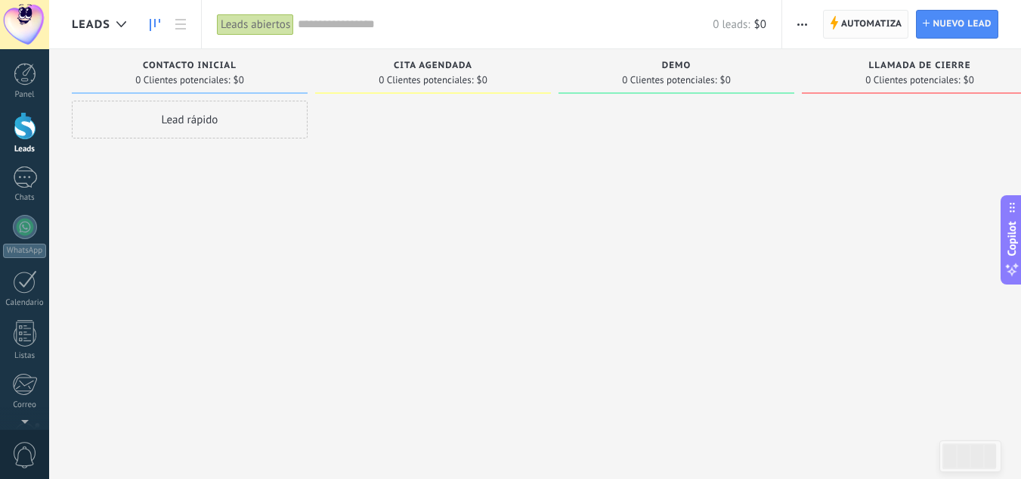
click at [873, 25] on span "Automatiza" at bounding box center [871, 24] width 61 height 27
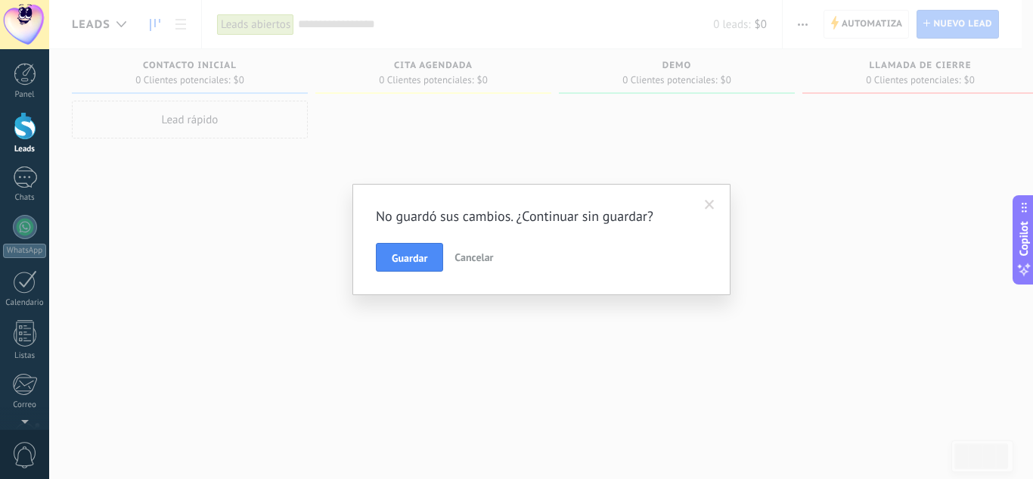
click at [478, 261] on span "Cancelar" at bounding box center [473, 257] width 39 height 14
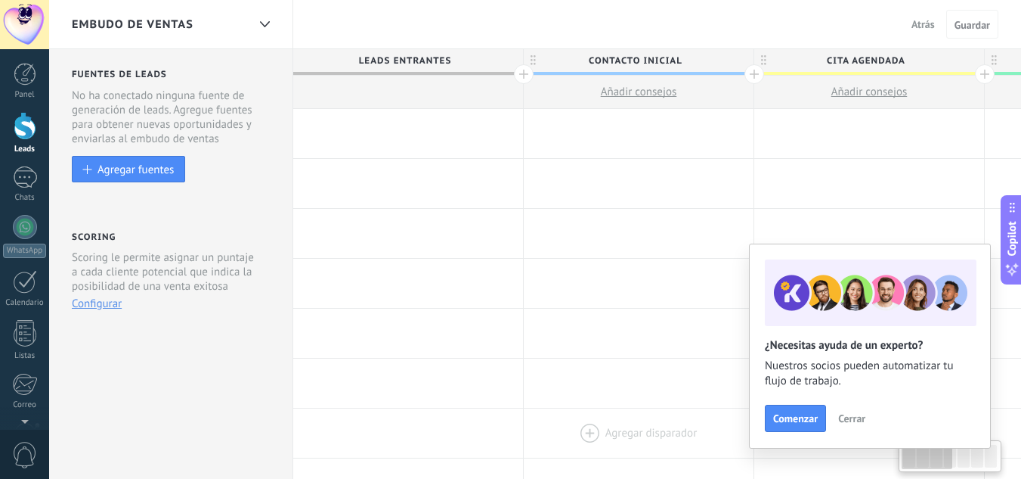
drag, startPoint x: 950, startPoint y: 460, endPoint x: 720, endPoint y: 448, distance: 230.9
click at [720, 448] on body ".abccls-1,.abccls-2{fill-rule:evenodd}.abccls-2{fill:#fff} .abfcls-1{fill:none}…" at bounding box center [510, 239] width 1021 height 479
click at [925, 24] on span "Atrás" at bounding box center [923, 24] width 23 height 14
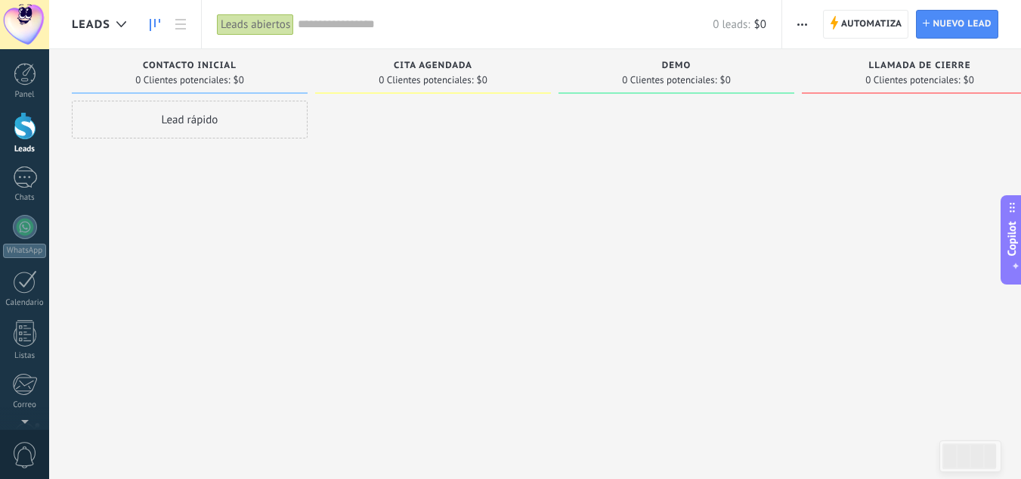
click at [801, 26] on span "button" at bounding box center [803, 24] width 10 height 29
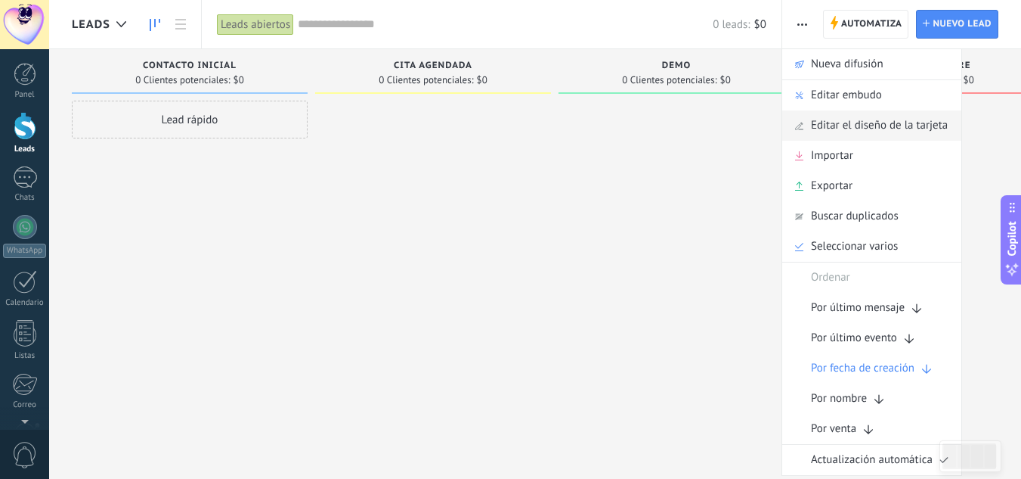
click at [907, 132] on span "Editar el diseño de la tarjeta" at bounding box center [879, 125] width 137 height 30
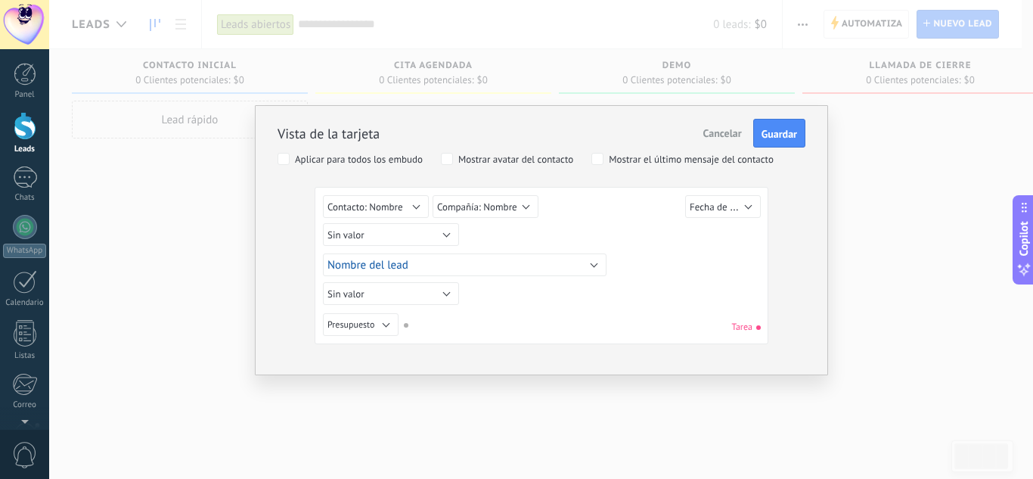
click at [730, 135] on span "Cancelar" at bounding box center [722, 133] width 39 height 14
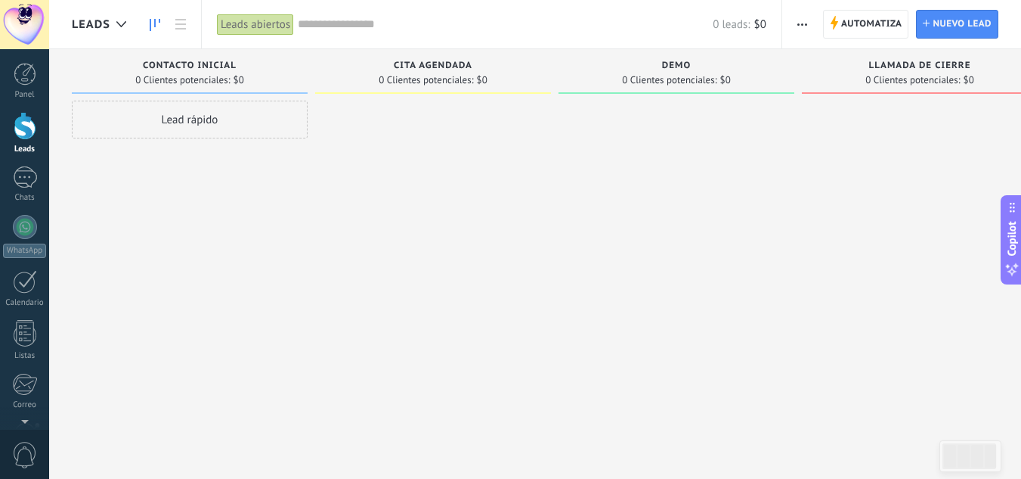
click at [801, 23] on icon "button" at bounding box center [803, 24] width 10 height 2
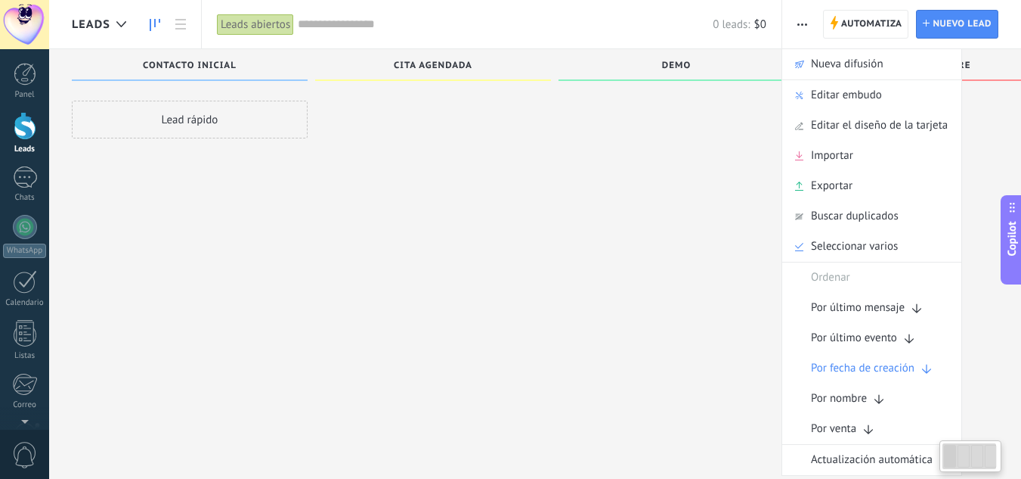
scroll to position [26, 0]
click at [653, 174] on div at bounding box center [677, 215] width 236 height 281
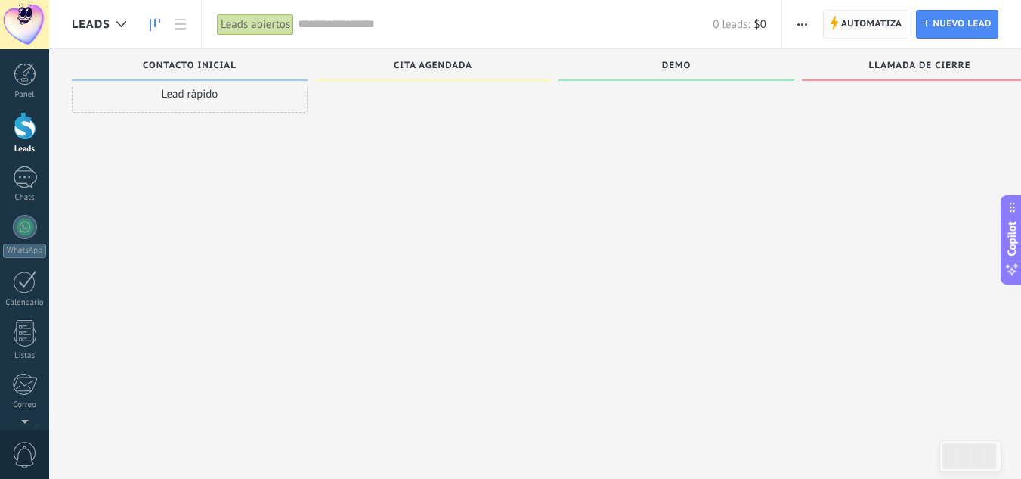
click at [863, 22] on span "Automatiza" at bounding box center [871, 24] width 61 height 27
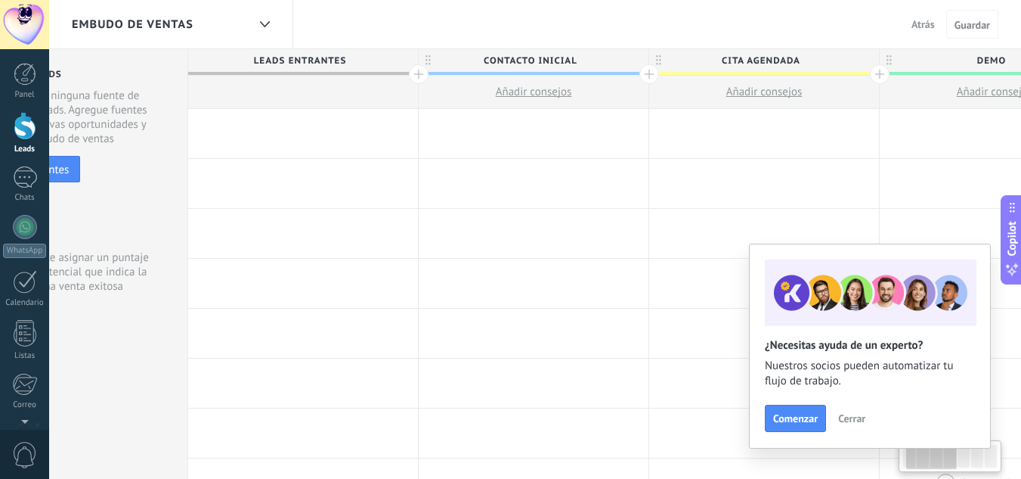
scroll to position [0, 90]
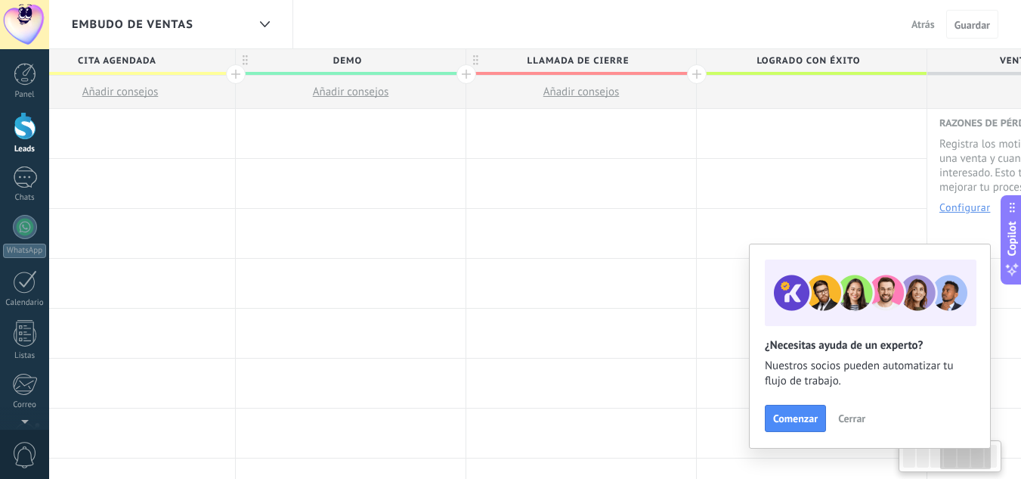
drag, startPoint x: 943, startPoint y: 463, endPoint x: 981, endPoint y: 470, distance: 39.3
click at [981, 470] on div at bounding box center [950, 456] width 103 height 32
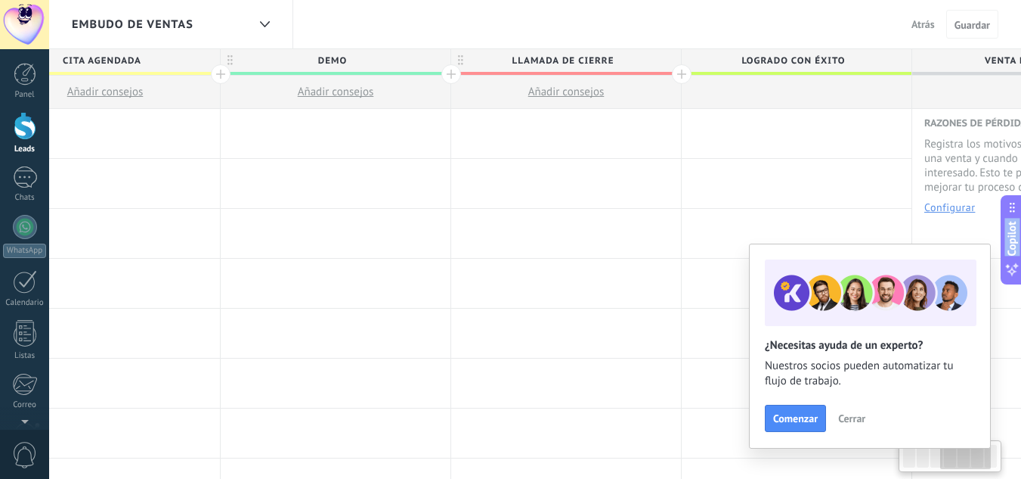
drag, startPoint x: 973, startPoint y: 458, endPoint x: 916, endPoint y: 462, distance: 56.8
click at [889, 467] on body ".abccls-1,.abccls-2{fill-rule:evenodd}.abccls-2{fill:#fff} .abfcls-1{fill:none}…" at bounding box center [510, 239] width 1021 height 479
click at [907, 459] on div at bounding box center [909, 456] width 12 height 23
click at [945, 457] on div at bounding box center [965, 456] width 51 height 26
drag, startPoint x: 948, startPoint y: 457, endPoint x: 897, endPoint y: 458, distance: 50.7
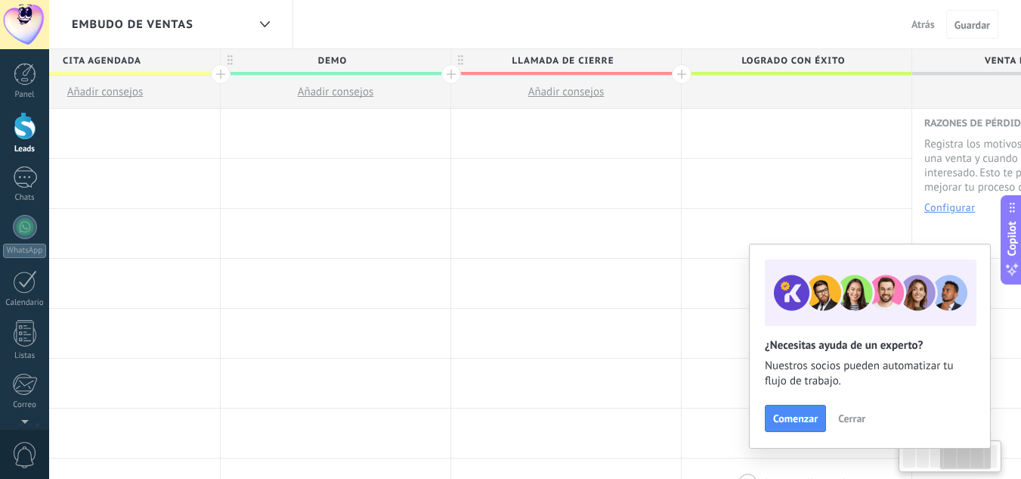
click at [897, 458] on body ".abccls-1,.abccls-2{fill-rule:evenodd}.abccls-2{fill:#fff} .abfcls-1{fill:none}…" at bounding box center [510, 239] width 1021 height 479
click at [848, 417] on span "Cerrar" at bounding box center [851, 418] width 27 height 11
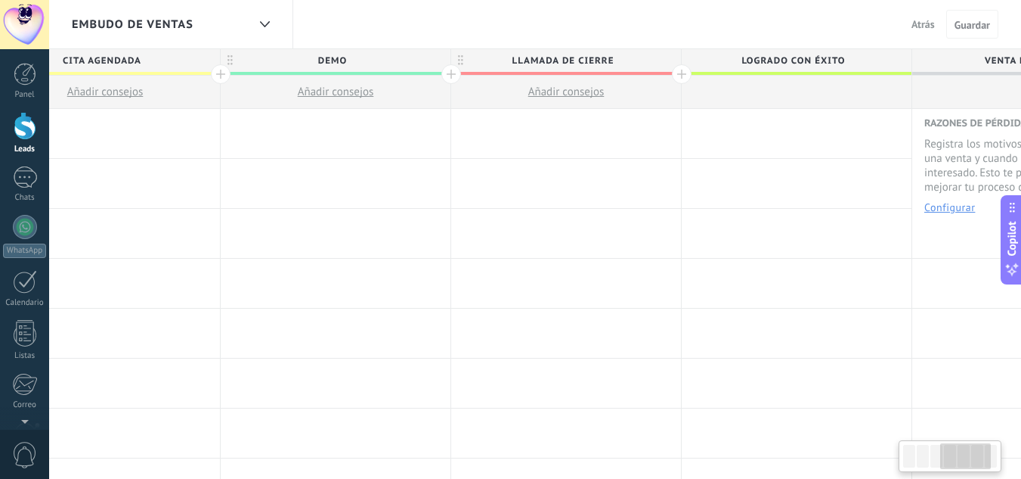
click at [912, 461] on div at bounding box center [909, 456] width 12 height 23
click at [922, 20] on span "Atrás" at bounding box center [923, 24] width 23 height 14
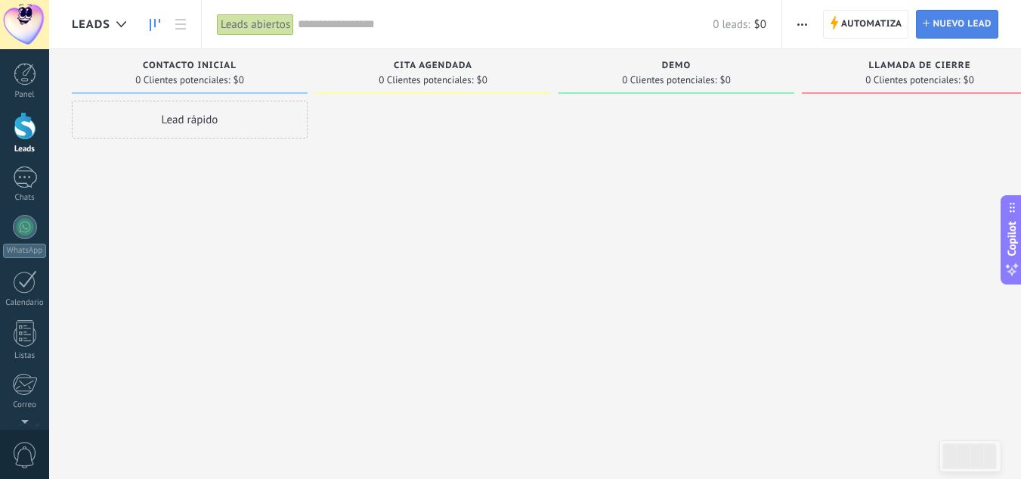
click at [942, 20] on span "Nuevo lead" at bounding box center [962, 24] width 59 height 27
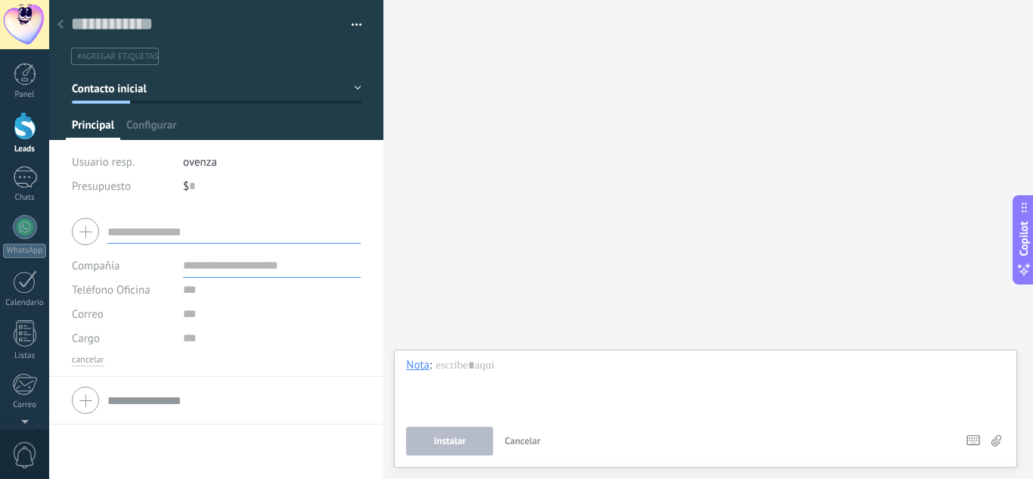
click at [173, 234] on input "text" at bounding box center [233, 231] width 253 height 24
type input "**********"
click at [209, 268] on input "text" at bounding box center [272, 265] width 178 height 24
type input "**********"
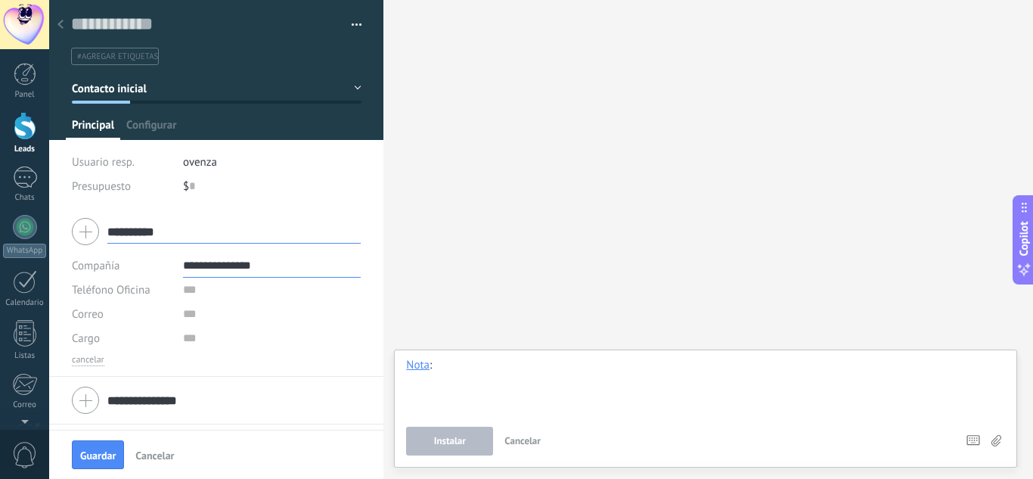
click at [471, 386] on div at bounding box center [705, 386] width 599 height 57
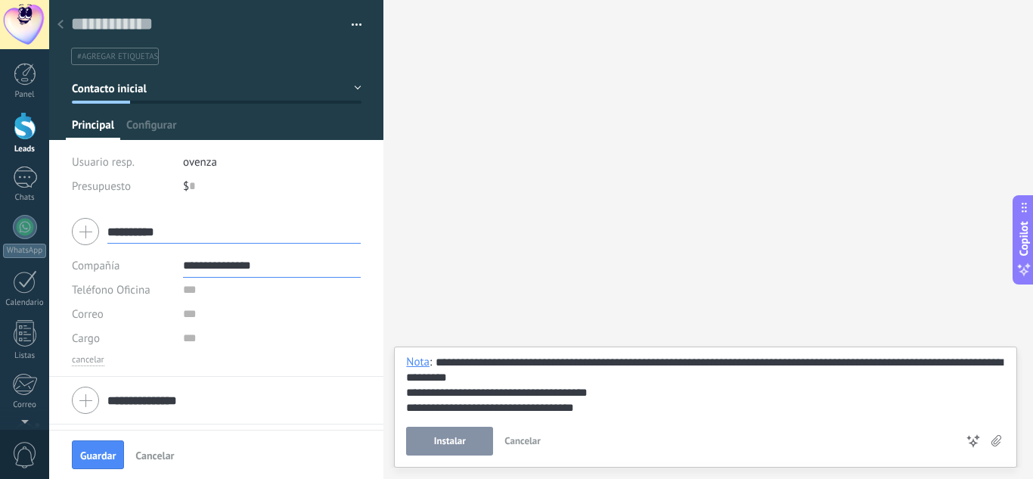
click at [468, 442] on button "Instalar" at bounding box center [449, 440] width 87 height 29
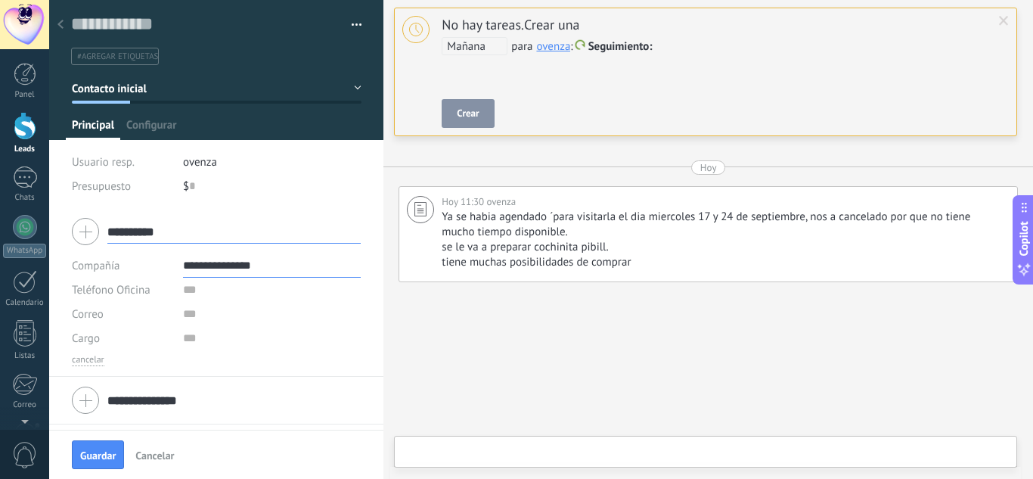
scroll to position [54, 0]
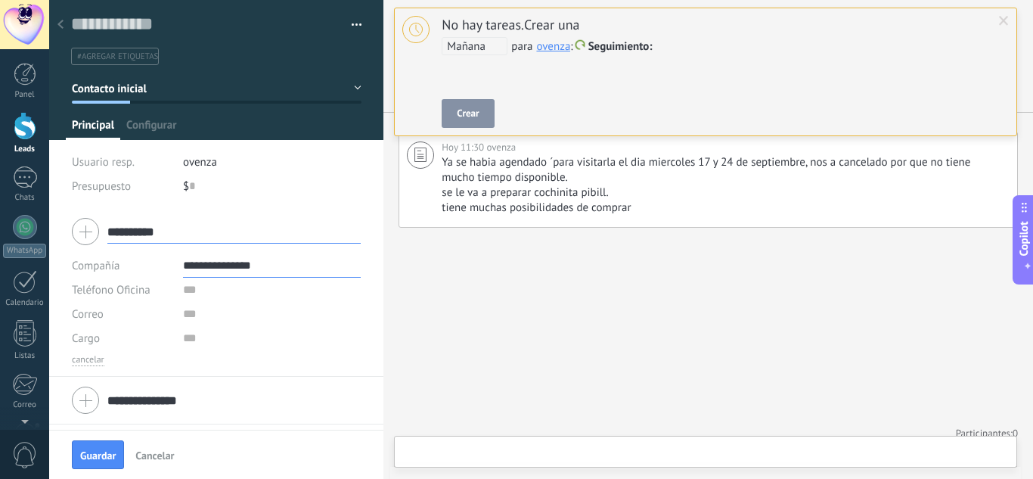
click at [663, 48] on div at bounding box center [722, 47] width 562 height 18
click at [493, 45] on span "Mañana" at bounding box center [474, 46] width 66 height 18
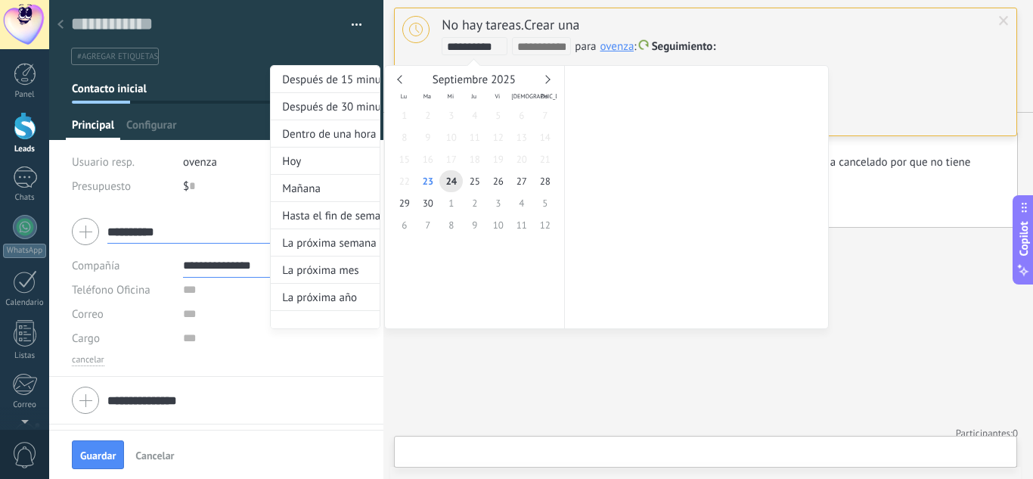
click at [767, 42] on div "**********" at bounding box center [549, 183] width 559 height 292
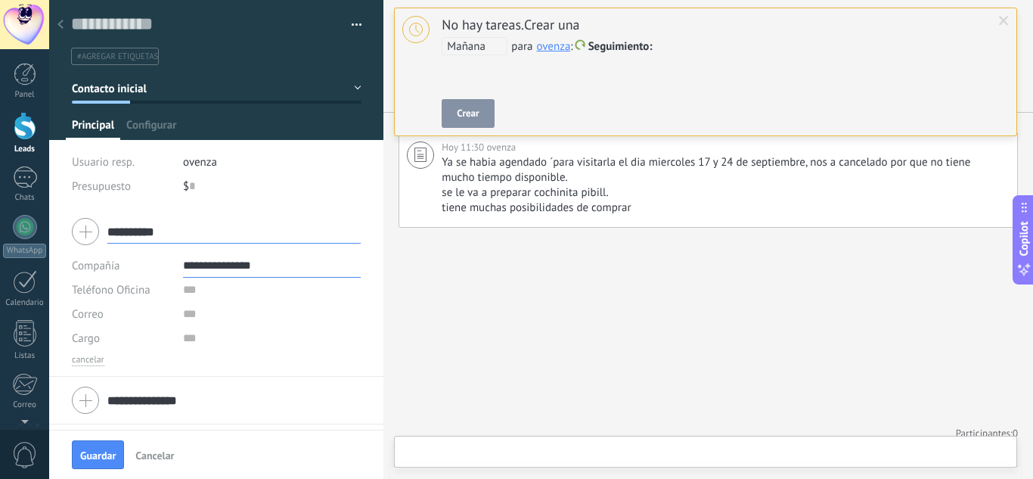
click at [473, 115] on span "Crear" at bounding box center [468, 113] width 22 height 11
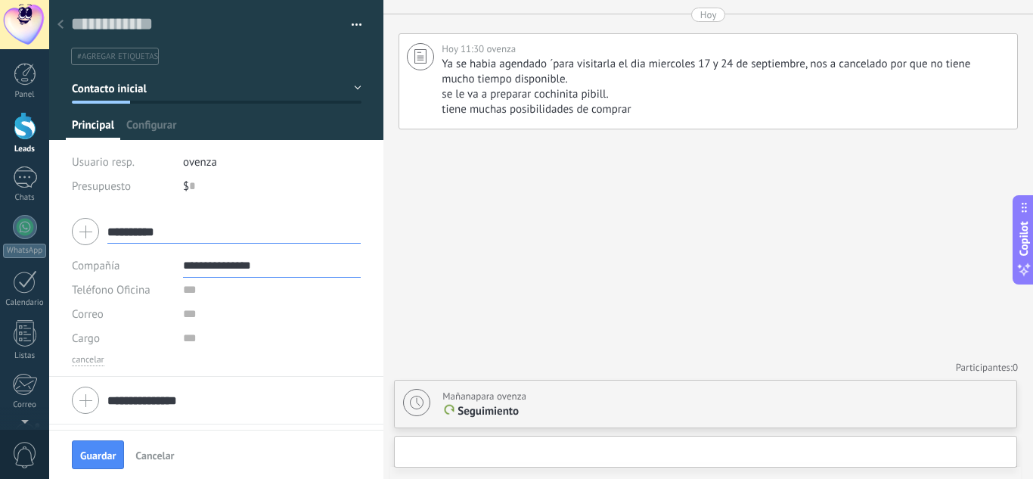
click at [349, 358] on div "cancelar" at bounding box center [216, 360] width 289 height 12
click at [112, 454] on span "Guardar" at bounding box center [98, 455] width 36 height 11
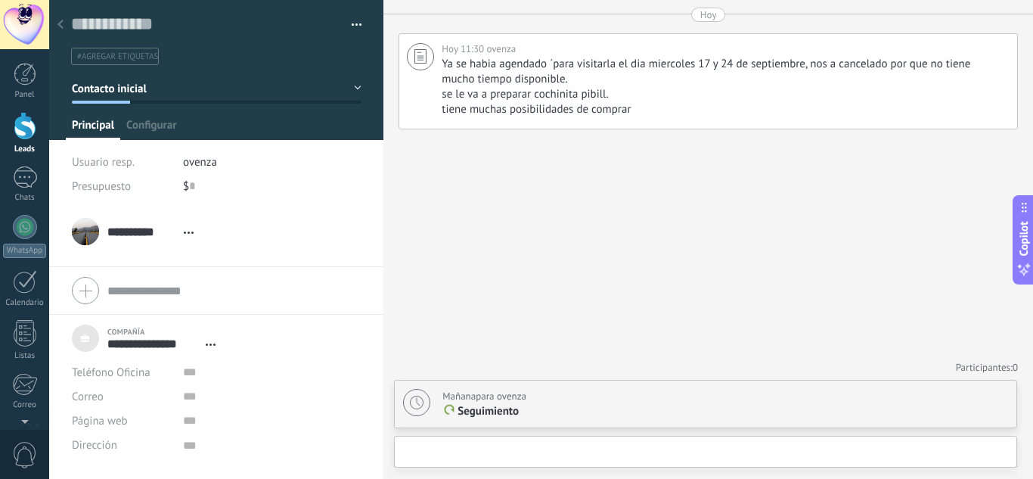
scroll to position [15, 0]
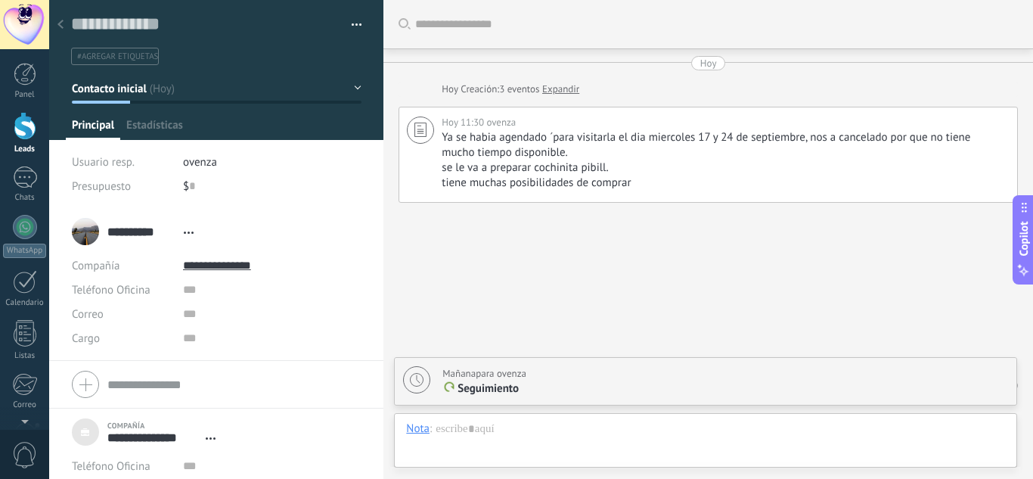
scroll to position [41, 0]
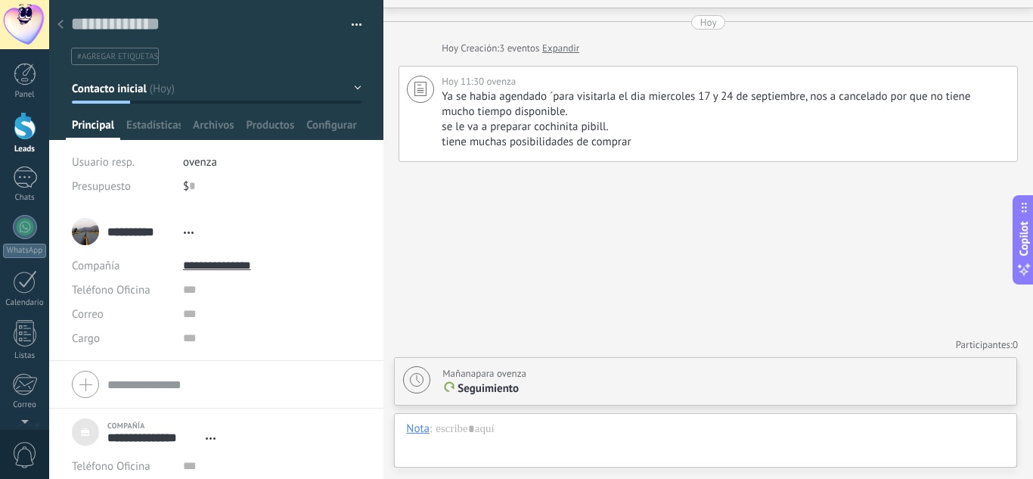
click at [239, 68] on div at bounding box center [216, 70] width 335 height 140
click at [23, 79] on div at bounding box center [25, 74] width 23 height 23
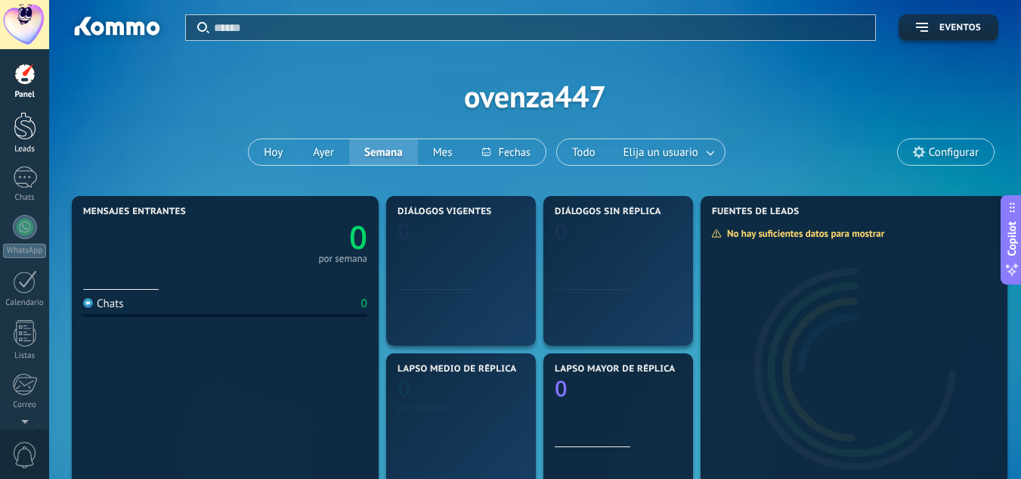
click at [29, 138] on div at bounding box center [25, 126] width 23 height 28
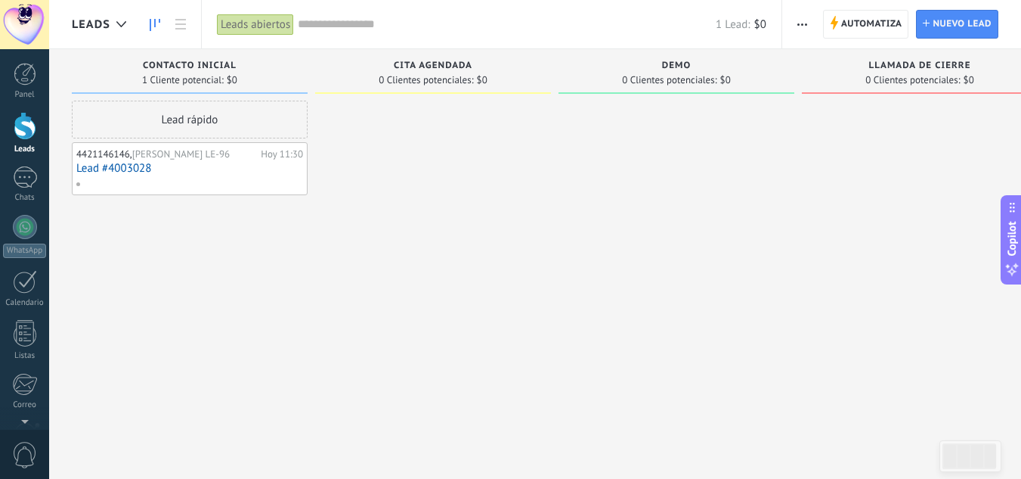
click at [225, 163] on link "Lead #4003028" at bounding box center [189, 168] width 227 height 13
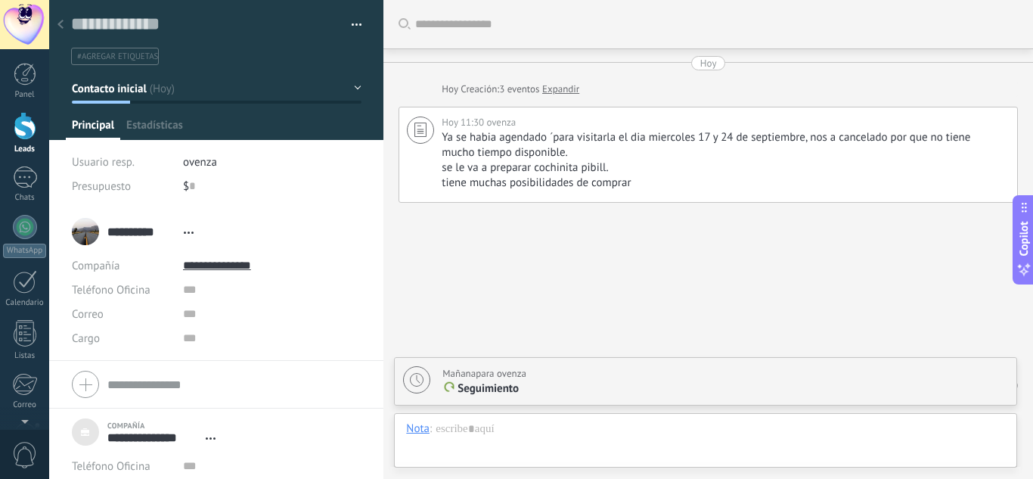
scroll to position [41, 0]
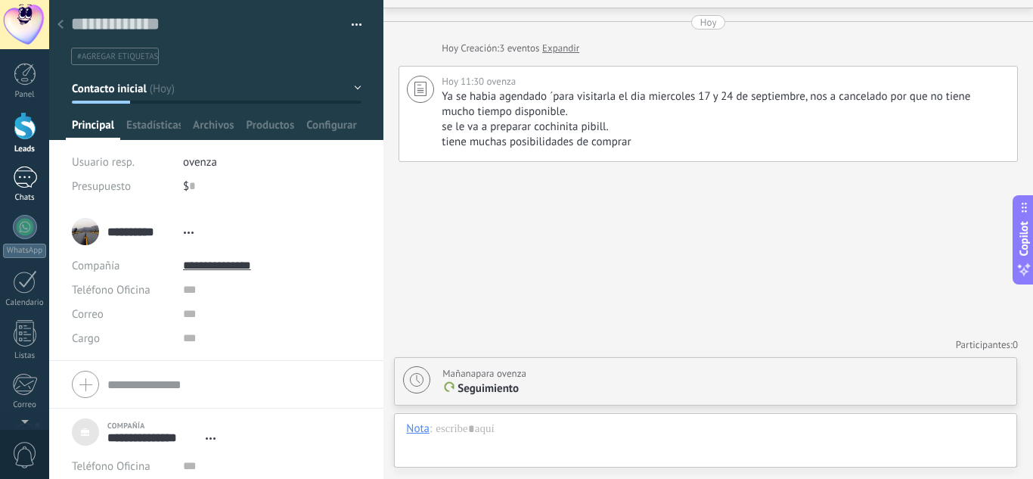
click at [33, 178] on div at bounding box center [25, 177] width 24 height 22
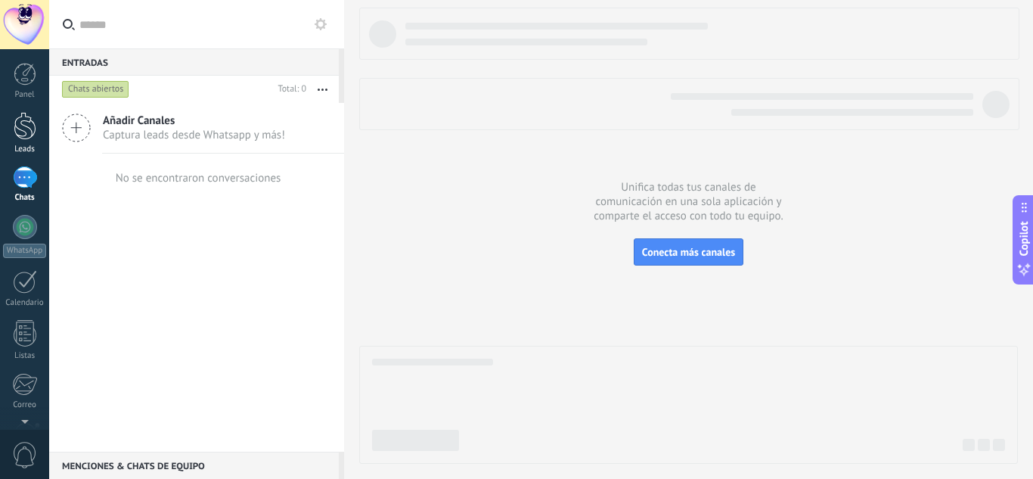
click at [26, 128] on div at bounding box center [25, 126] width 23 height 28
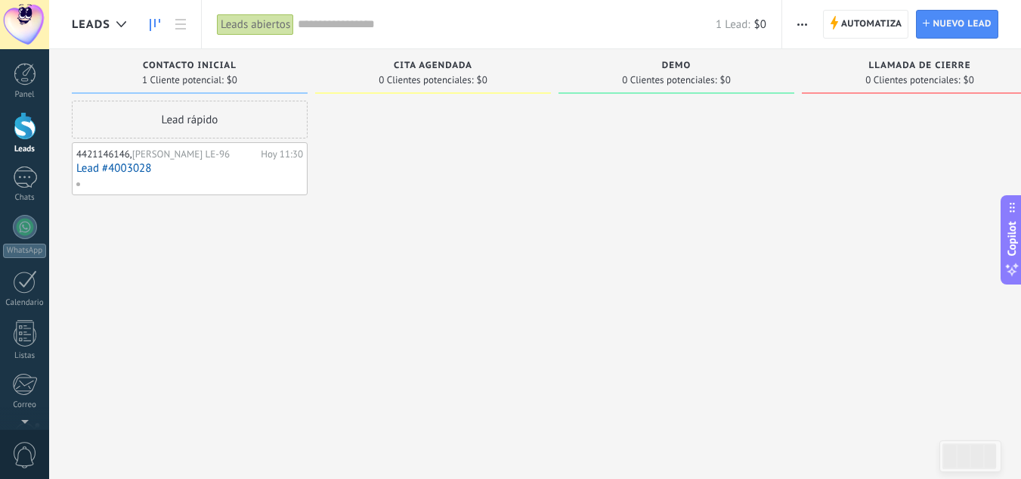
click at [249, 166] on link "Lead #4003028" at bounding box center [189, 168] width 227 height 13
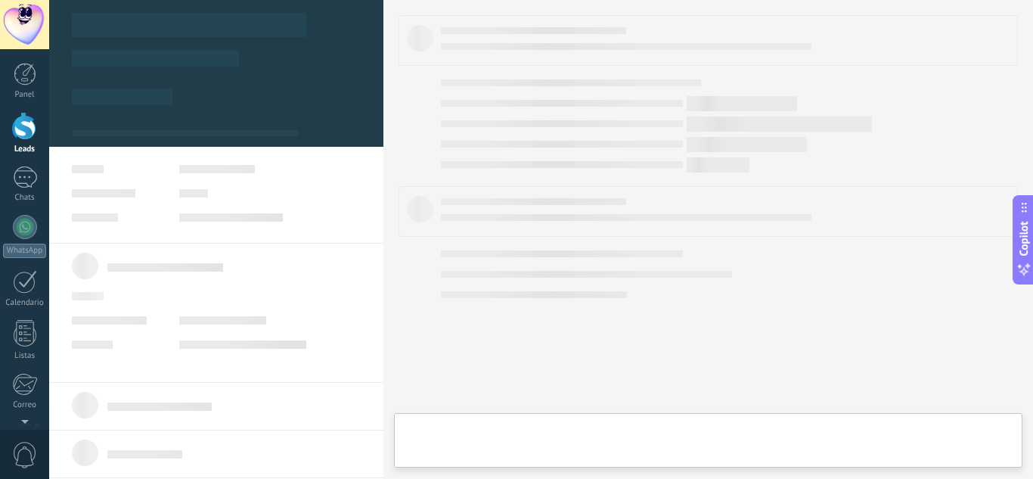
type textarea "***"
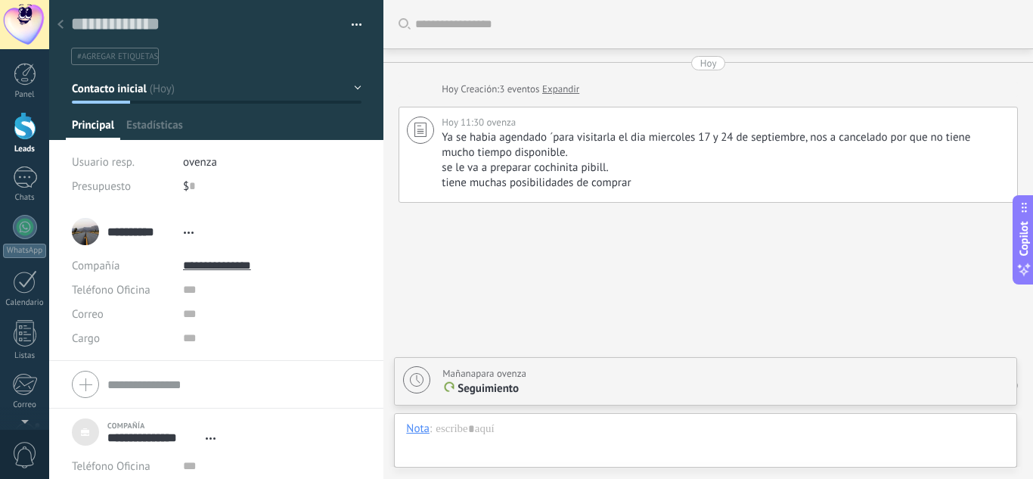
scroll to position [41, 0]
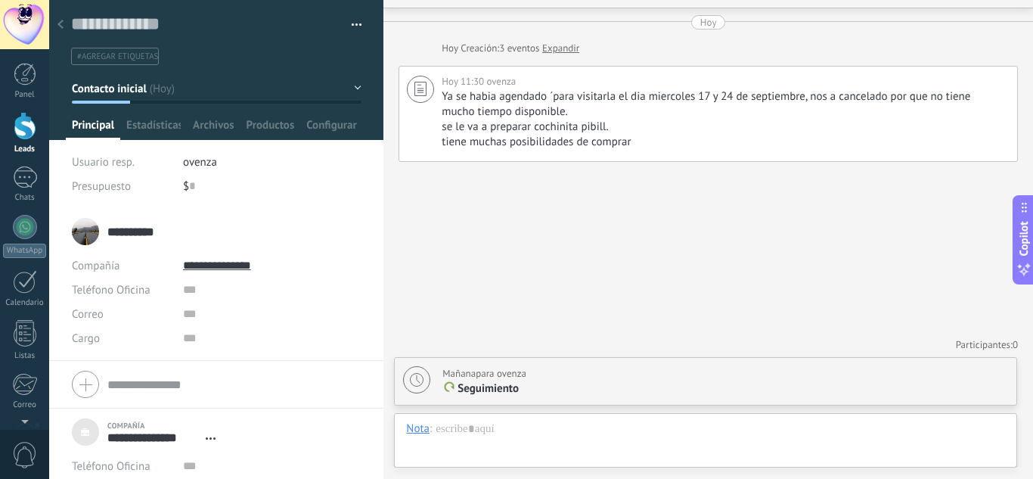
drag, startPoint x: 175, startPoint y: 231, endPoint x: 107, endPoint y: 230, distance: 68.1
click at [107, 230] on div "**********" at bounding box center [216, 231] width 289 height 38
click at [180, 228] on div "**********" at bounding box center [154, 231] width 94 height 15
drag, startPoint x: 175, startPoint y: 231, endPoint x: 103, endPoint y: 228, distance: 72.6
click at [103, 228] on div "**********" at bounding box center [216, 231] width 289 height 38
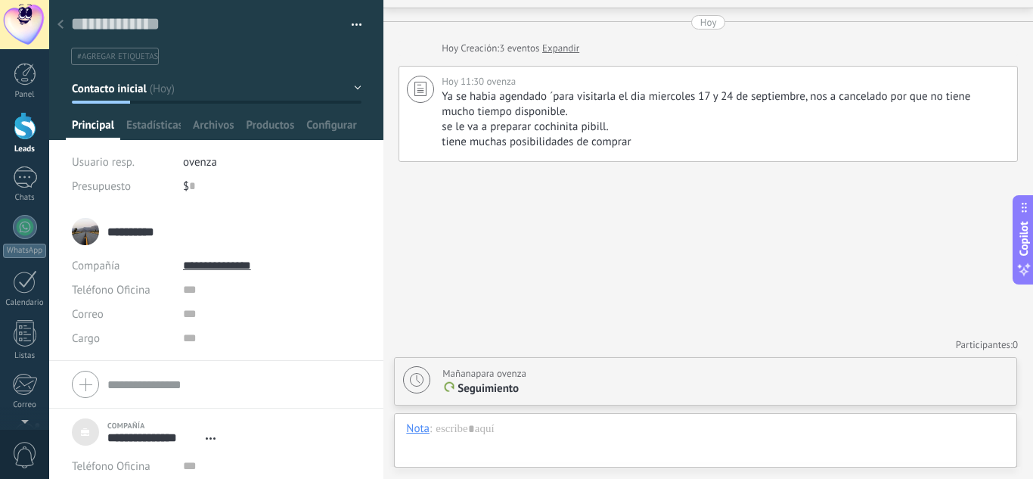
click at [243, 238] on div "**********" at bounding box center [216, 231] width 289 height 38
click at [177, 227] on span "Abrir detalle Copie el nombre Desatar Contacto principal" at bounding box center [188, 232] width 25 height 11
click at [262, 218] on div "**********" at bounding box center [216, 231] width 289 height 38
click at [187, 234] on span "Abrir detalle Copie el nombre Desatar Contacto principal" at bounding box center [188, 232] width 25 height 11
click at [321, 220] on div "**********" at bounding box center [216, 231] width 289 height 38
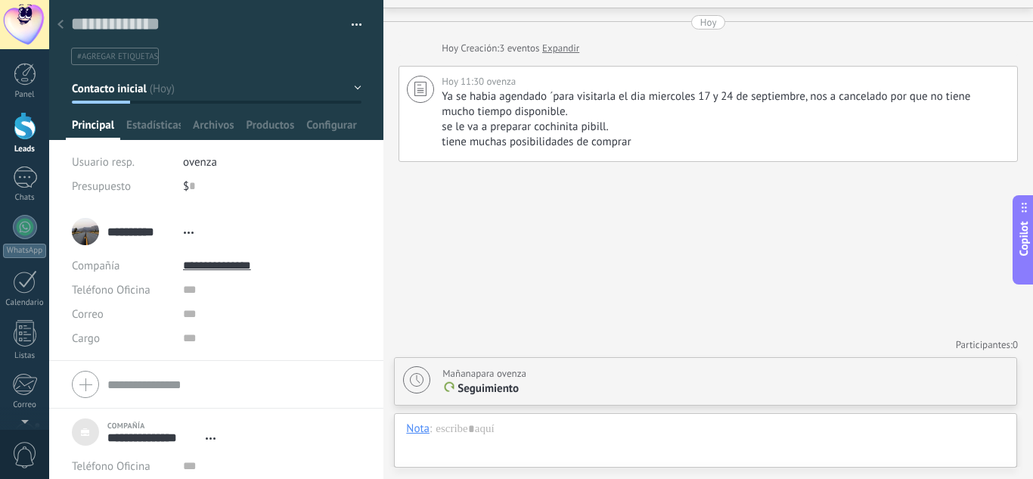
click at [175, 231] on input "**********" at bounding box center [141, 231] width 69 height 15
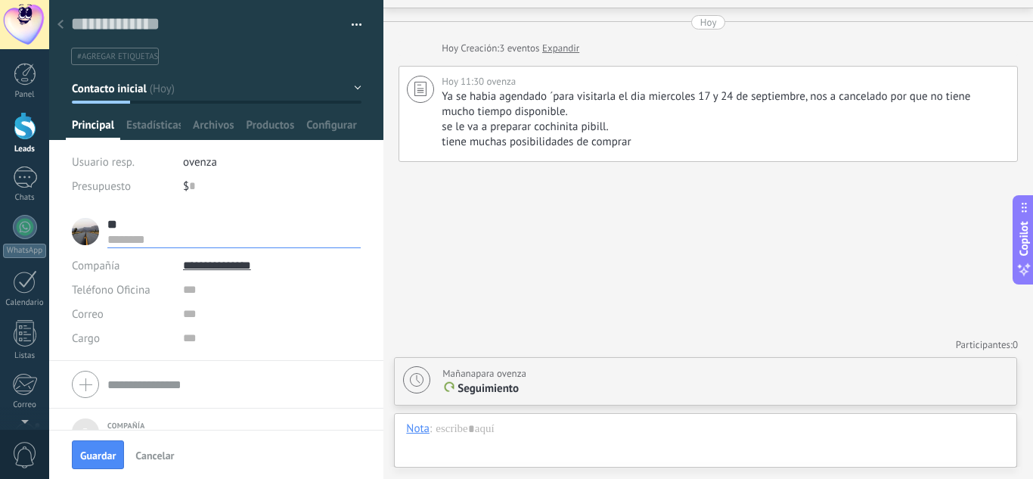
type input "*"
type input "**********"
click at [271, 265] on input "**********" at bounding box center [272, 265] width 178 height 24
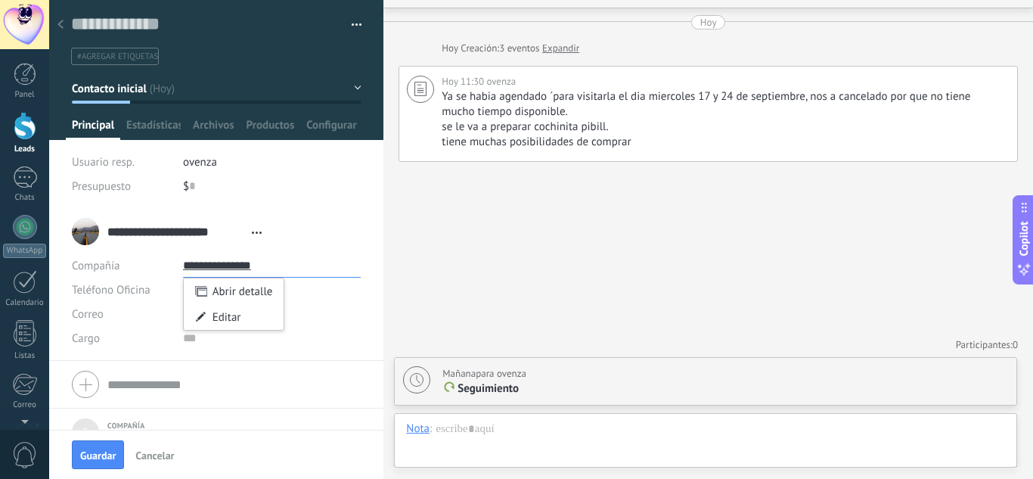
click at [283, 254] on input "**********" at bounding box center [272, 265] width 178 height 24
click at [277, 261] on input "**********" at bounding box center [272, 265] width 178 height 24
click at [129, 249] on div "**********" at bounding box center [170, 231] width 197 height 38
click at [269, 262] on input "**********" at bounding box center [272, 265] width 178 height 24
click at [235, 316] on div "Editar" at bounding box center [234, 317] width 101 height 26
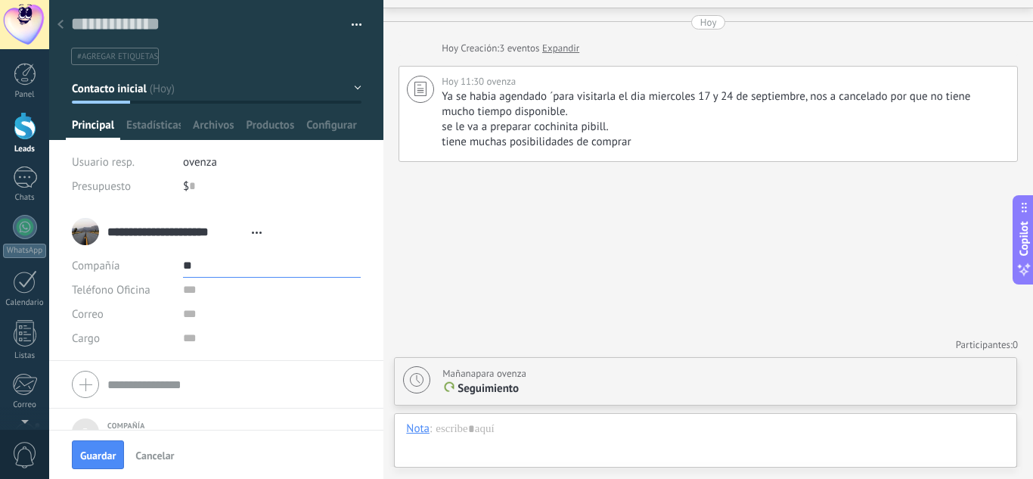
type input "*"
type input "**********"
click at [110, 445] on button "Guardar" at bounding box center [98, 454] width 52 height 29
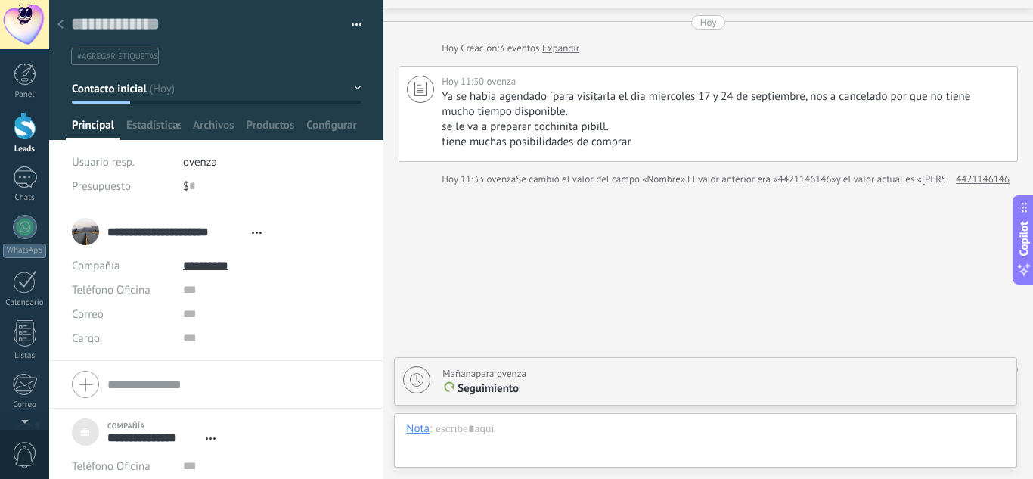
scroll to position [66, 0]
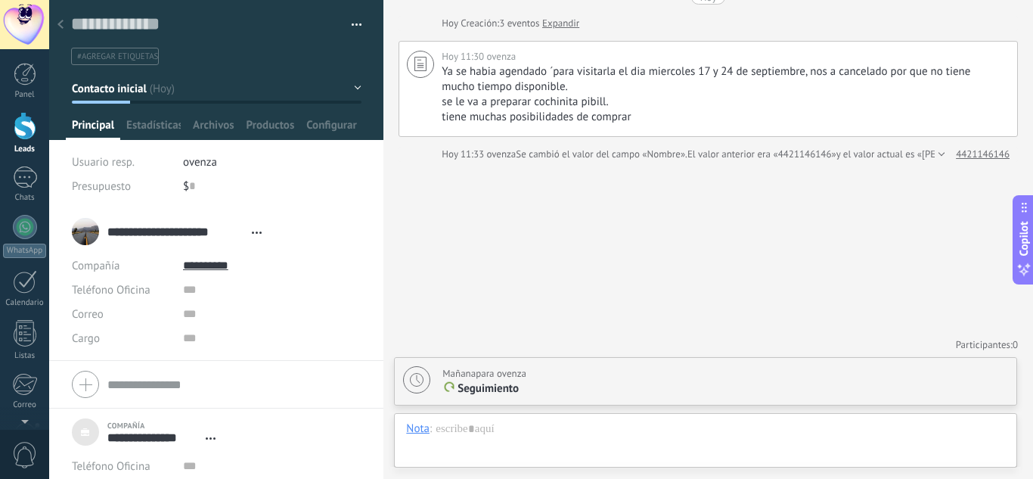
click at [29, 133] on div at bounding box center [25, 126] width 23 height 28
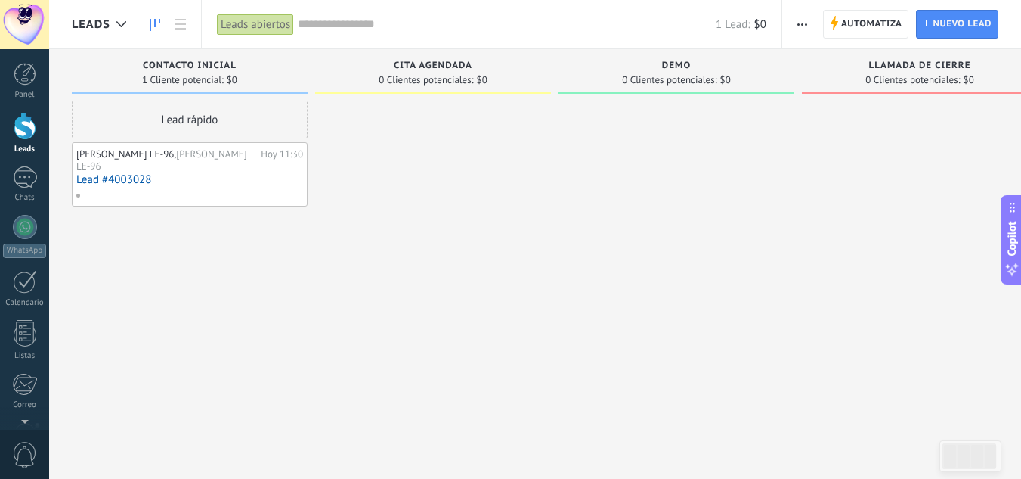
click at [220, 169] on div "[PERSON_NAME] LE-96, [PERSON_NAME] LE-96" at bounding box center [166, 159] width 181 height 23
click at [218, 165] on div "[PERSON_NAME] LE-96, [PERSON_NAME] LE-96" at bounding box center [166, 159] width 181 height 23
click at [236, 175] on link "Lead #4003028" at bounding box center [189, 179] width 227 height 13
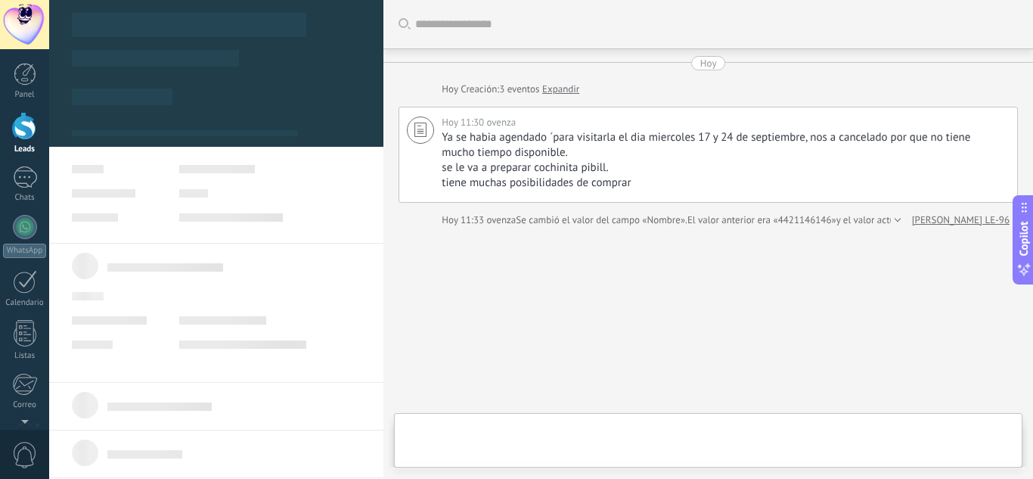
scroll to position [66, 0]
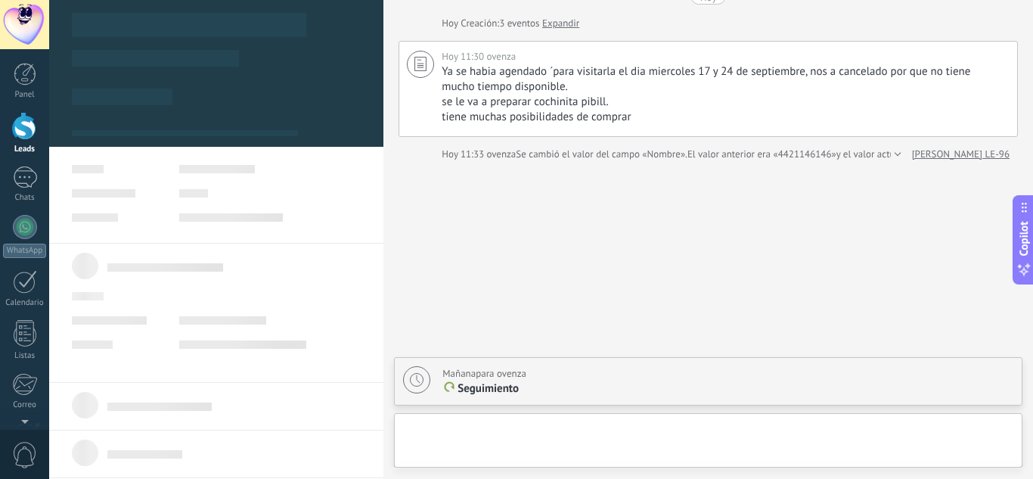
type textarea "***"
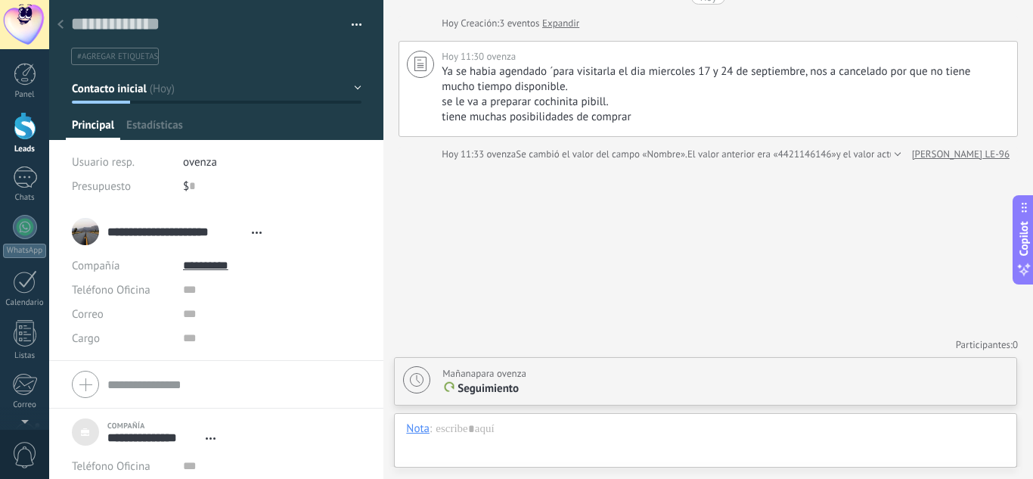
scroll to position [15, 0]
click at [204, 293] on input "text" at bounding box center [272, 289] width 178 height 24
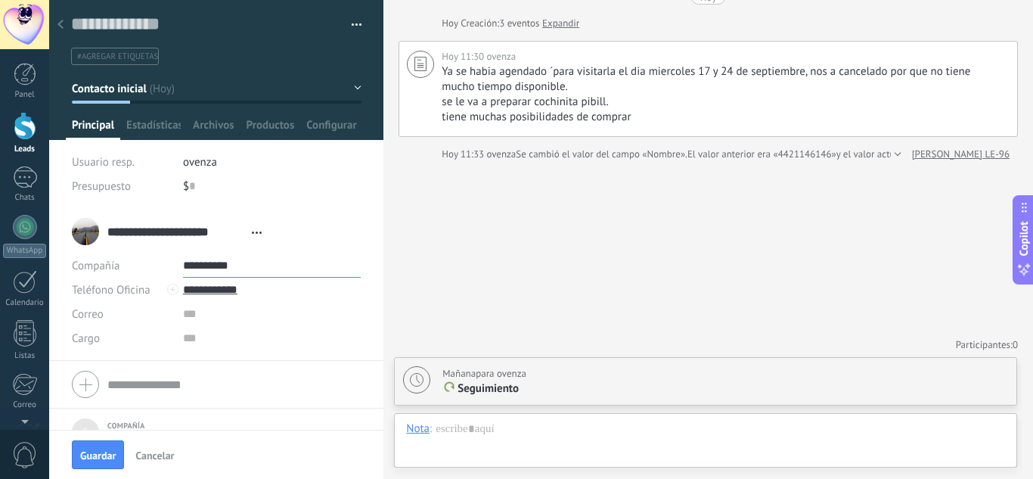
type input "**********"
click at [262, 262] on input "**********" at bounding box center [272, 265] width 178 height 24
click at [248, 314] on div "Editar" at bounding box center [234, 317] width 101 height 26
type input "*"
click at [95, 455] on span "Guardar" at bounding box center [98, 455] width 36 height 11
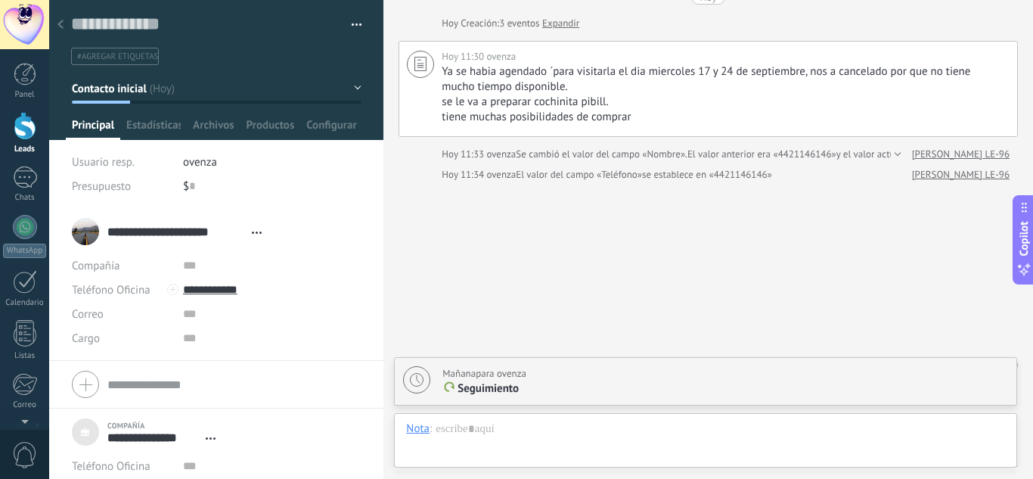
scroll to position [86, 0]
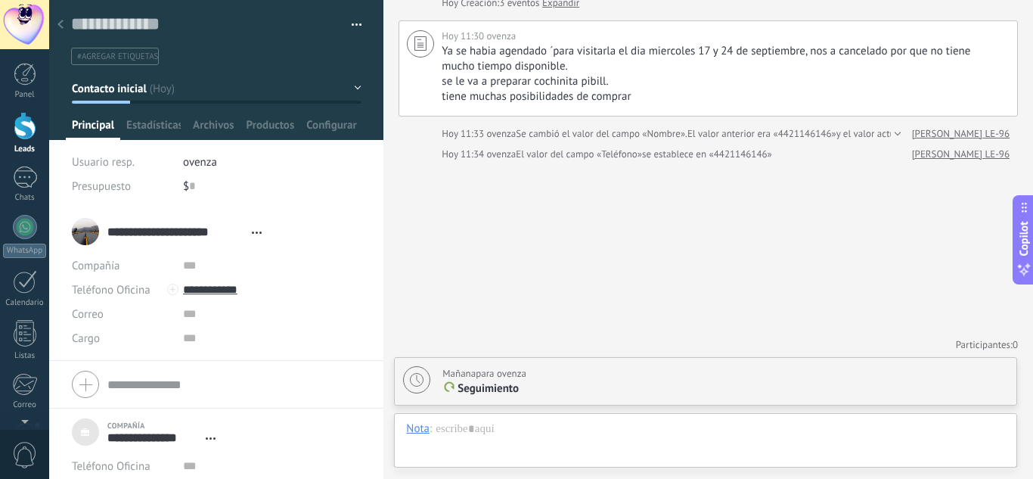
click at [31, 123] on div at bounding box center [25, 126] width 23 height 28
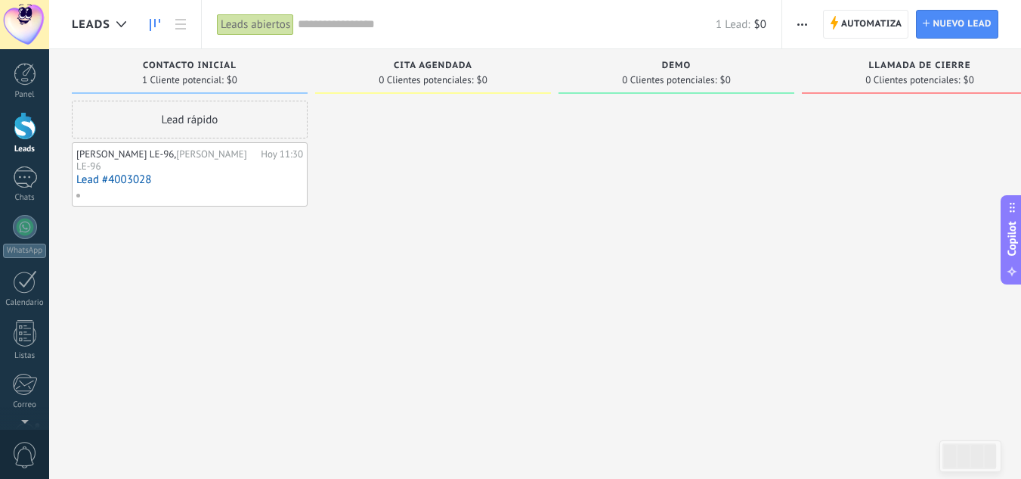
click at [200, 172] on div "[PERSON_NAME] LE-96, [PERSON_NAME] LE-96 Hoy 11:30 Lead #4003028" at bounding box center [189, 174] width 227 height 55
click at [225, 178] on link "Lead #4003028" at bounding box center [189, 179] width 227 height 13
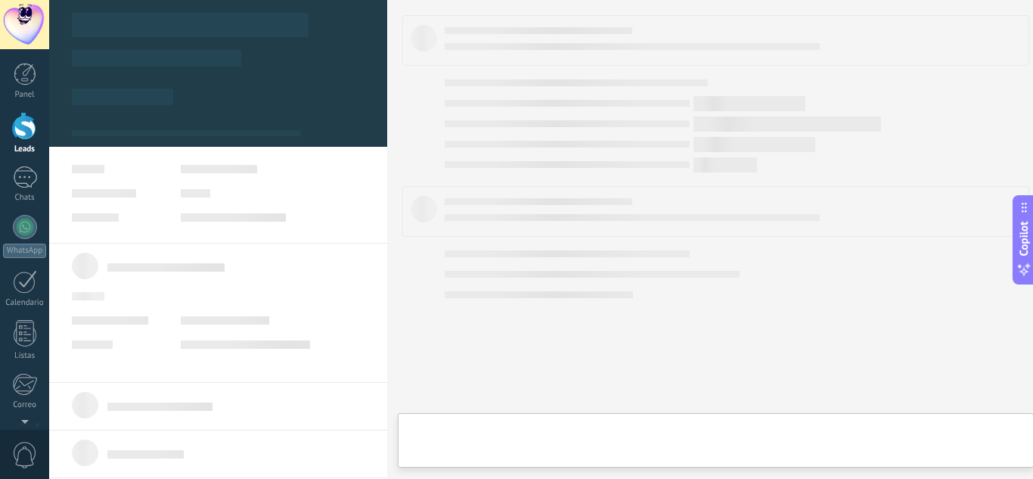
click at [225, 178] on div at bounding box center [218, 193] width 293 height 57
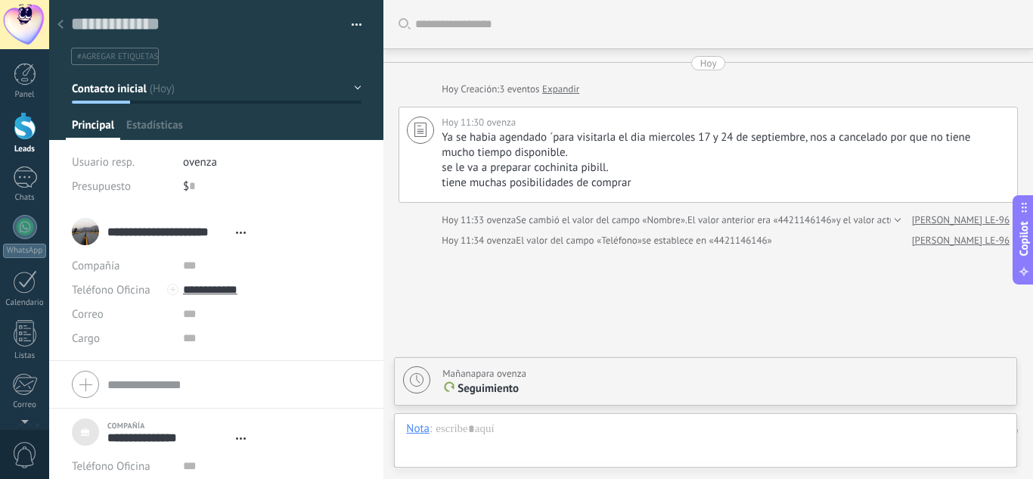
type textarea "***"
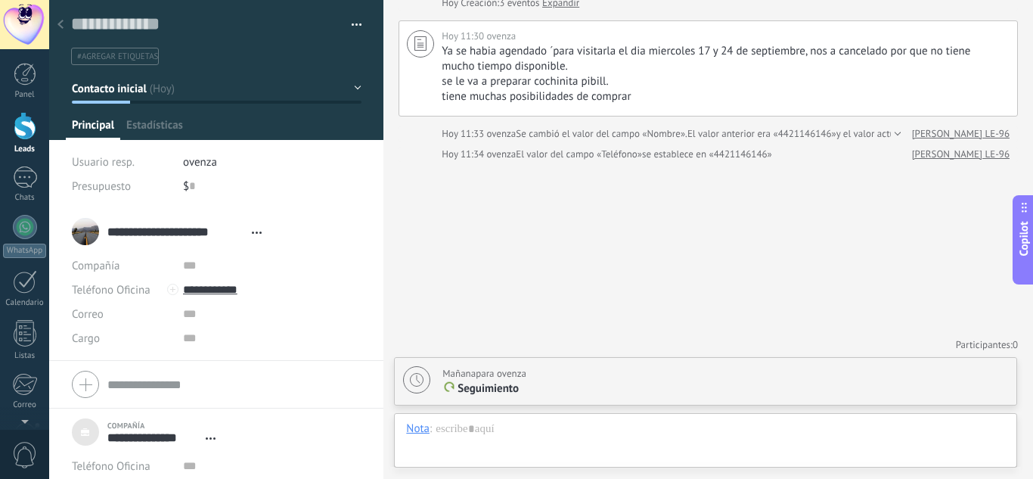
scroll to position [15, 0]
click at [86, 233] on div "**********" at bounding box center [170, 231] width 197 height 38
click at [268, 55] on ul "#agregar etiquetas" at bounding box center [214, 56] width 288 height 20
click at [27, 180] on div at bounding box center [25, 177] width 24 height 22
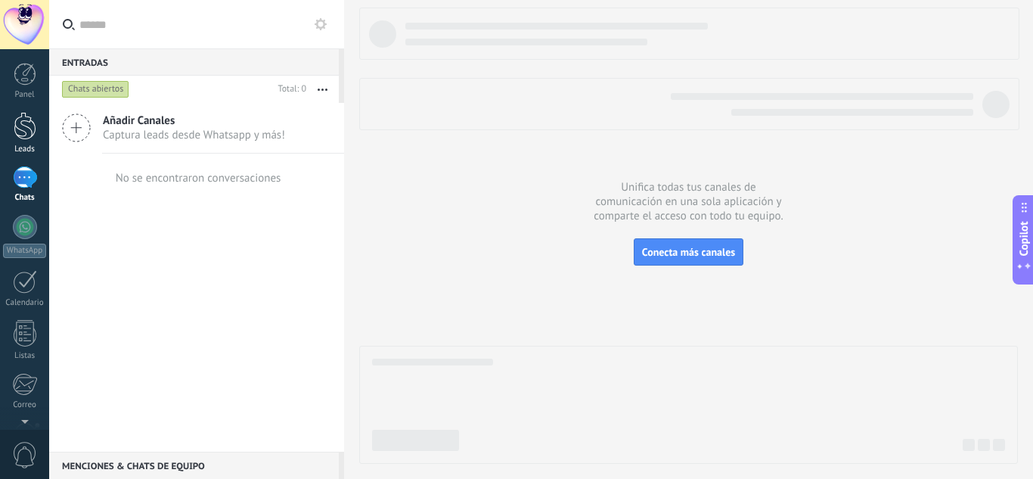
click at [22, 130] on div at bounding box center [25, 126] width 23 height 28
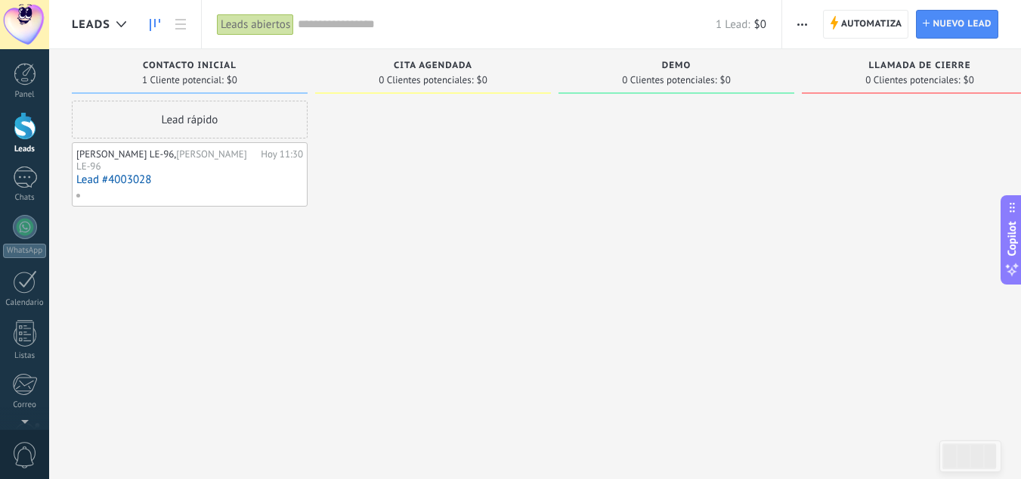
click at [802, 23] on use "button" at bounding box center [803, 24] width 10 height 2
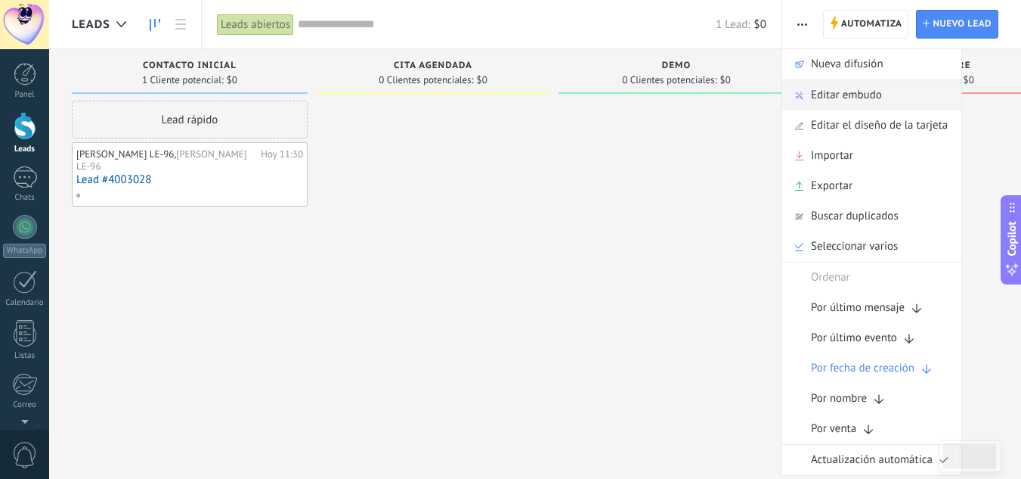
click at [844, 93] on span "Editar embudo" at bounding box center [846, 95] width 71 height 30
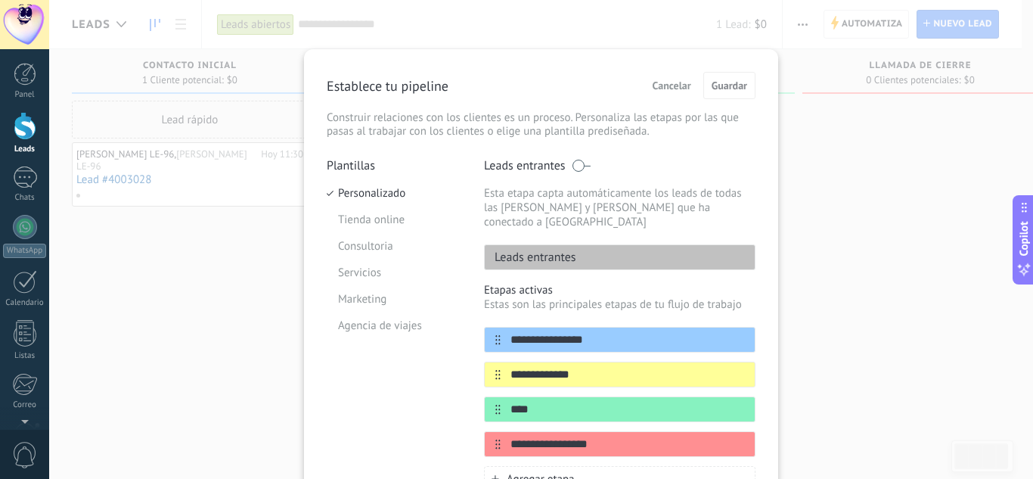
click at [819, 143] on div "**********" at bounding box center [541, 239] width 984 height 479
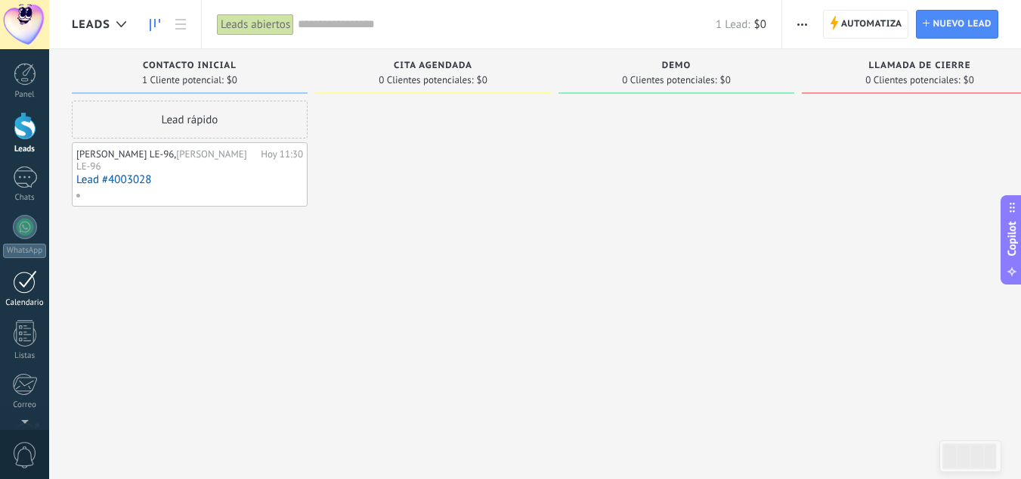
click at [31, 290] on div at bounding box center [25, 281] width 24 height 23
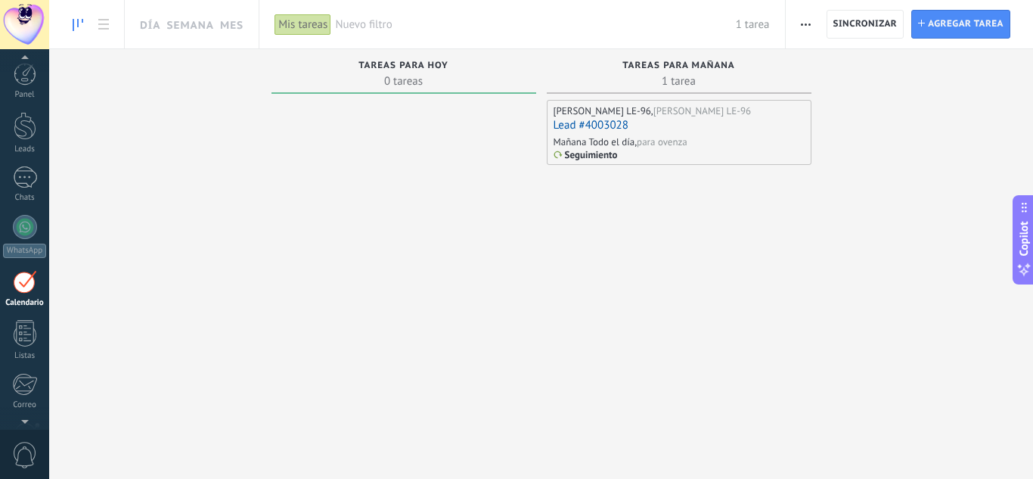
scroll to position [44, 0]
click at [669, 142] on div "para ovenza" at bounding box center [662, 141] width 51 height 13
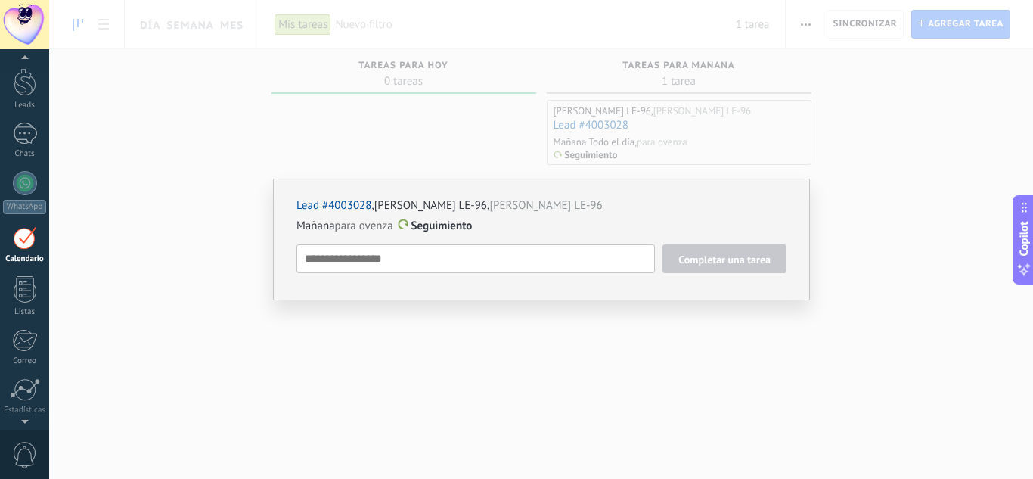
click at [846, 308] on div "Lead #4003028 , [PERSON_NAME] LE-96 , [PERSON_NAME] LE-96 Mañana para ovenza Se…" at bounding box center [541, 239] width 984 height 479
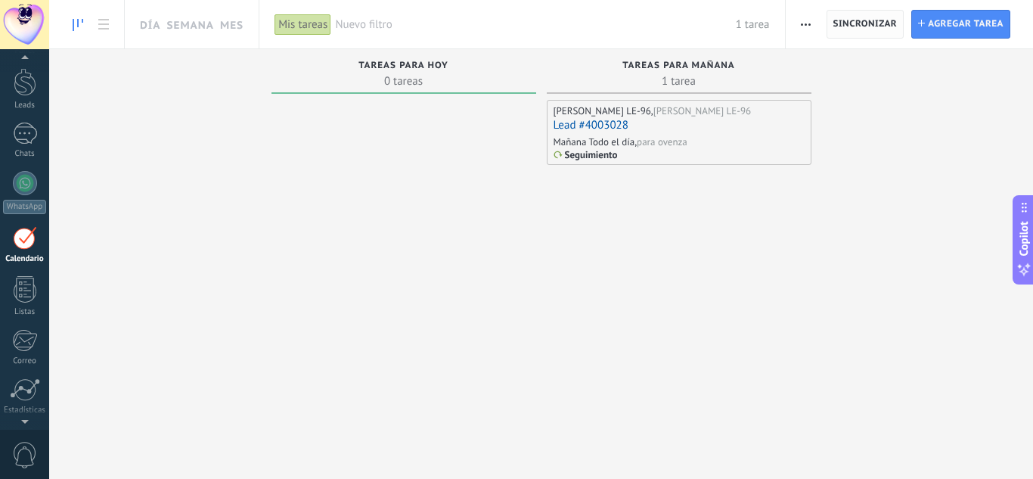
click at [863, 26] on span "Sincronizar" at bounding box center [865, 24] width 64 height 9
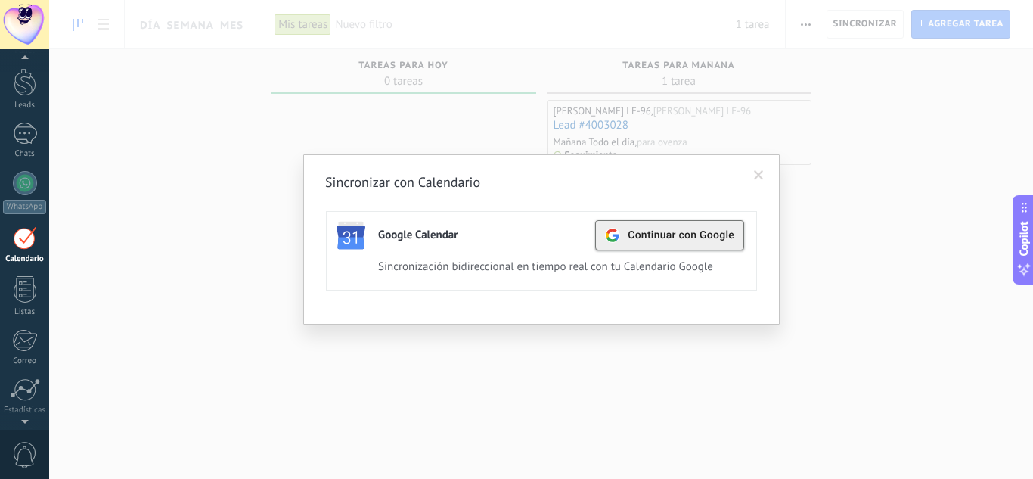
click at [650, 232] on span "Continuar con Google" at bounding box center [680, 235] width 107 height 12
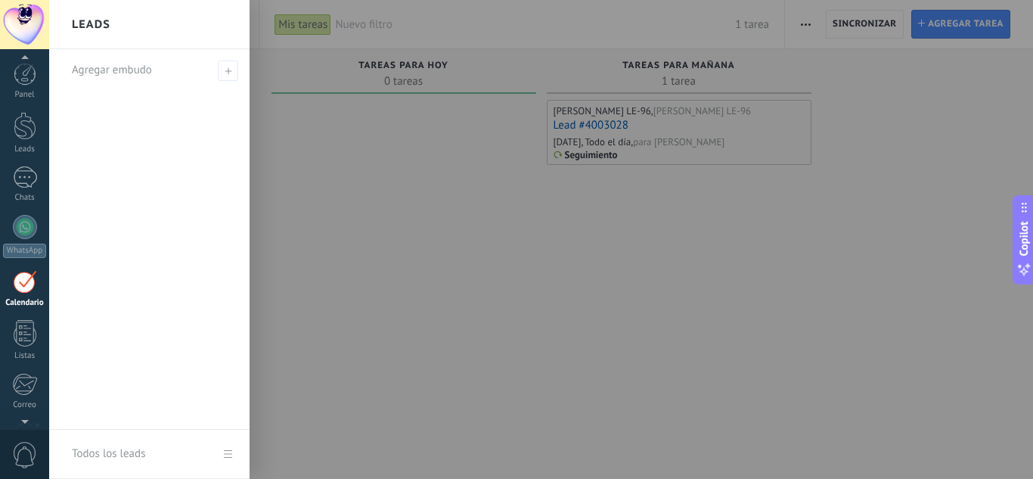
scroll to position [44, 0]
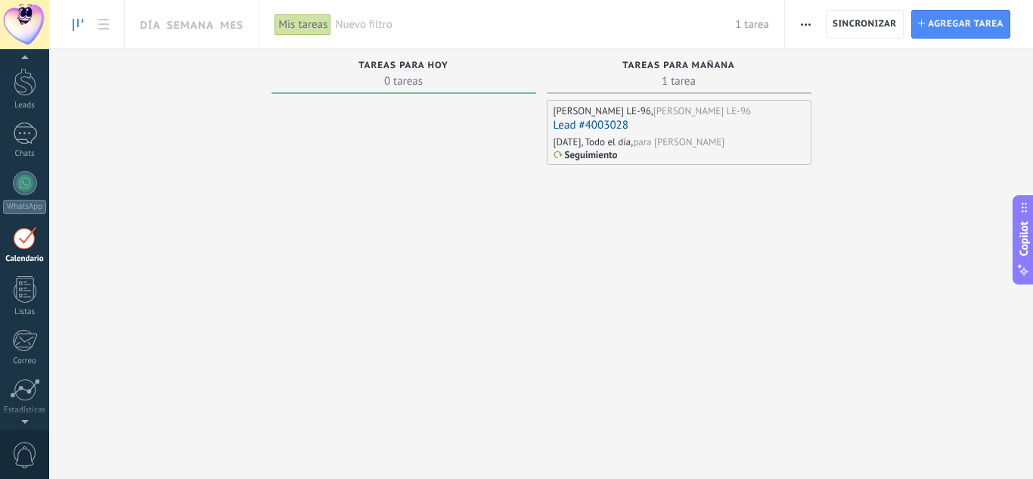
click at [805, 26] on span "button" at bounding box center [806, 24] width 10 height 29
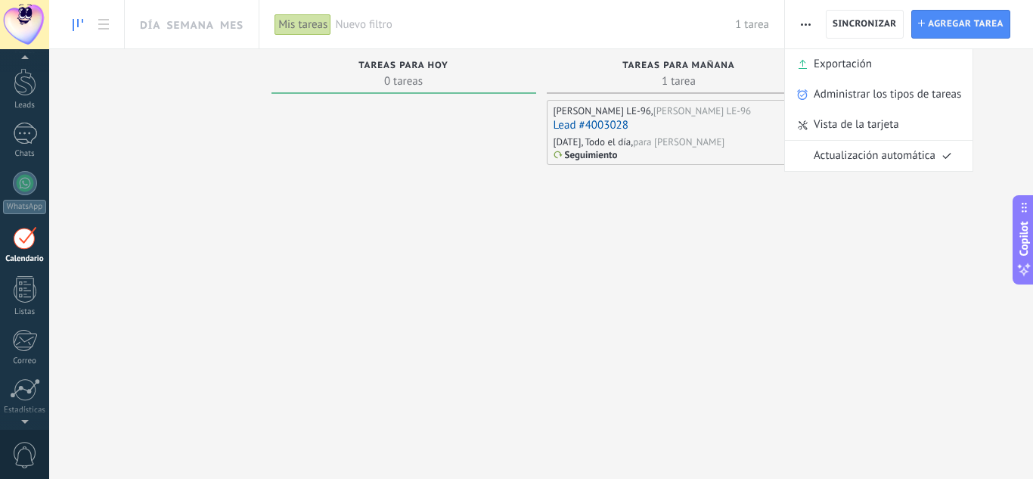
click at [742, 227] on div "MARICELA ZAZUETA LE-96 , MARICELA LE-96 Lead #4003028 Mañana, Todo el día, para…" at bounding box center [679, 270] width 265 height 341
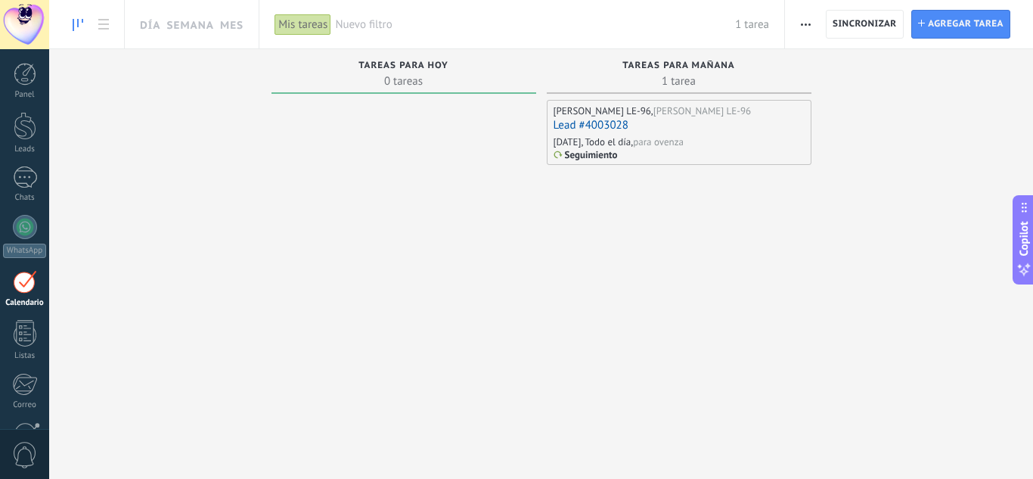
click at [806, 26] on span "button" at bounding box center [806, 24] width 10 height 29
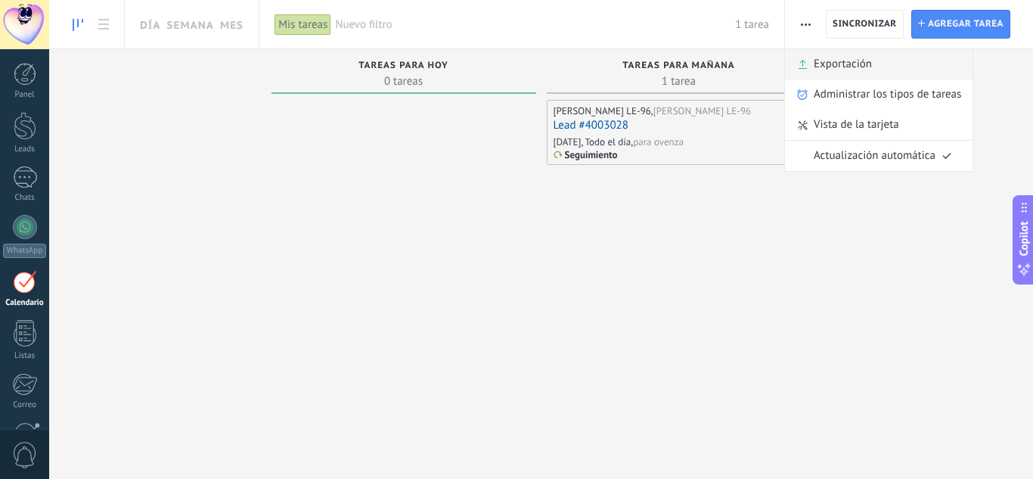
click at [847, 62] on span "Exportación" at bounding box center [842, 64] width 58 height 30
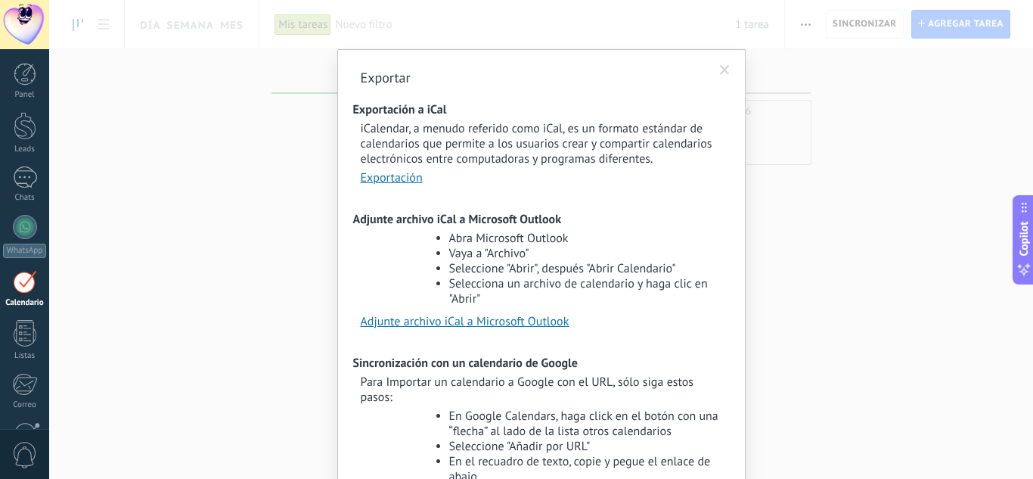
click at [812, 271] on div "Exportar Exportación a iCal iCalendar, a menudo referido como iCal, es un forma…" at bounding box center [541, 239] width 984 height 479
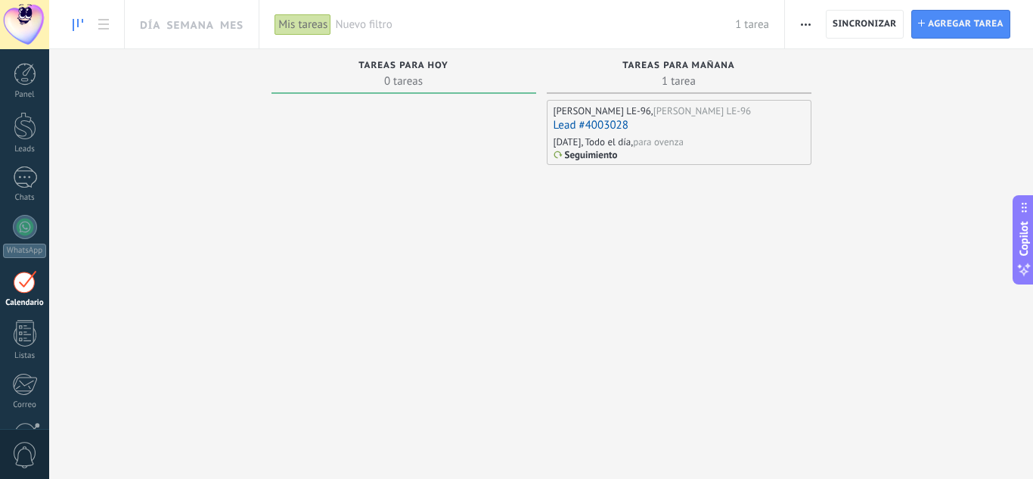
click at [804, 24] on use "button" at bounding box center [806, 24] width 10 height 2
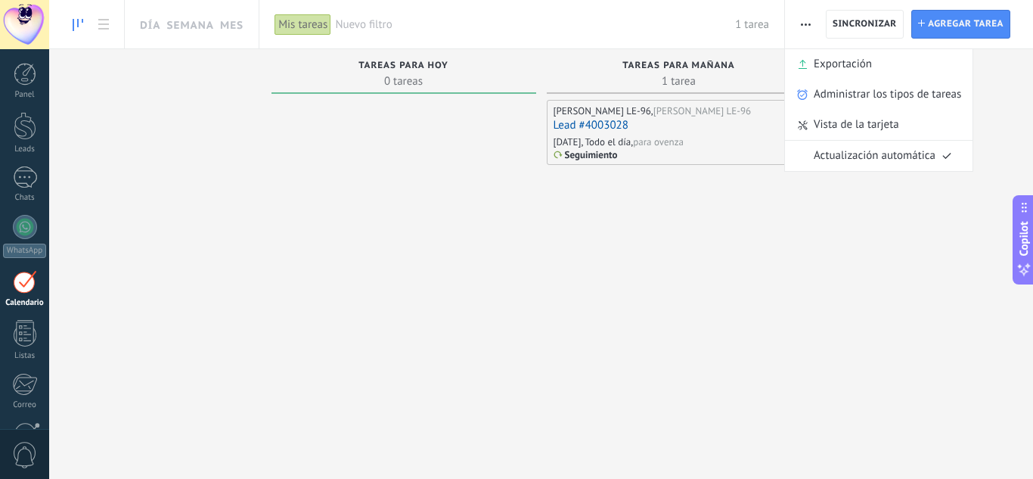
click at [808, 241] on div "MARICELA ZAZUETA LE-96 , MARICELA LE-96 Lead #4003028 Mañana, Todo el día, para…" at bounding box center [679, 270] width 265 height 341
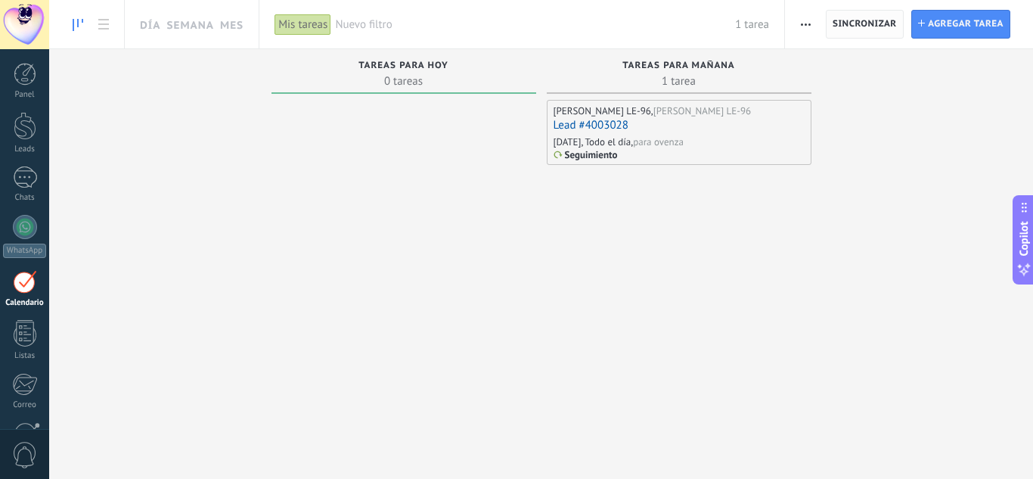
click at [863, 26] on span "Sincronizar" at bounding box center [864, 24] width 64 height 9
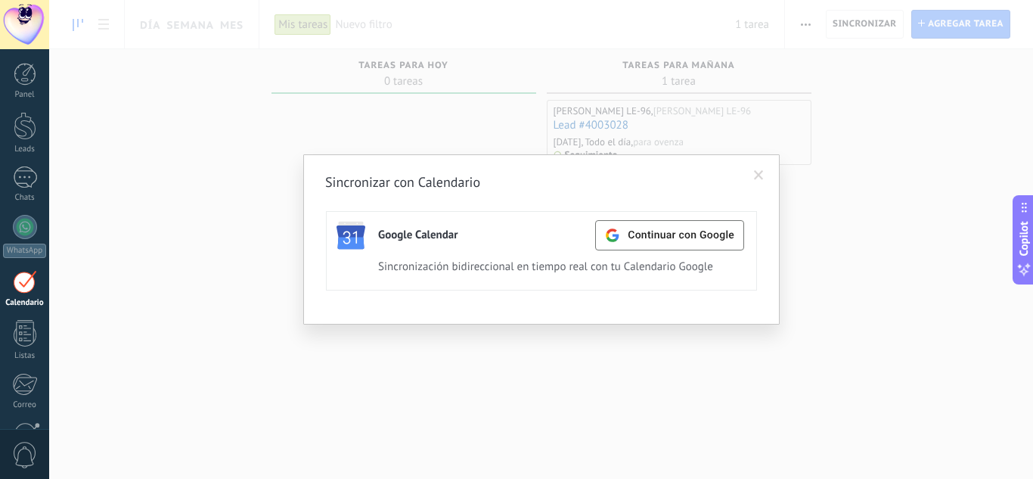
click at [863, 138] on div "Sincronizar con Calendario Google Calendar Continuar con Google Activa Apagar S…" at bounding box center [541, 239] width 984 height 479
